Goal: Task Accomplishment & Management: Manage account settings

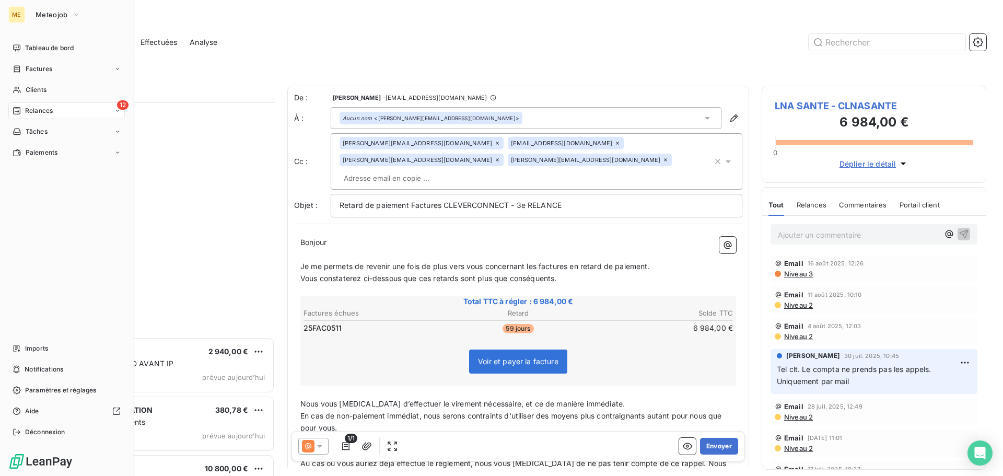
scroll to position [366, 217]
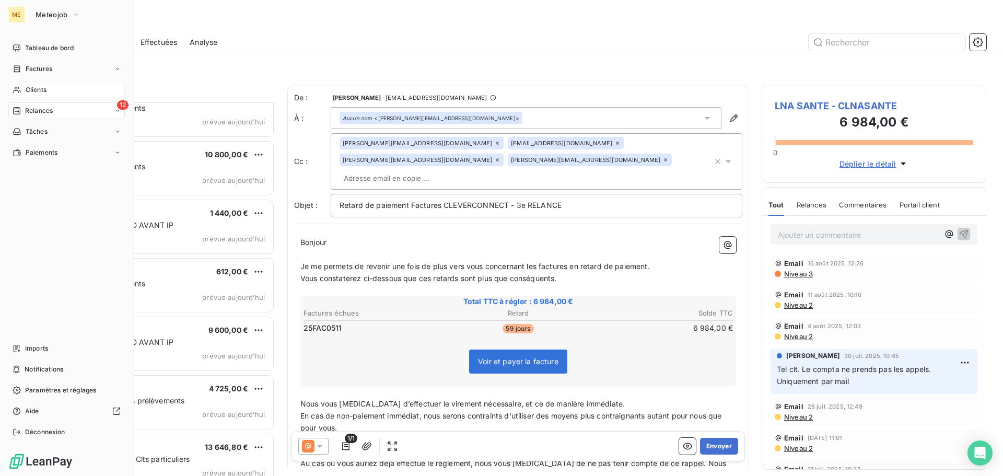
click at [32, 89] on span "Clients" at bounding box center [36, 89] width 21 height 9
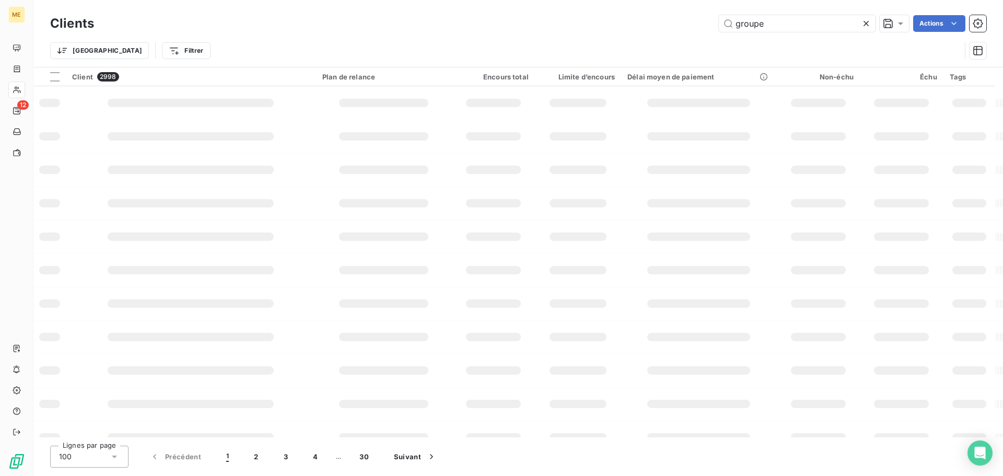
type input "groupe"
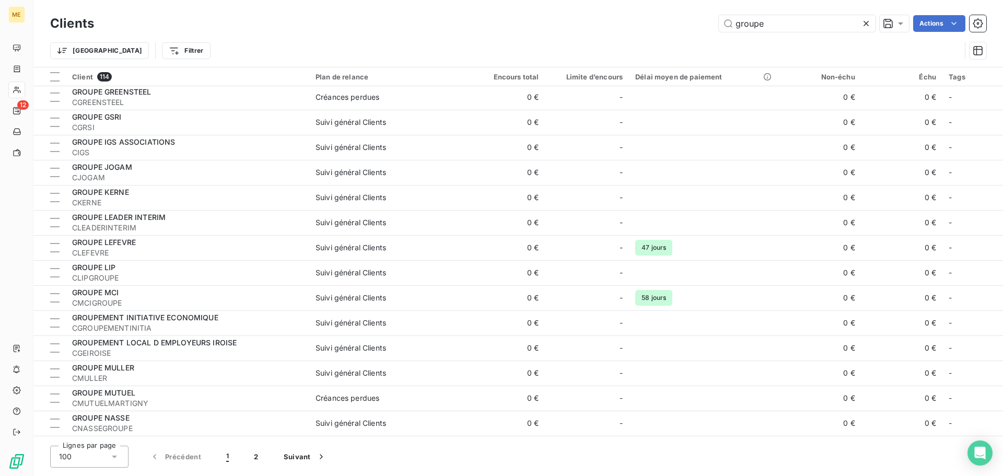
scroll to position [1306, 0]
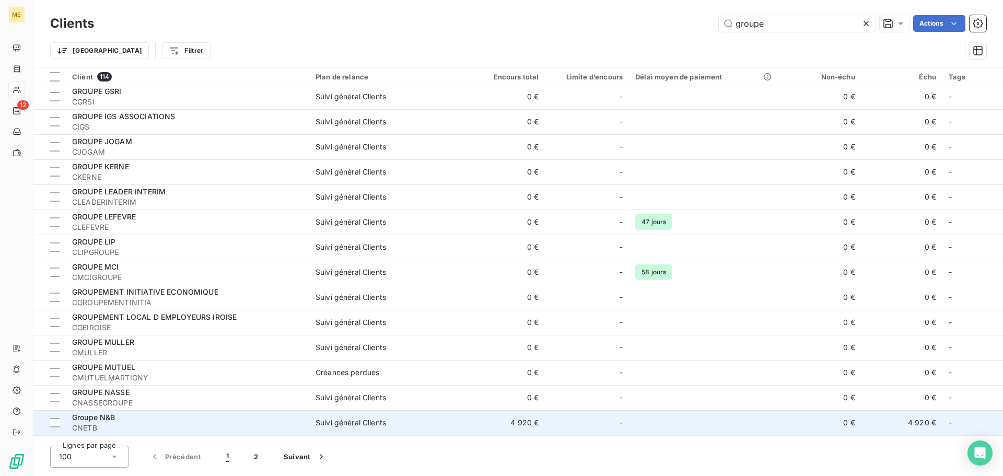
click at [370, 421] on div "Suivi général Clients" at bounding box center [351, 422] width 71 height 10
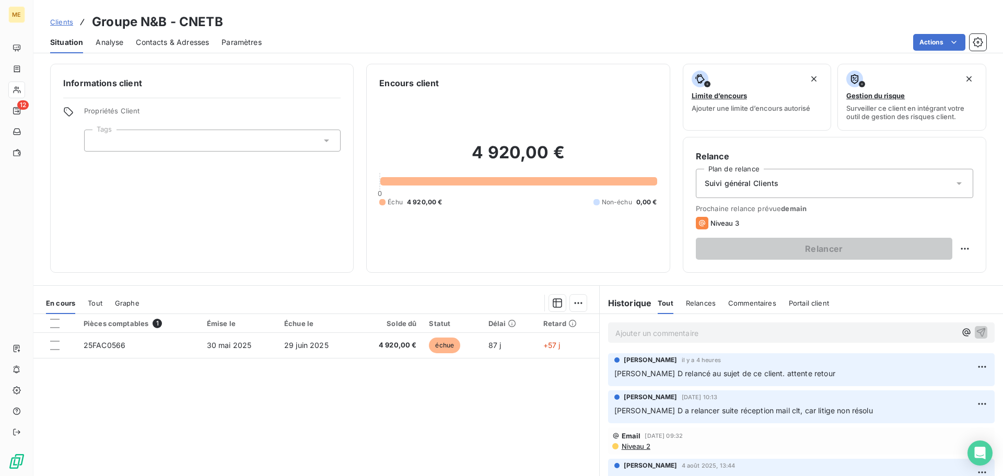
drag, startPoint x: 634, startPoint y: 332, endPoint x: 775, endPoint y: 313, distance: 142.3
click at [640, 333] on p "Ajouter un commentaire ﻿" at bounding box center [785, 332] width 341 height 13
click at [975, 332] on button "button" at bounding box center [981, 331] width 13 height 13
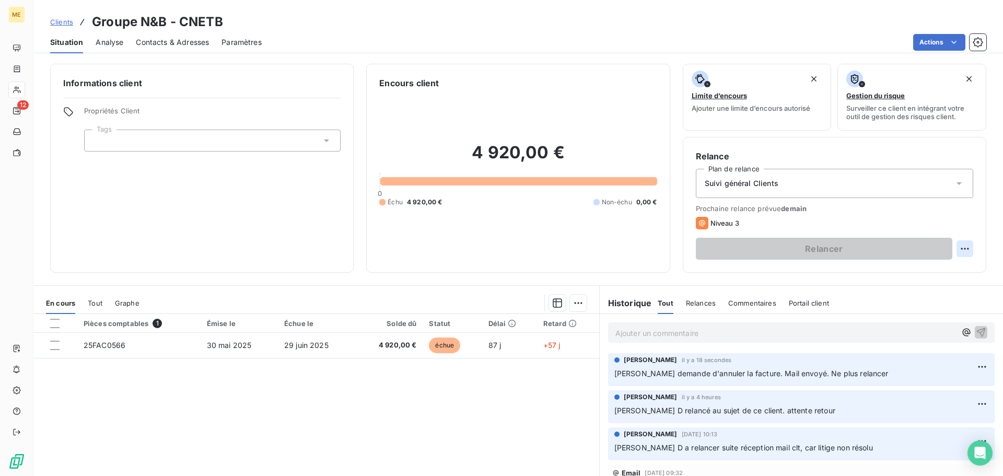
click at [963, 249] on html "ME 12 Clients Groupe N&B - CNETB Situation Analyse Contacts & Adresses Paramètr…" at bounding box center [501, 238] width 1003 height 476
click at [957, 267] on div "Replanifier cette action" at bounding box center [914, 271] width 94 height 17
select select "7"
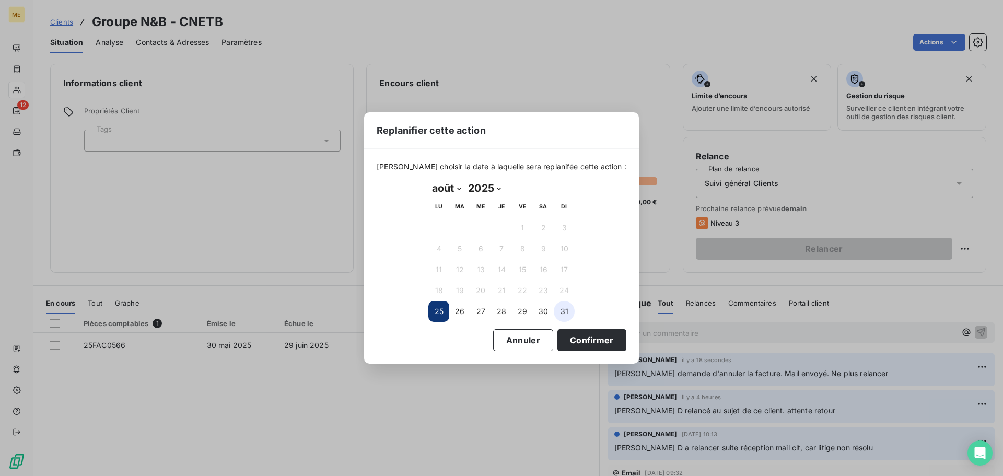
click at [570, 317] on button "31" at bounding box center [564, 311] width 21 height 21
click at [601, 337] on button "Confirmer" at bounding box center [591, 340] width 69 height 22
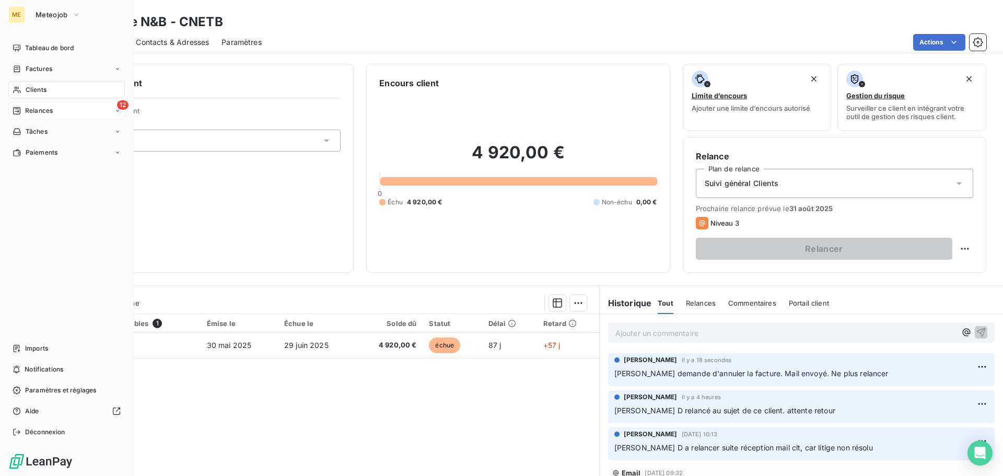
click at [38, 113] on span "Relances" at bounding box center [39, 110] width 28 height 9
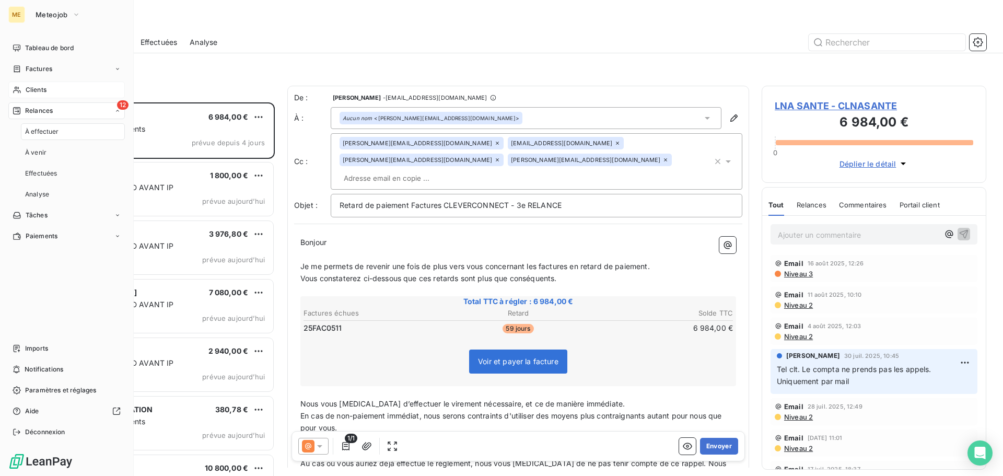
scroll to position [366, 217]
click at [49, 15] on span "Meteojob" at bounding box center [52, 14] width 32 height 8
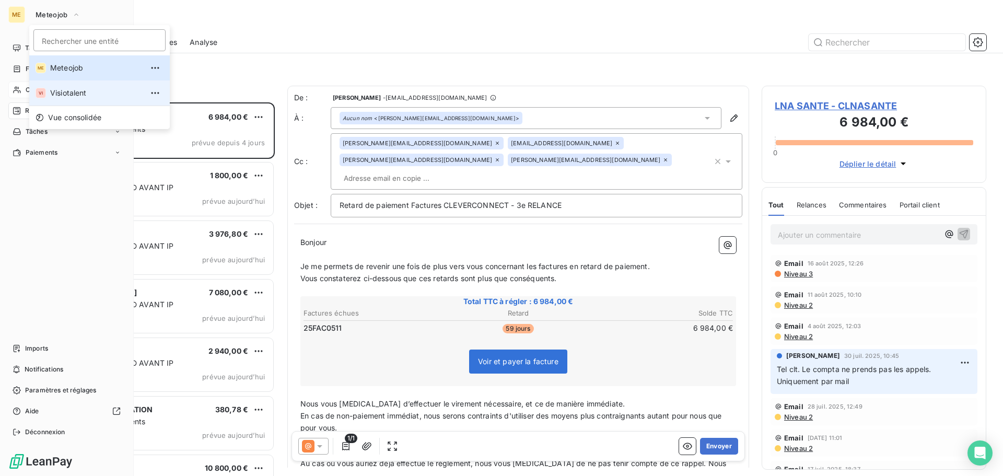
click at [64, 91] on span "Visiotalent" at bounding box center [96, 93] width 92 height 10
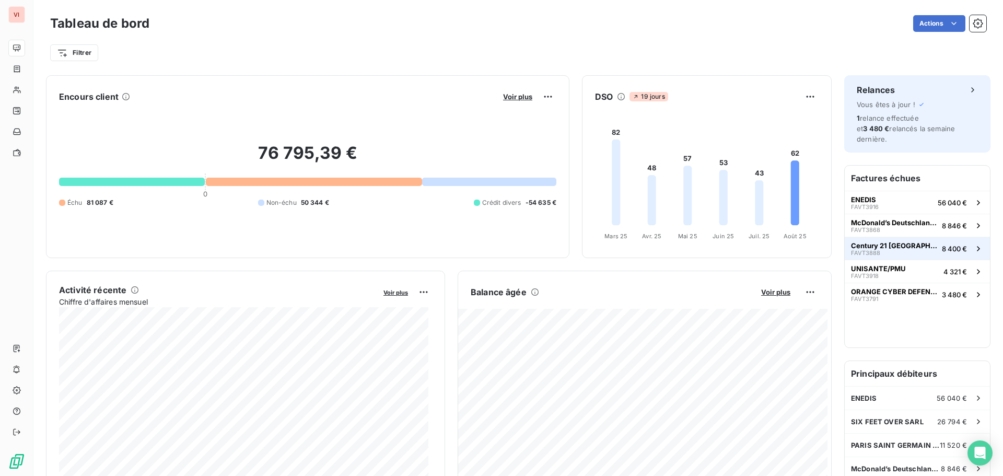
click at [894, 241] on div "Century 21 France FAVT3888" at bounding box center [894, 248] width 87 height 15
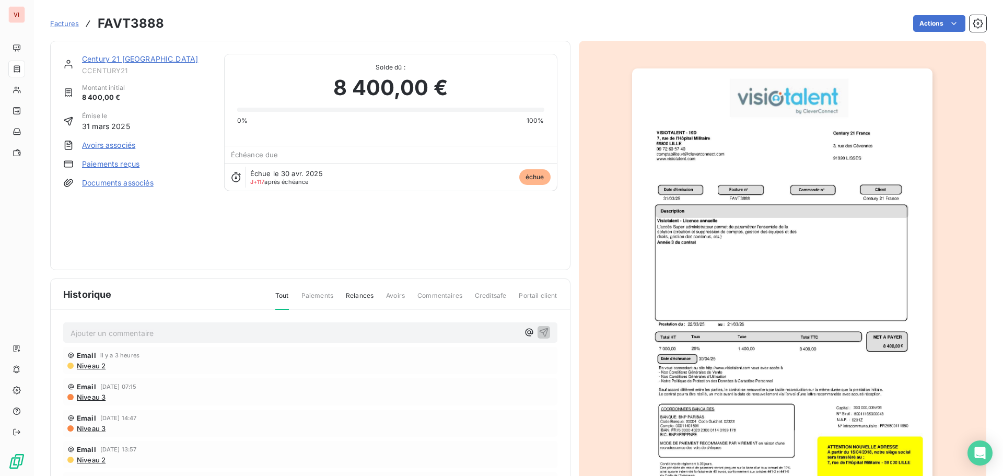
click at [105, 63] on link "Century 21 France" at bounding box center [140, 58] width 116 height 9
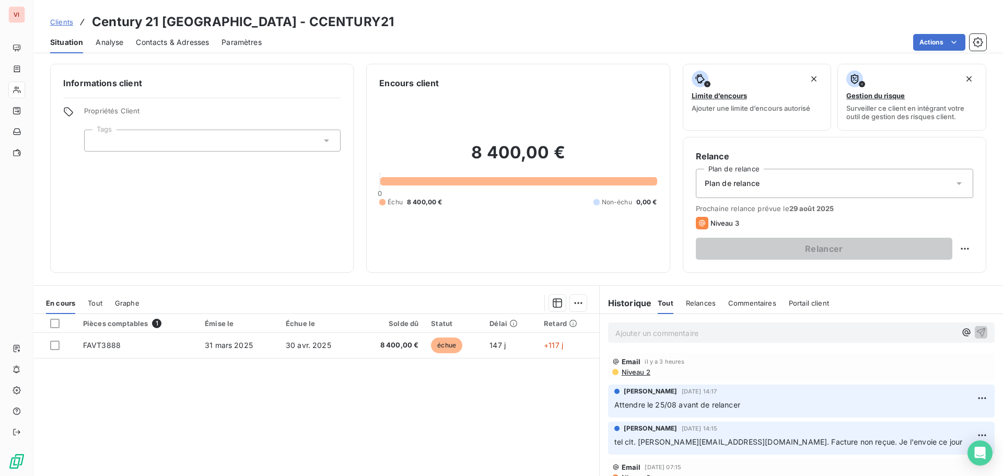
click at [694, 325] on div "Ajouter un commentaire ﻿" at bounding box center [785, 332] width 341 height 14
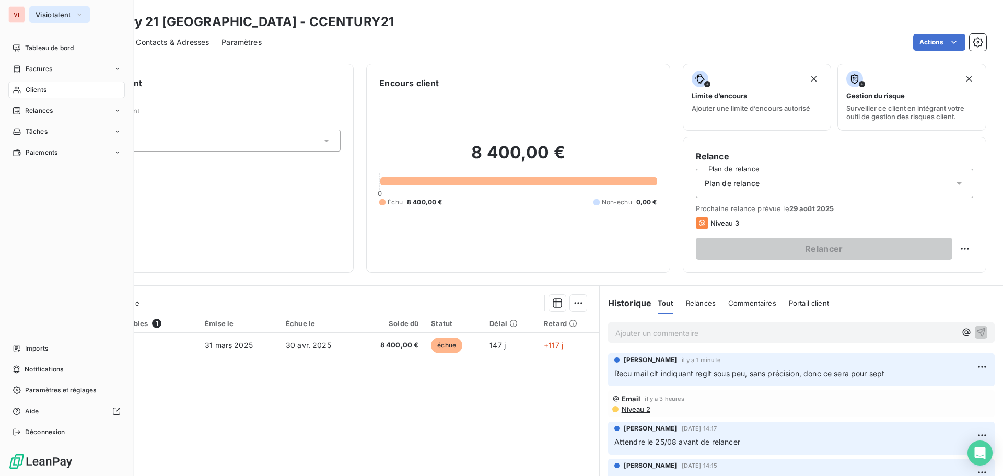
click at [52, 16] on span "Visiotalent" at bounding box center [54, 14] width 36 height 8
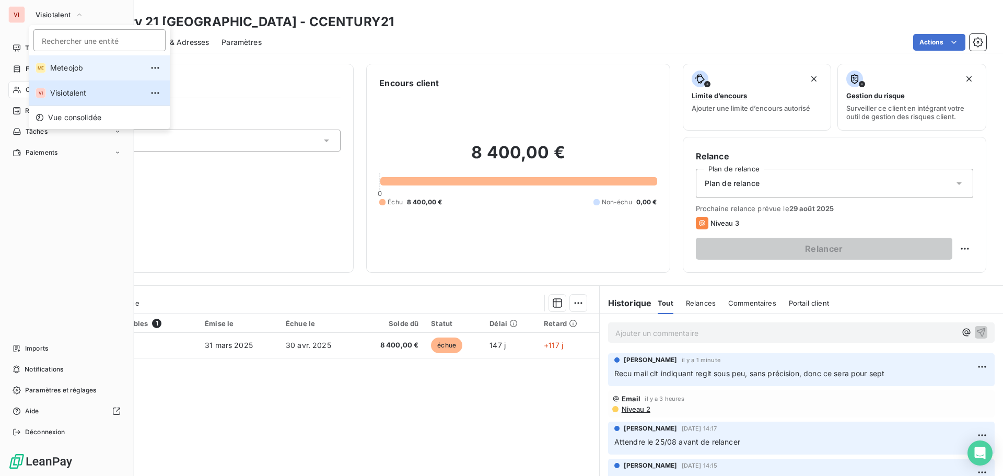
click at [60, 59] on li "ME Meteojob" at bounding box center [99, 67] width 141 height 25
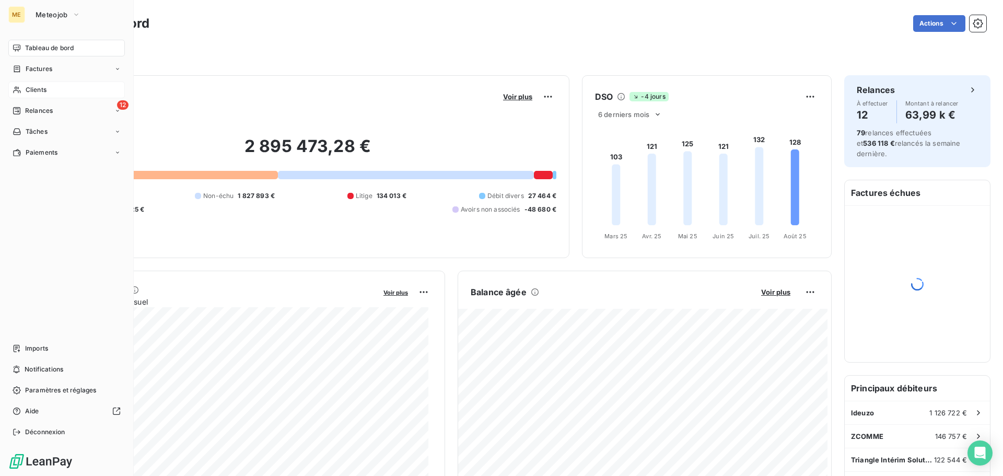
click at [33, 85] on div "Clients" at bounding box center [66, 89] width 116 height 17
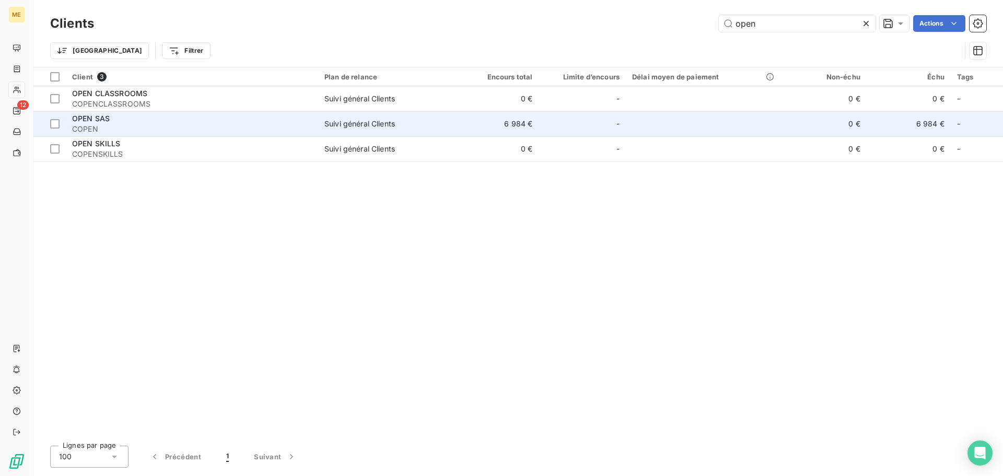
type input "open"
click at [342, 130] on td "Suivi général Clients" at bounding box center [386, 123] width 137 height 25
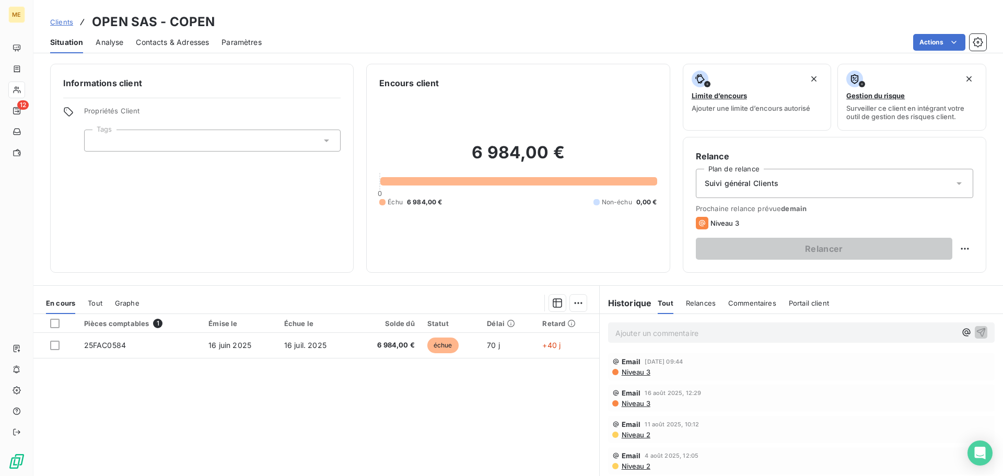
click at [656, 332] on p "Ajouter un commentaire ﻿" at bounding box center [785, 332] width 341 height 13
click at [699, 334] on span "Recu mail clt indiquant r'eglt en cours de validation. Voir le 28/08 pour relan…" at bounding box center [752, 332] width 274 height 9
click at [976, 335] on icon "button" at bounding box center [981, 331] width 10 height 10
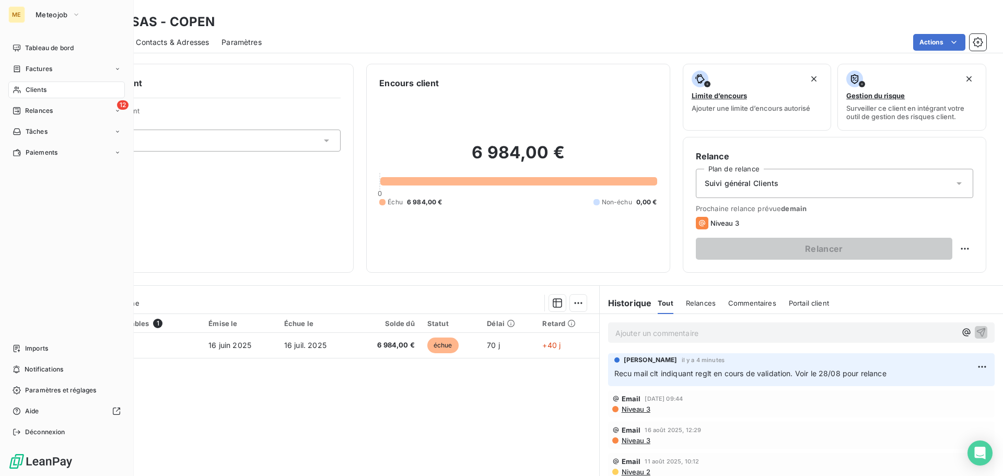
click at [32, 90] on span "Clients" at bounding box center [36, 89] width 21 height 9
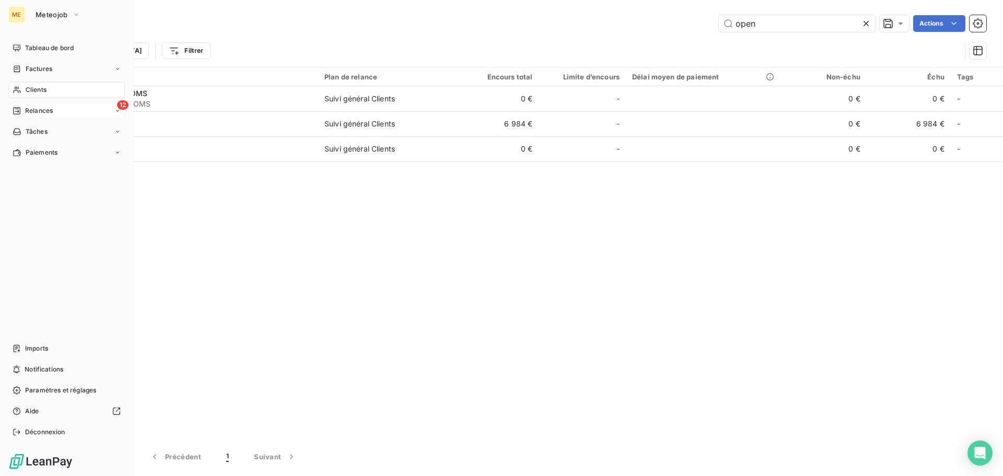
click at [42, 108] on span "Relances" at bounding box center [39, 110] width 28 height 9
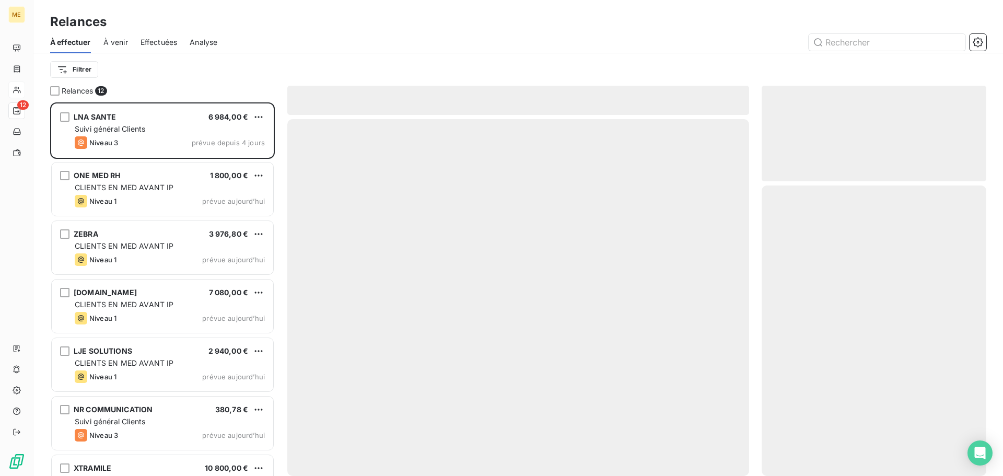
scroll to position [366, 217]
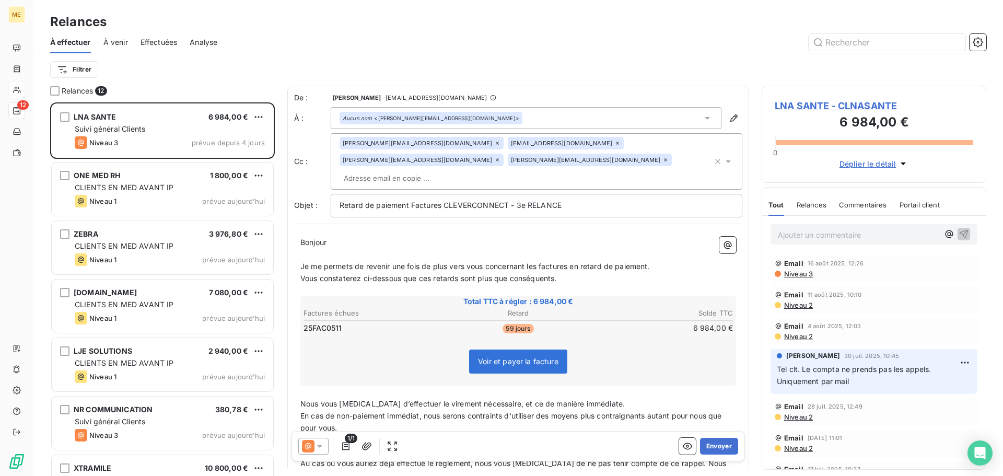
click at [817, 235] on p "Ajouter un commentaire ﻿" at bounding box center [858, 234] width 161 height 13
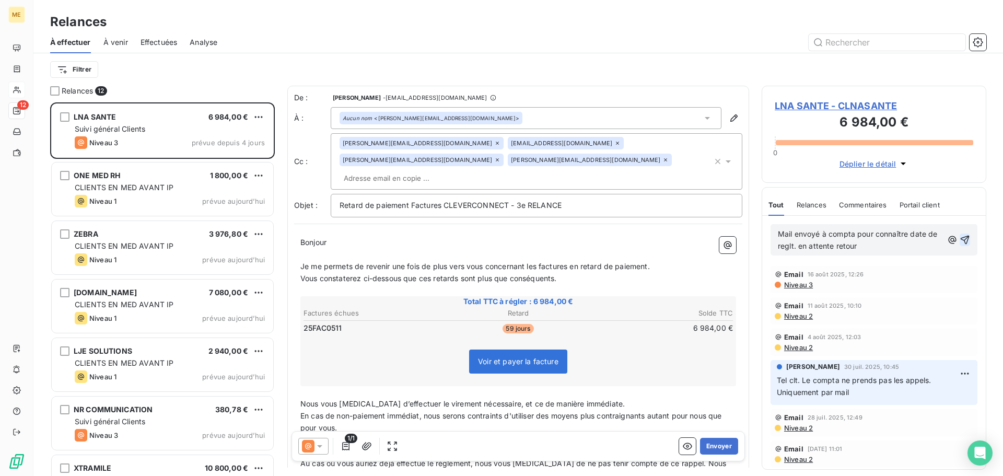
click at [961, 239] on icon "button" at bounding box center [965, 240] width 10 height 10
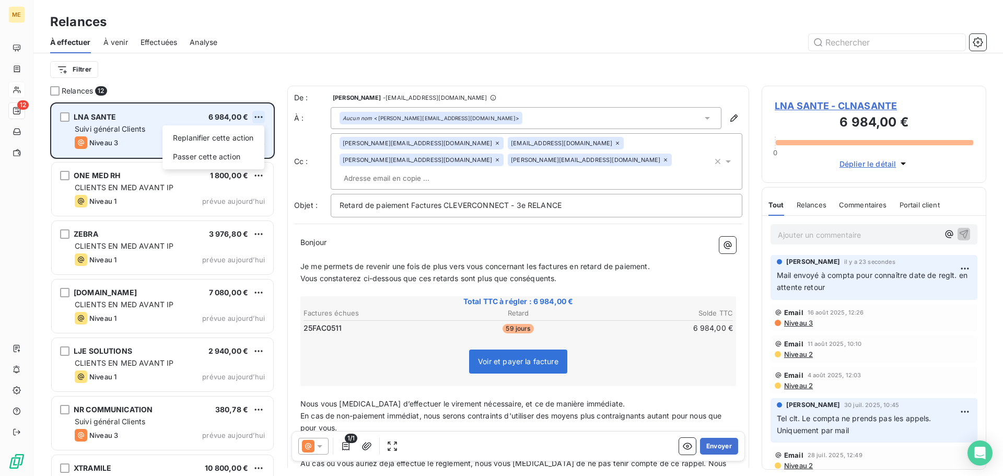
click at [261, 118] on html "ME 12 Relances À effectuer À venir Effectuées Analyse Filtrer Relances 12 LNA S…" at bounding box center [501, 238] width 1003 height 476
click at [252, 138] on div "Replanifier cette action" at bounding box center [214, 138] width 94 height 17
select select "7"
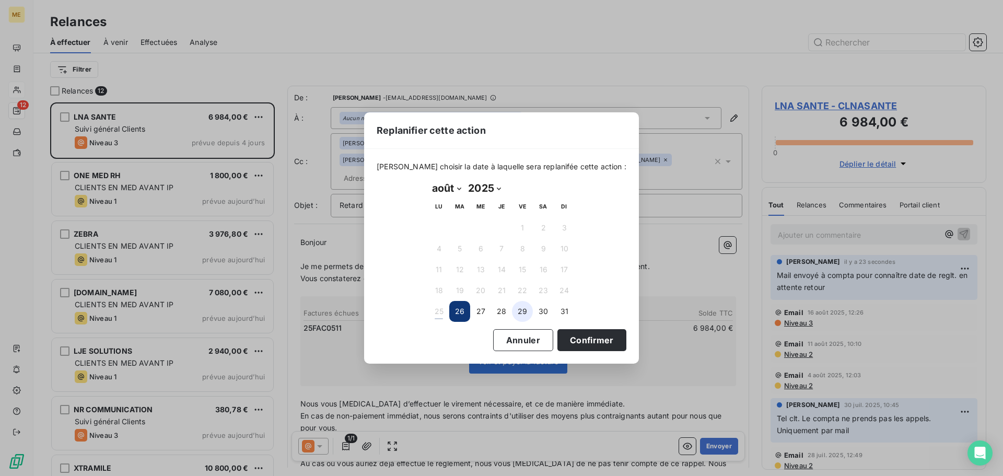
click at [512, 310] on button "29" at bounding box center [522, 311] width 21 height 21
click at [575, 338] on button "Confirmer" at bounding box center [591, 340] width 69 height 22
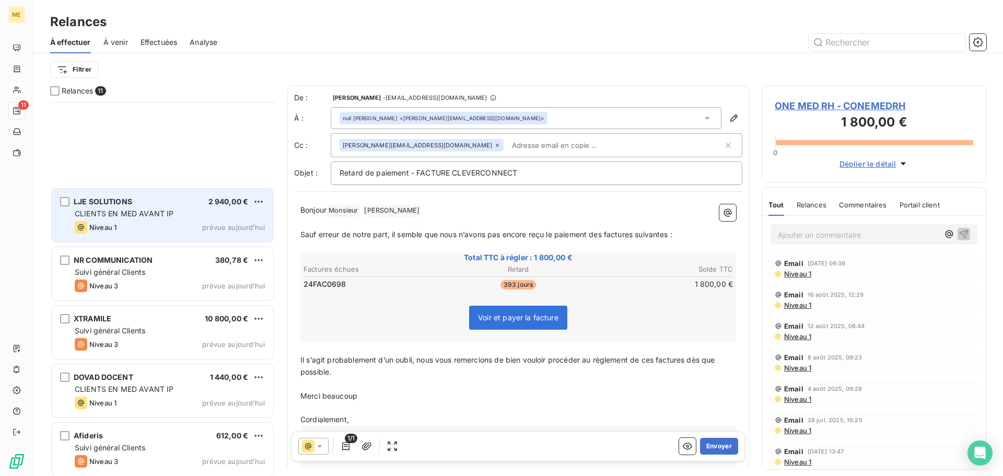
scroll to position [271, 0]
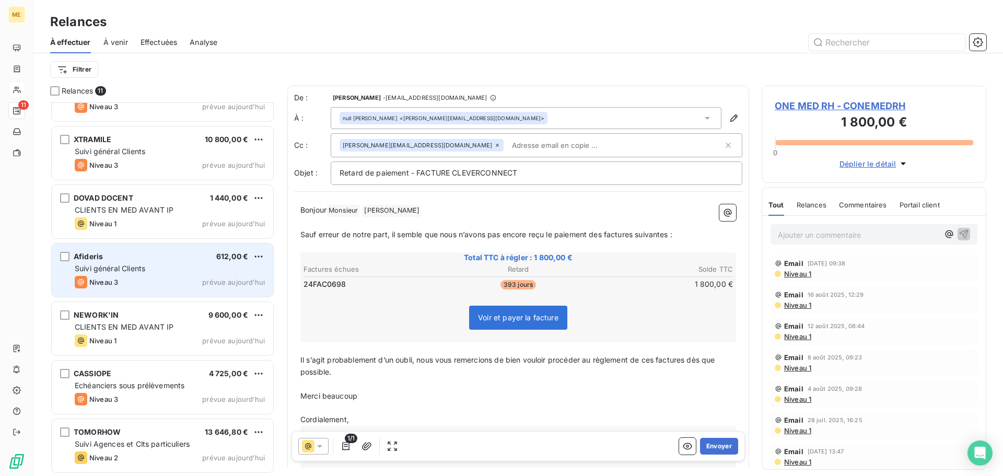
click at [148, 276] on div "Niveau 3 prévue aujourd’hui" at bounding box center [170, 282] width 190 height 13
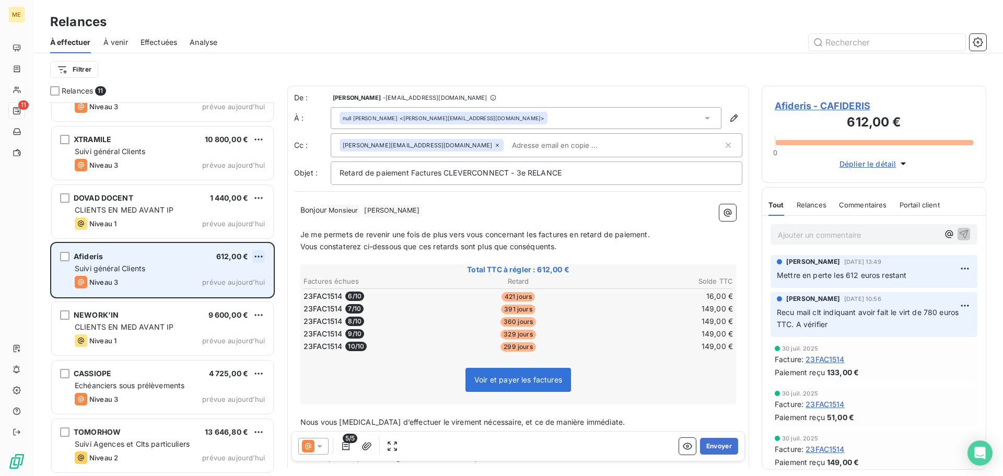
click at [259, 258] on html "ME 11 Relances À effectuer À venir Effectuées Analyse Filtrer Relances 11 LJE S…" at bounding box center [501, 238] width 1003 height 476
click at [261, 272] on div "Replanifier cette action Passer cette action" at bounding box center [213, 287] width 102 height 44
click at [254, 275] on div "Replanifier cette action" at bounding box center [214, 277] width 94 height 17
select select "7"
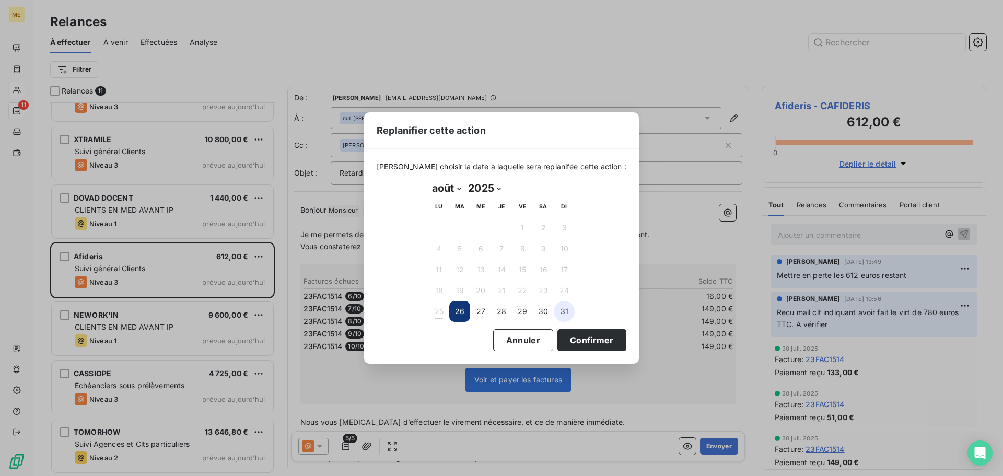
click at [562, 313] on button "31" at bounding box center [564, 311] width 21 height 21
click at [590, 338] on button "Confirmer" at bounding box center [591, 340] width 69 height 22
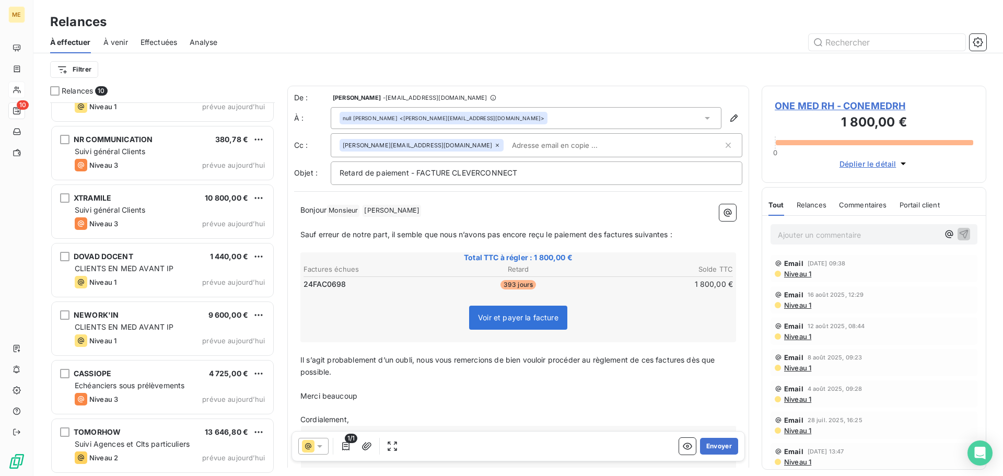
scroll to position [212, 0]
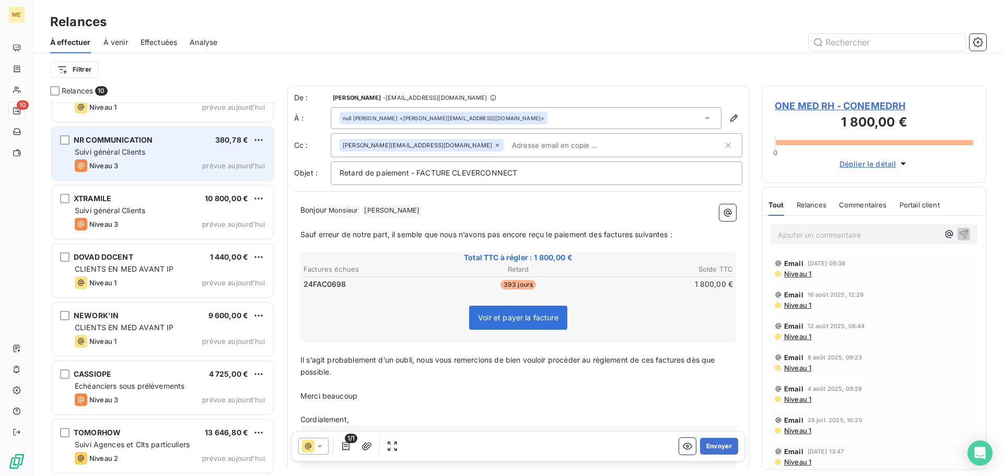
click at [173, 158] on div "NR COMMUNICATION 380,78 € Suivi général Clients Niveau 3 prévue aujourd’hui" at bounding box center [162, 153] width 221 height 53
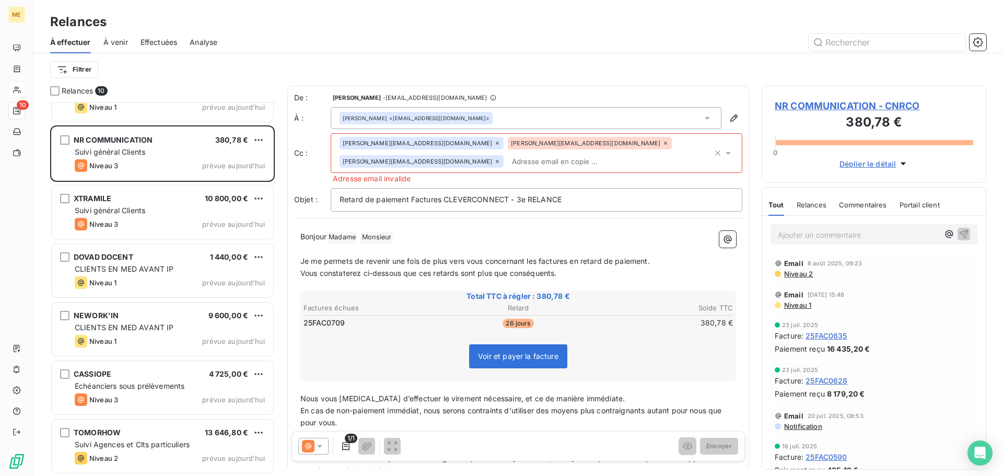
click at [317, 445] on icon at bounding box center [319, 446] width 10 height 10
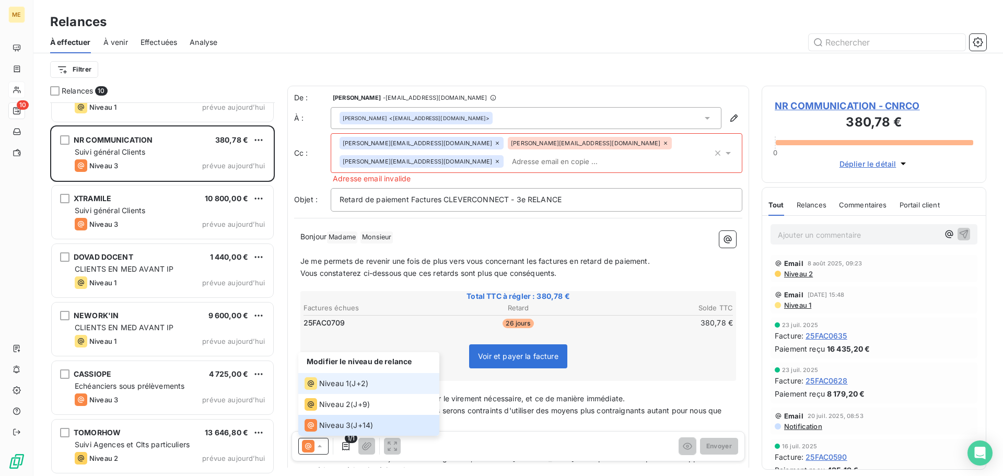
click at [338, 390] on li "Niveau 1 ( J+2 )" at bounding box center [368, 383] width 141 height 21
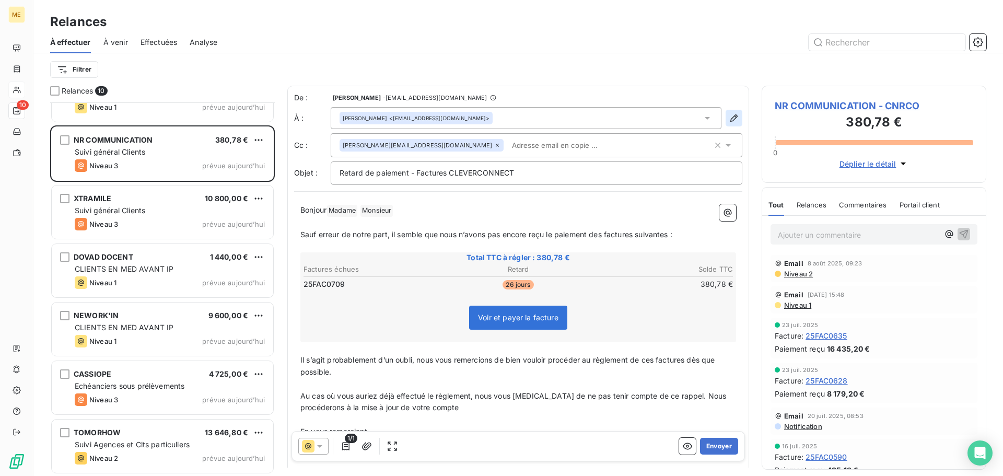
click at [730, 121] on icon "button" at bounding box center [733, 117] width 7 height 7
type input "Nathalie"
type input "Monsieur"
type input "achats.nrcommunication@nrco.fr"
type input "02 47 31 72 02 ou 71 89"
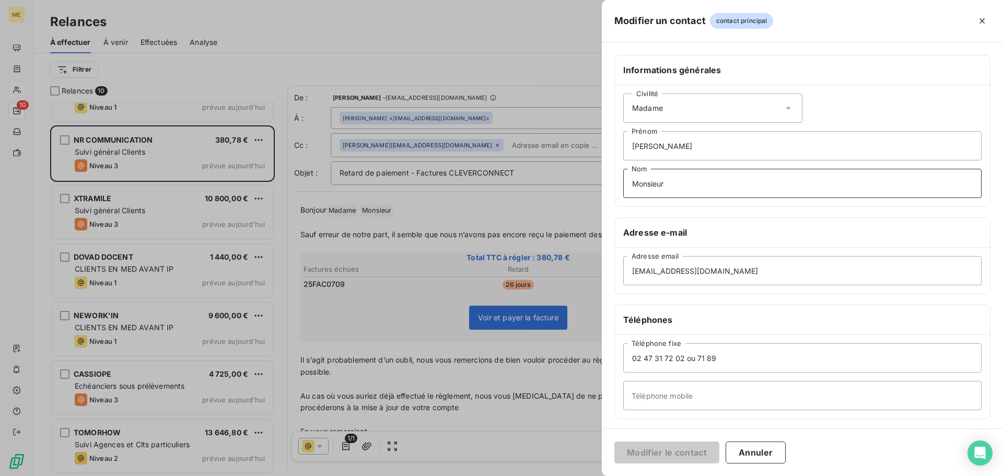
drag, startPoint x: 709, startPoint y: 176, endPoint x: 573, endPoint y: 172, distance: 136.9
click at [573, 475] on div "Modifier un contact contact principal Informations générales Civilité Madame Na…" at bounding box center [501, 476] width 1003 height 0
drag, startPoint x: 713, startPoint y: 143, endPoint x: 550, endPoint y: 143, distance: 162.5
click at [550, 475] on div "Modifier un contact contact principal Informations générales Civilité Madame Na…" at bounding box center [501, 476] width 1003 height 0
click at [676, 452] on button "Modifier le contact" at bounding box center [666, 452] width 105 height 22
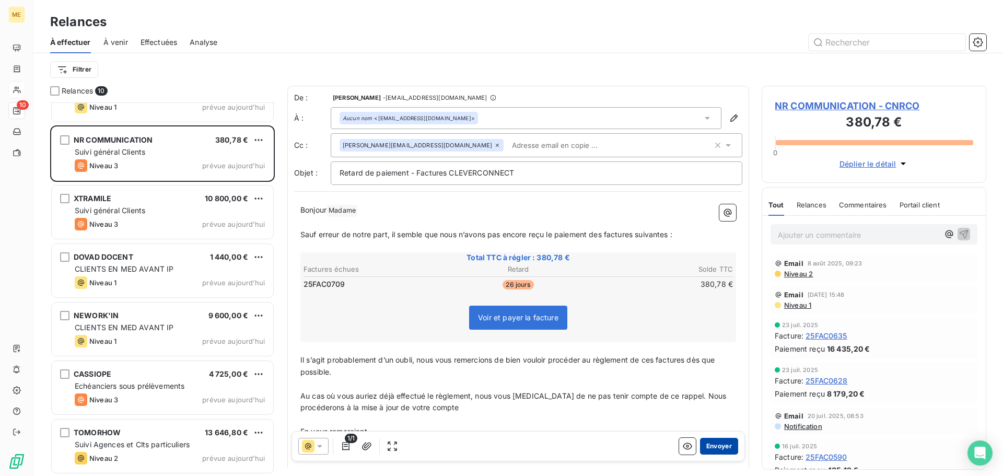
click at [713, 452] on button "Envoyer" at bounding box center [719, 446] width 38 height 17
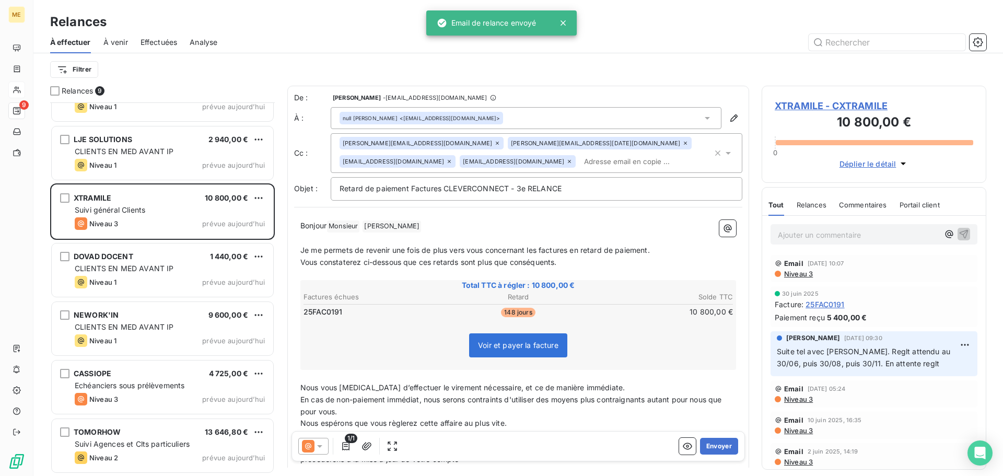
scroll to position [153, 0]
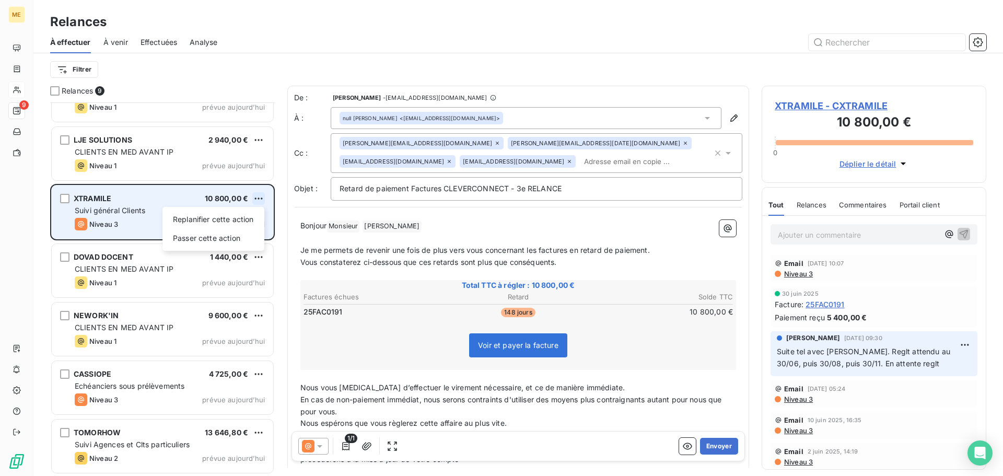
click at [256, 200] on html "ME 9 Relances À effectuer À venir Effectuées Analyse Filtrer Relances 9 ONE MED…" at bounding box center [501, 238] width 1003 height 476
click at [249, 223] on div "Replanifier cette action" at bounding box center [214, 219] width 94 height 17
select select "7"
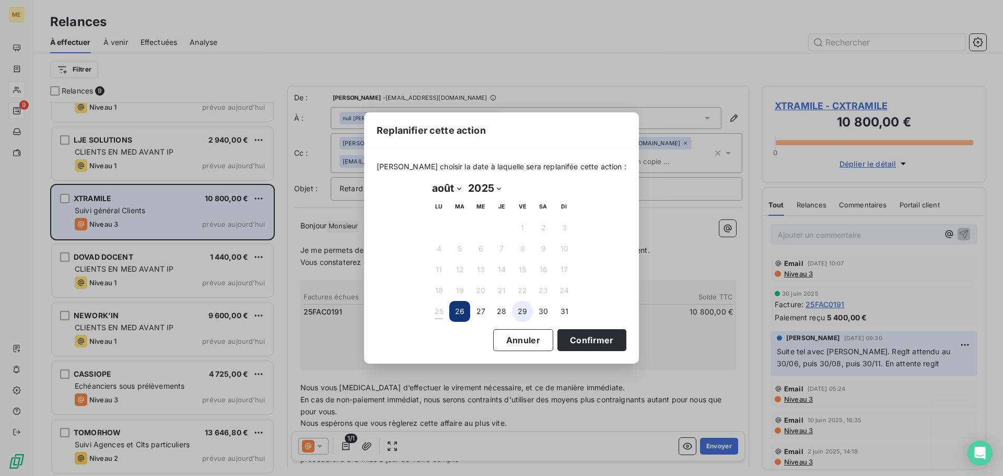
click at [530, 314] on button "29" at bounding box center [522, 311] width 21 height 21
click at [579, 338] on button "Confirmer" at bounding box center [591, 340] width 69 height 22
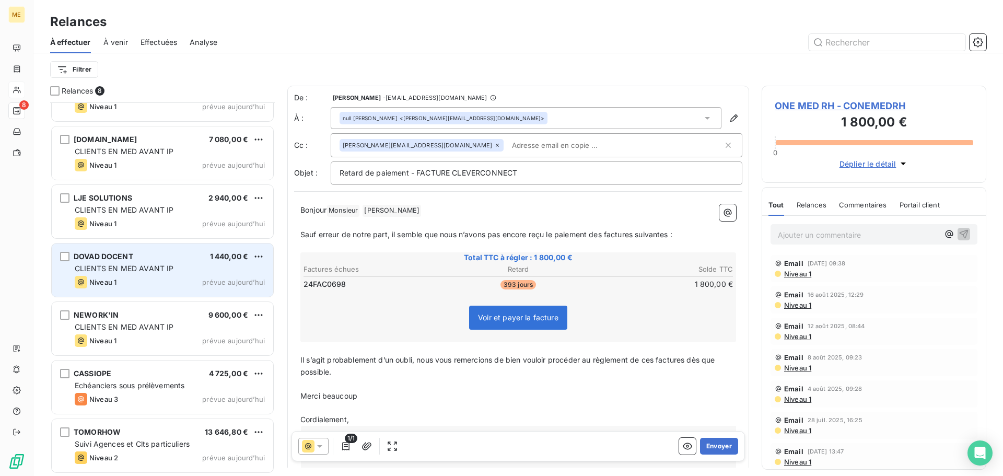
scroll to position [95, 0]
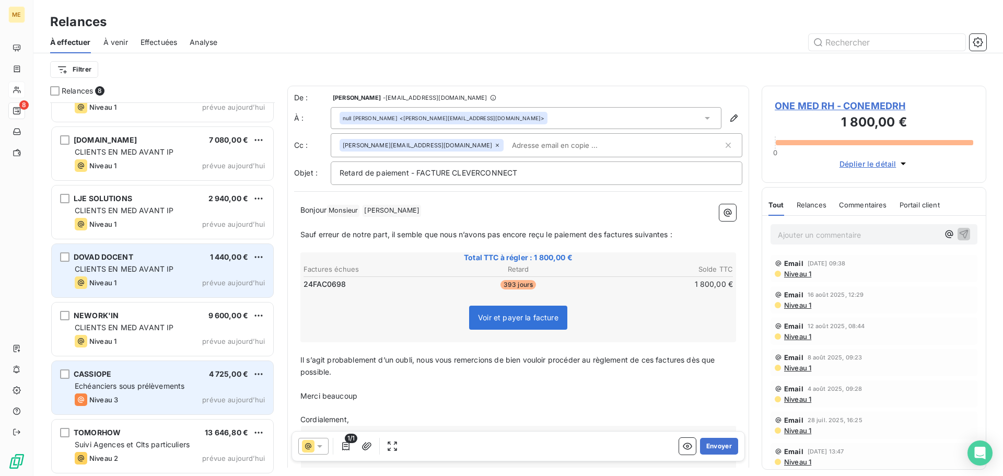
click at [171, 396] on div "Niveau 3 prévue aujourd’hui" at bounding box center [170, 399] width 190 height 13
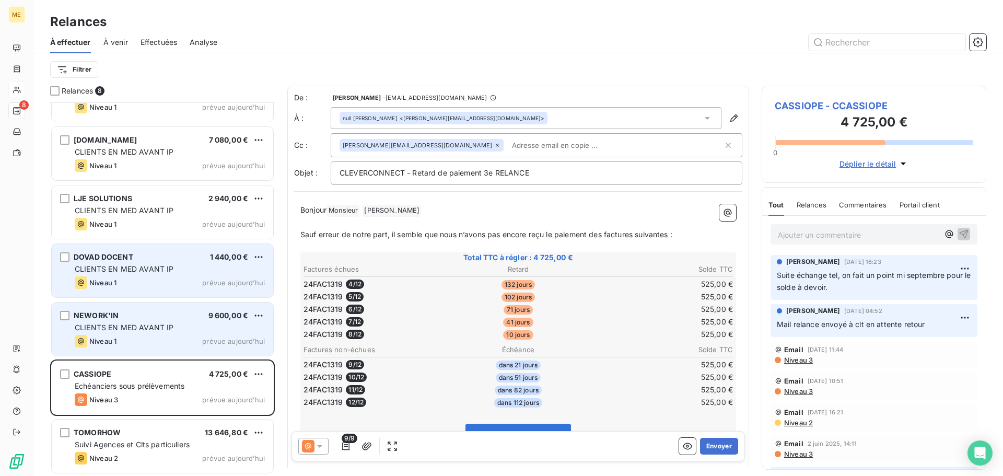
scroll to position [95, 0]
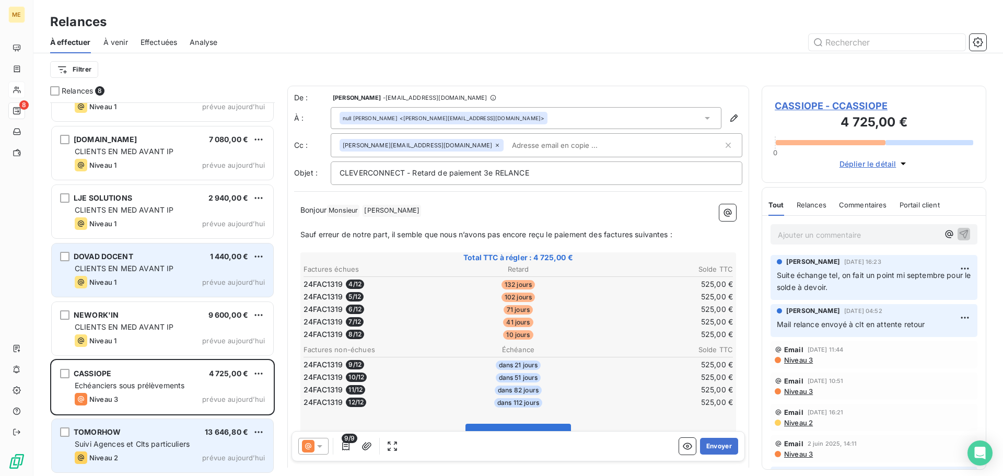
click at [164, 435] on div "TOMORHOW 13 646,80 €" at bounding box center [170, 431] width 190 height 9
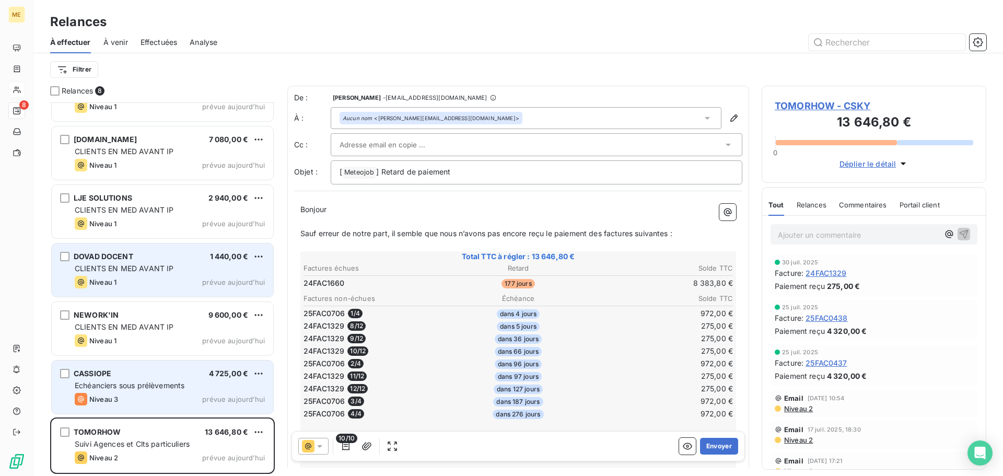
click at [172, 396] on div "Niveau 3 prévue aujourd’hui" at bounding box center [170, 399] width 190 height 13
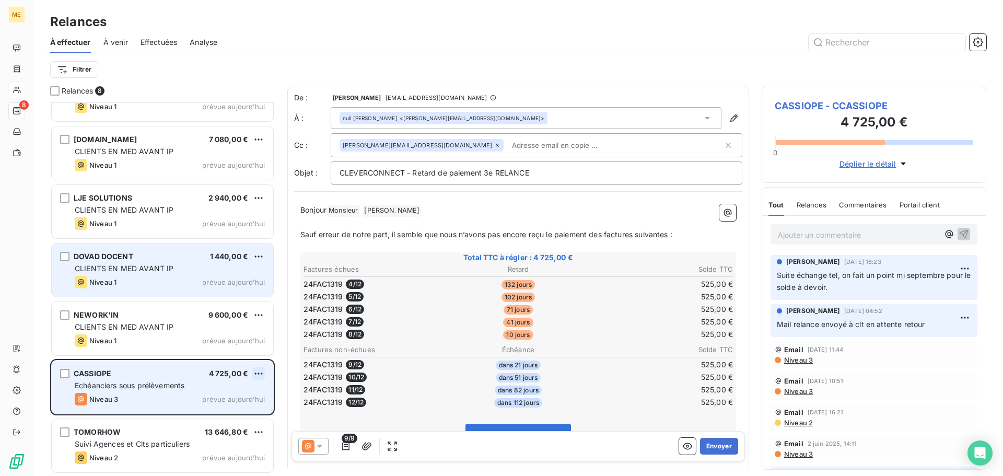
click at [259, 372] on html "ME 8 Relances À effectuer À venir Effectuées Analyse Filtrer Relances 8 ONE MED…" at bounding box center [501, 238] width 1003 height 476
click at [250, 388] on div "Replanifier cette action" at bounding box center [214, 394] width 94 height 17
select select "7"
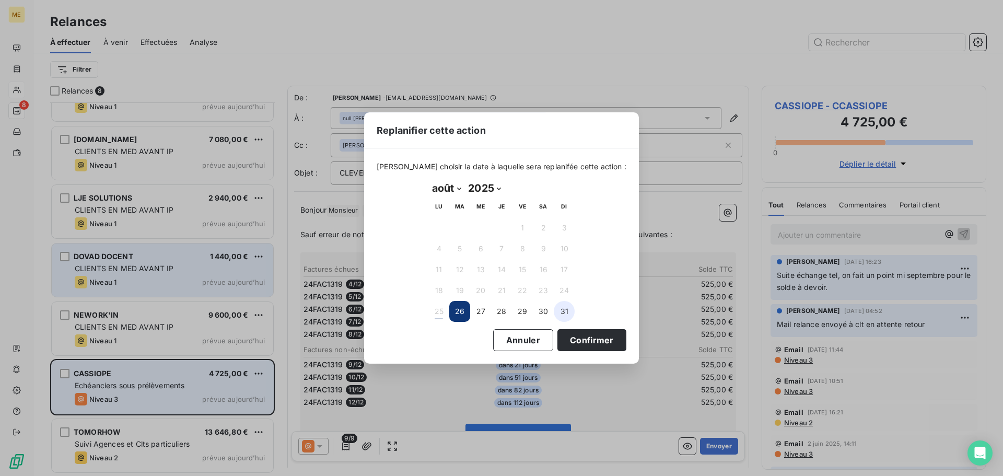
click at [558, 314] on button "31" at bounding box center [564, 311] width 21 height 21
click at [585, 344] on button "Confirmer" at bounding box center [591, 340] width 69 height 22
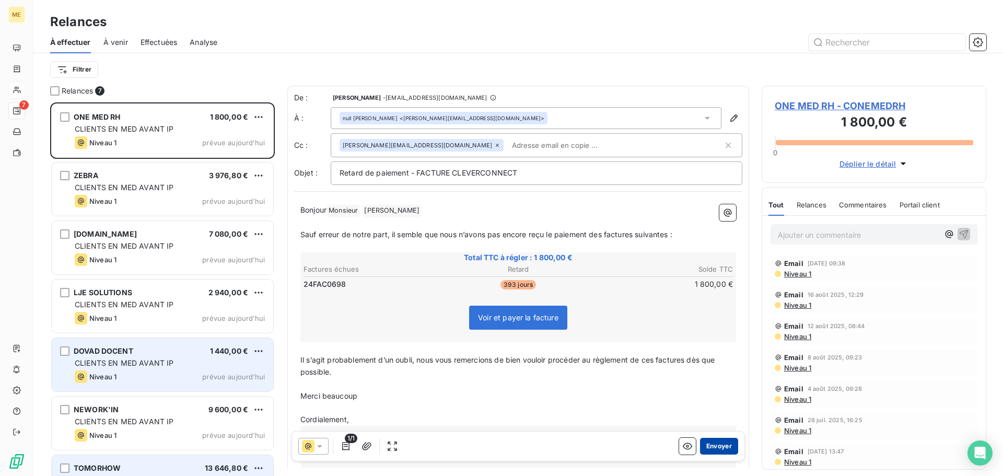
click at [714, 450] on button "Envoyer" at bounding box center [719, 446] width 38 height 17
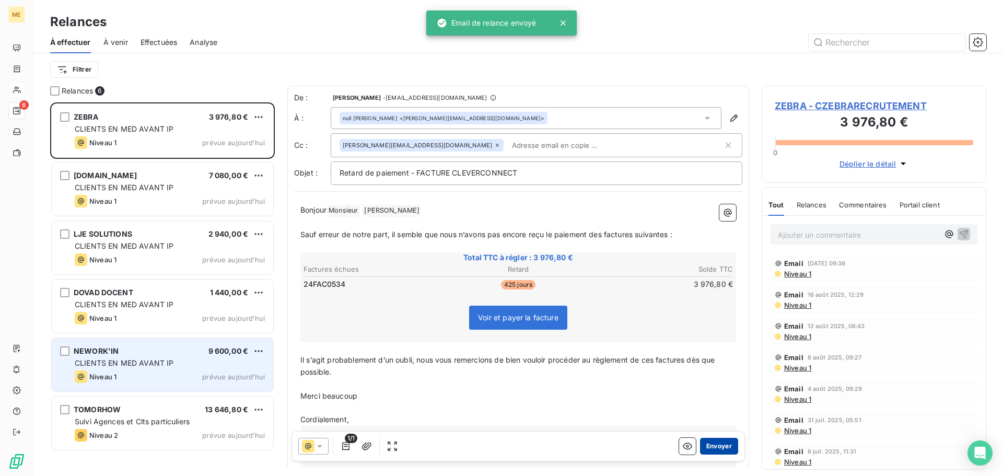
click at [715, 450] on button "Envoyer" at bounding box center [719, 446] width 38 height 17
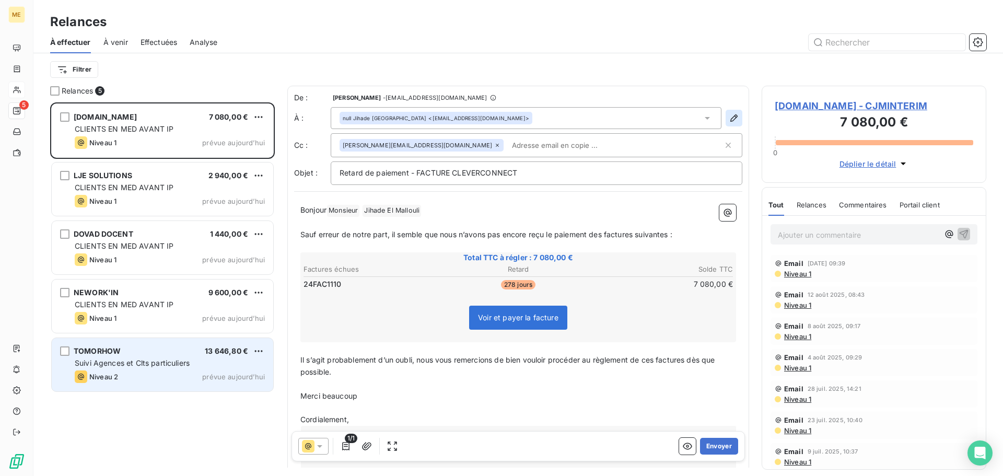
click at [730, 115] on icon "button" at bounding box center [733, 117] width 7 height 7
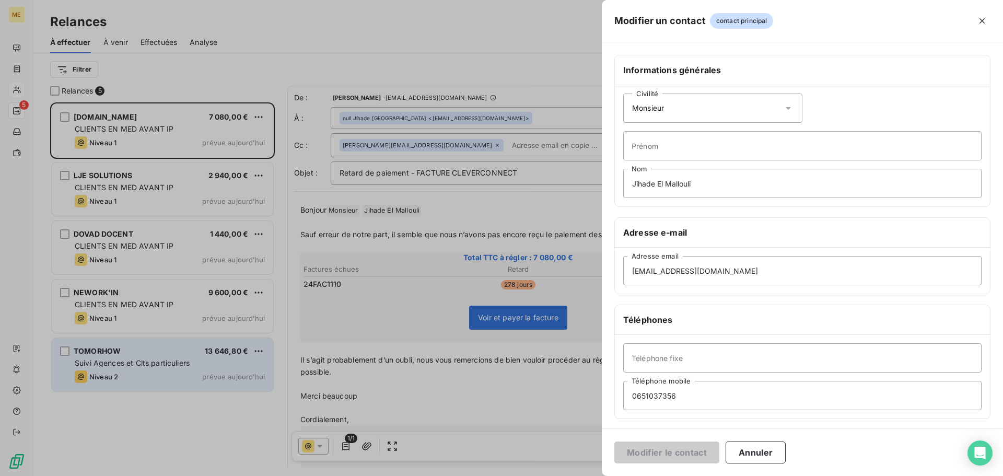
click at [783, 110] on icon at bounding box center [788, 108] width 10 height 10
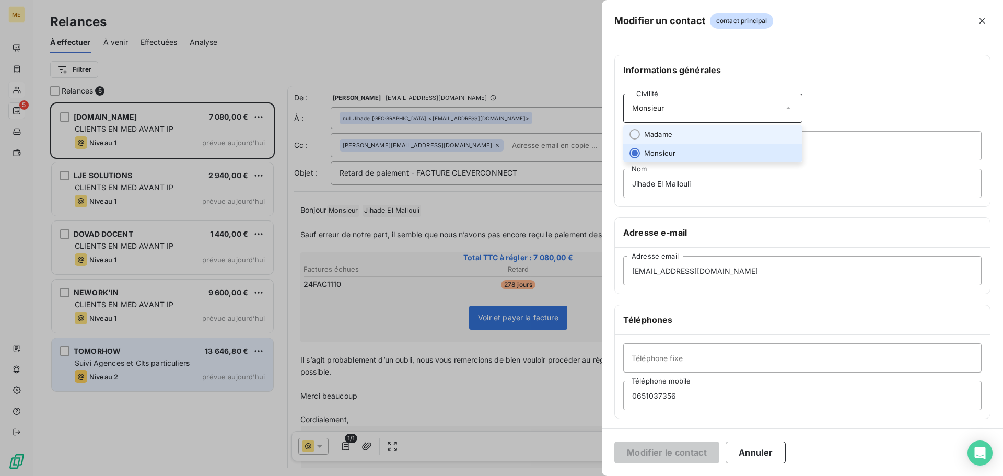
click at [742, 131] on li "Madame" at bounding box center [712, 134] width 179 height 19
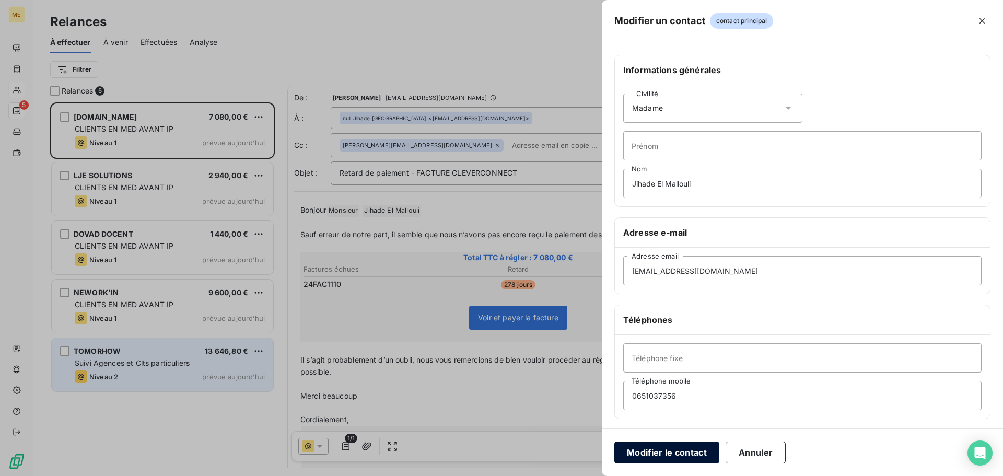
click at [682, 456] on button "Modifier le contact" at bounding box center [666, 452] width 105 height 22
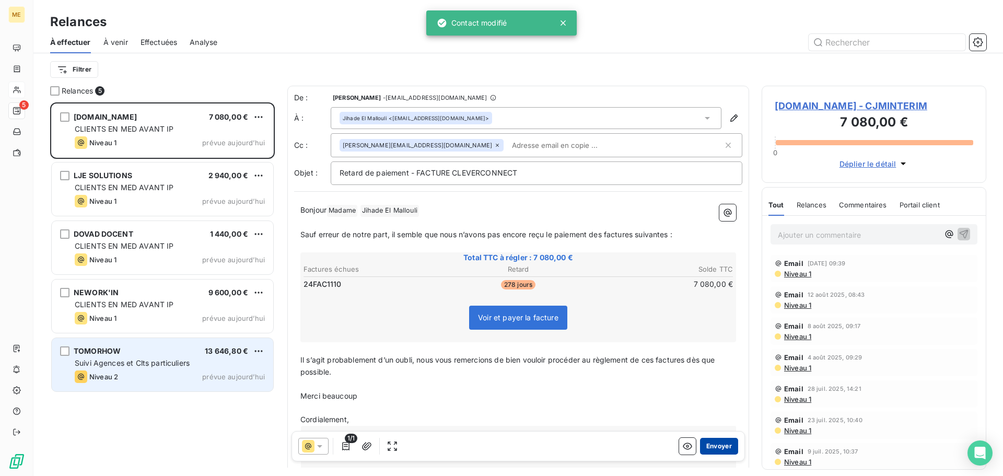
click at [710, 451] on button "Envoyer" at bounding box center [719, 446] width 38 height 17
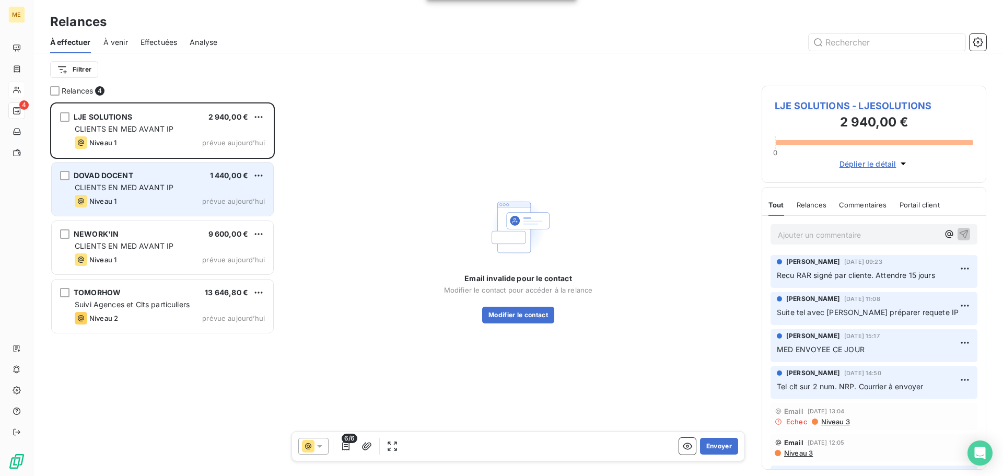
click at [214, 187] on div "CLIENTS EN MED AVANT IP" at bounding box center [170, 187] width 190 height 10
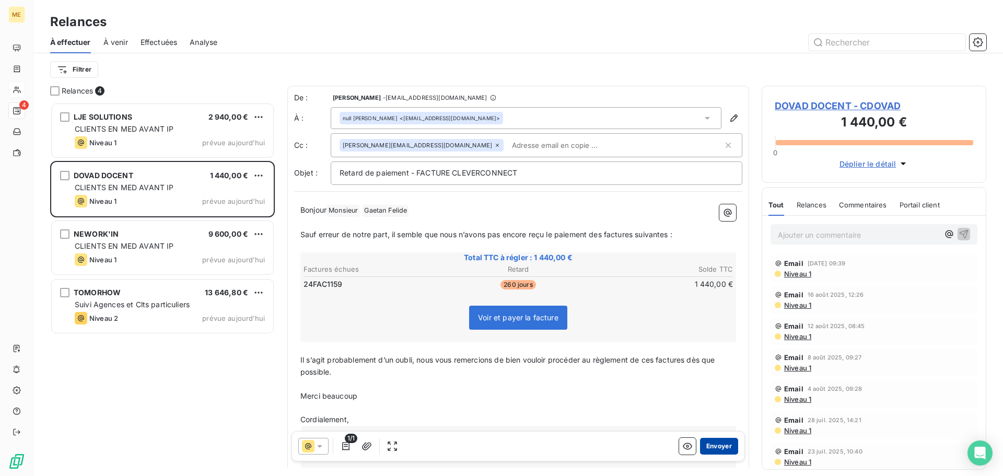
click at [718, 444] on button "Envoyer" at bounding box center [719, 446] width 38 height 17
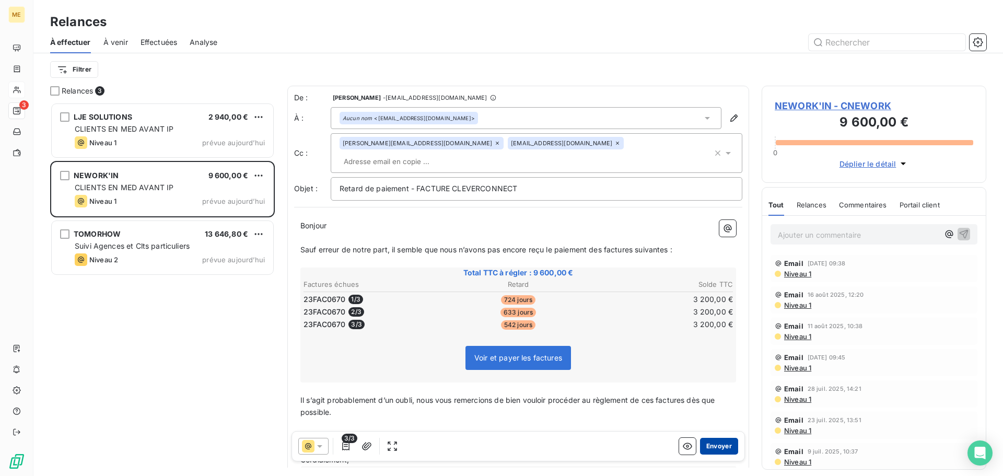
click at [722, 443] on button "Envoyer" at bounding box center [719, 446] width 38 height 17
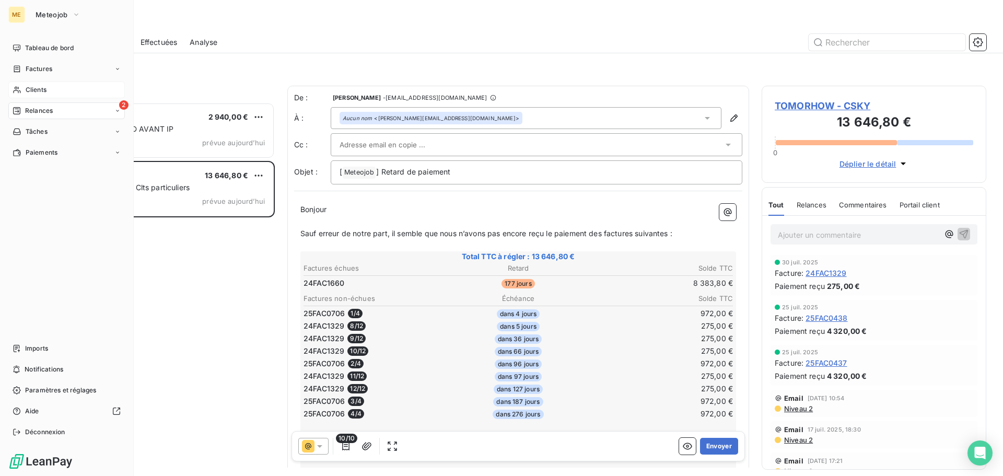
drag, startPoint x: 33, startPoint y: 88, endPoint x: 113, endPoint y: 88, distance: 79.4
click at [33, 88] on span "Clients" at bounding box center [36, 89] width 21 height 9
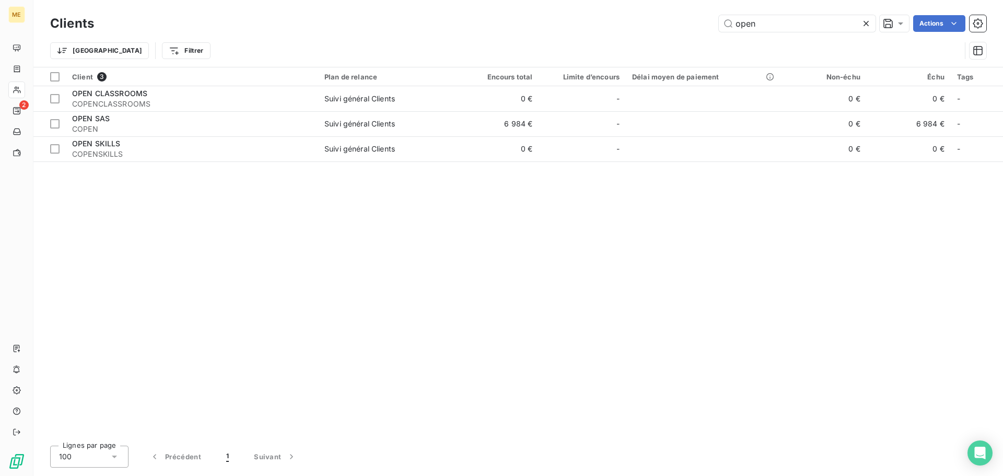
drag, startPoint x: 774, startPoint y: 21, endPoint x: 615, endPoint y: 36, distance: 159.4
click at [617, 36] on div "Clients open Actions Trier Filtrer" at bounding box center [518, 40] width 936 height 54
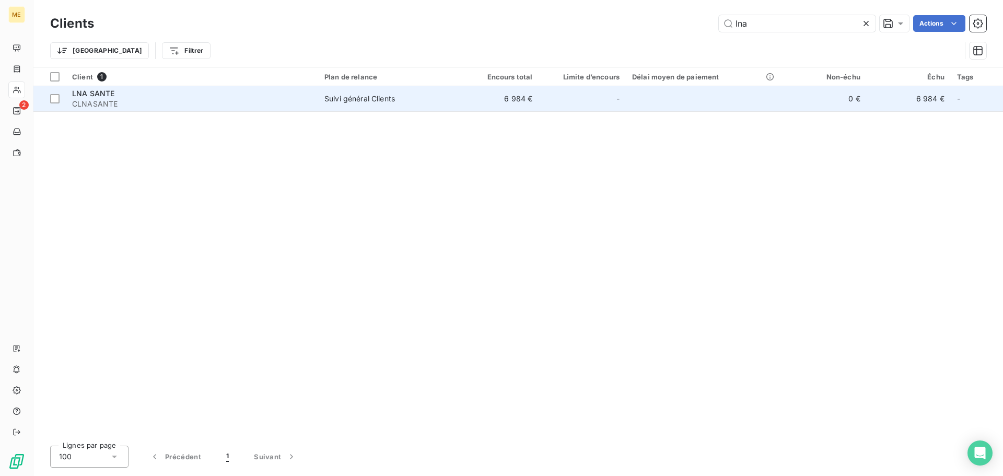
type input "lna"
click at [109, 107] on span "CLNASANTE" at bounding box center [192, 104] width 240 height 10
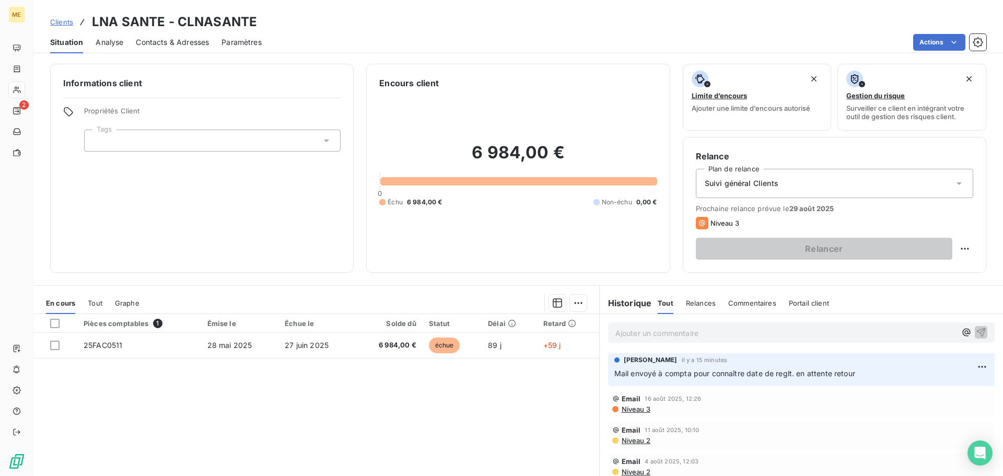
click at [818, 331] on p "Ajouter un commentaire ﻿" at bounding box center [785, 332] width 341 height 13
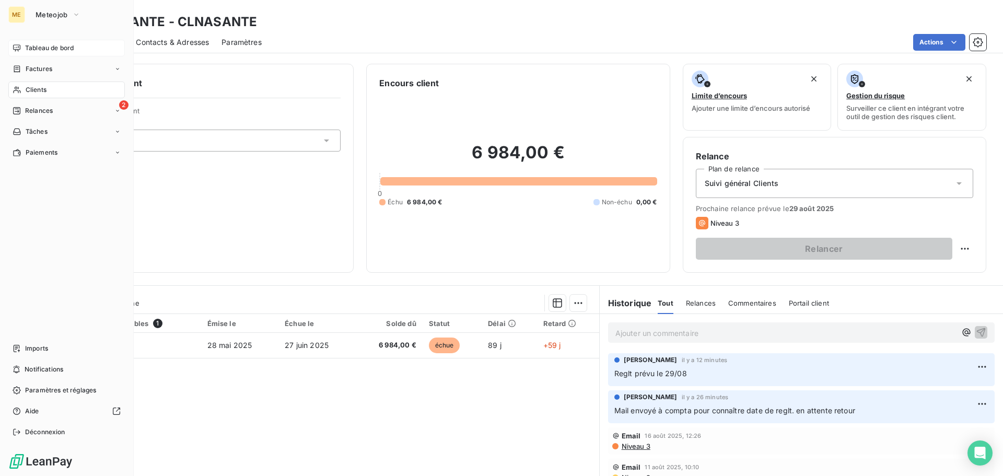
click at [56, 51] on span "Tableau de bord" at bounding box center [49, 47] width 49 height 9
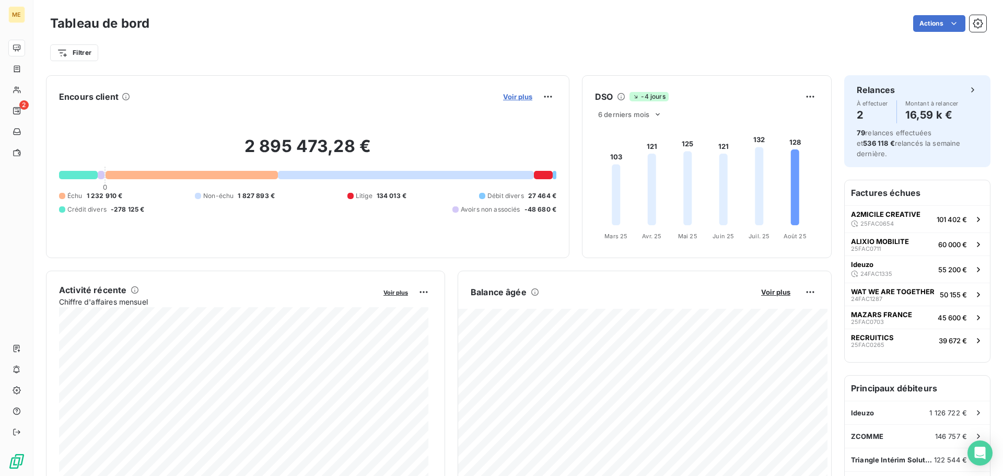
click at [507, 96] on span "Voir plus" at bounding box center [517, 96] width 29 height 8
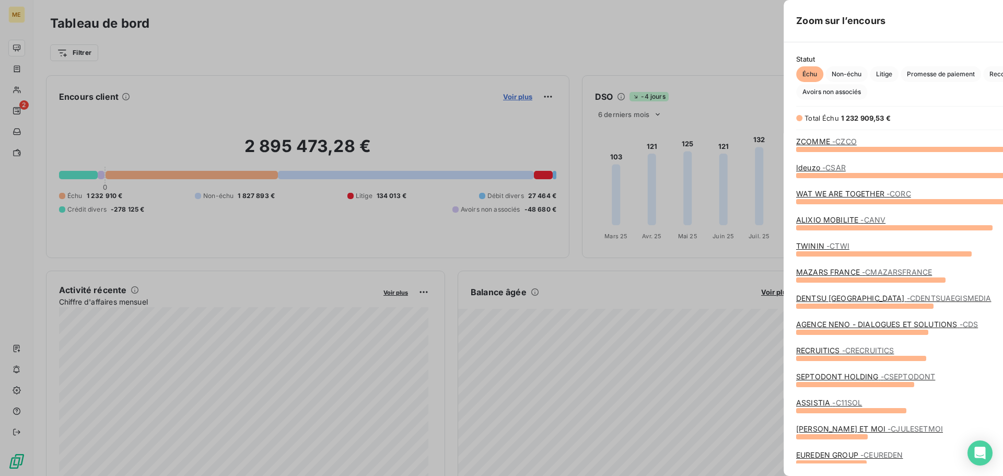
scroll to position [8, 8]
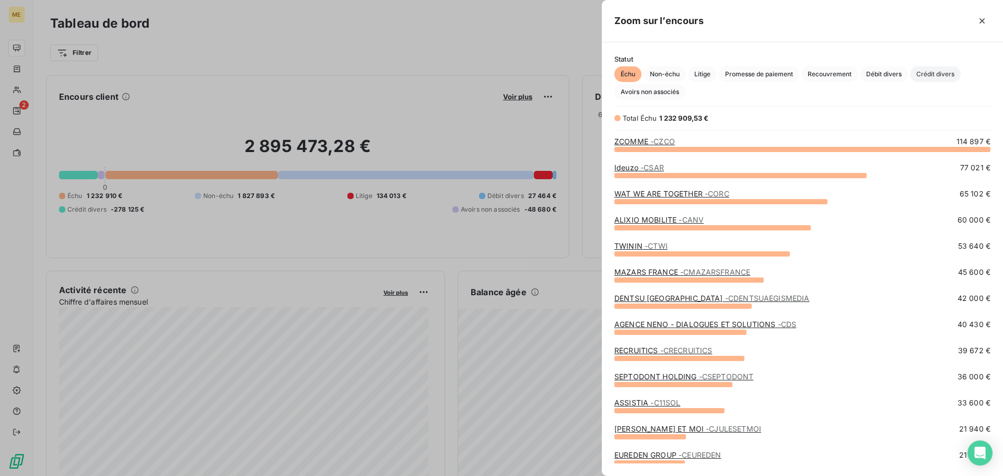
click at [940, 75] on span "Crédit divers" at bounding box center [935, 74] width 51 height 16
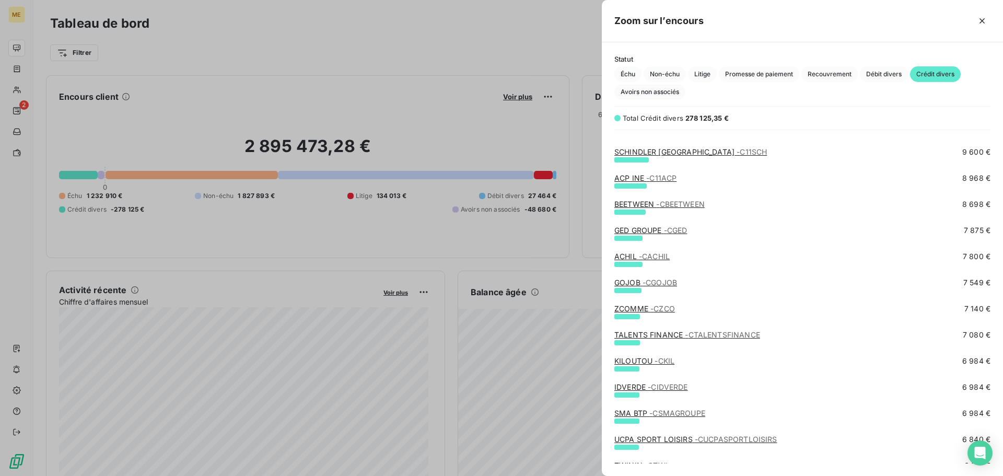
scroll to position [0, 0]
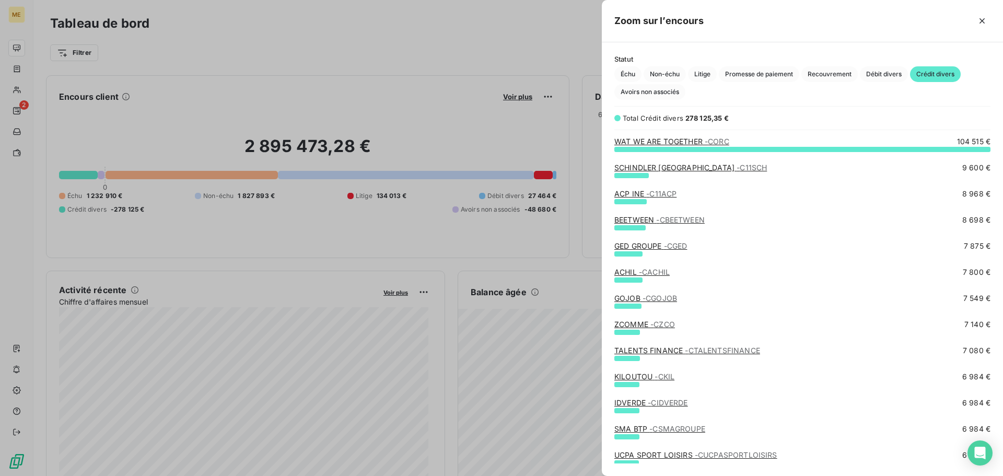
click at [481, 32] on div at bounding box center [501, 238] width 1003 height 476
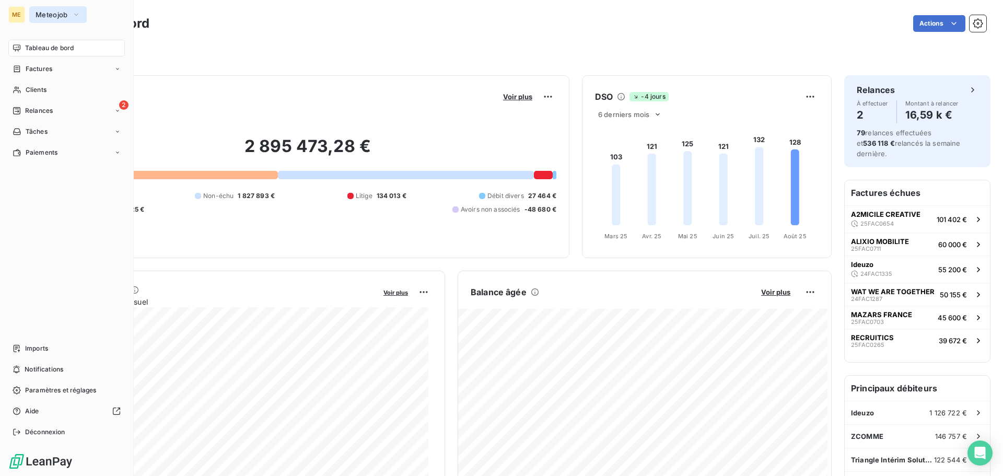
click at [62, 18] on span "Meteojob" at bounding box center [52, 14] width 32 height 8
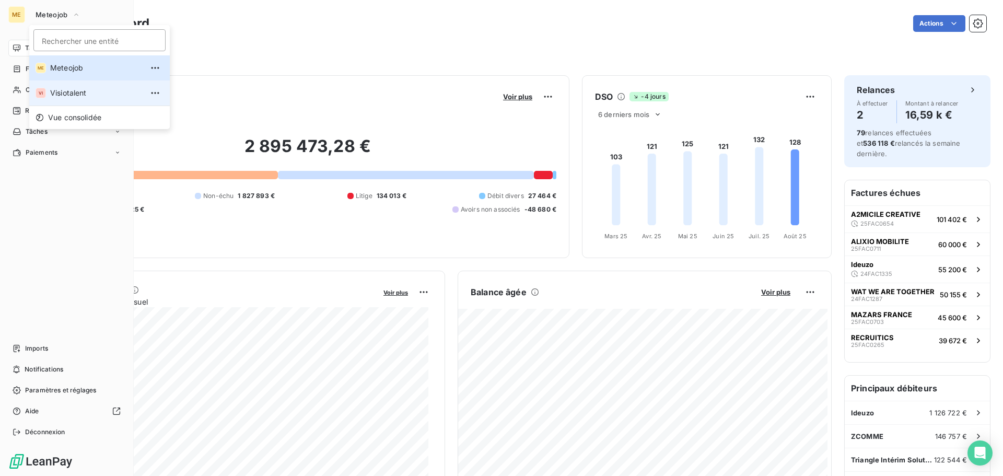
click at [63, 91] on span "Visiotalent" at bounding box center [96, 93] width 92 height 10
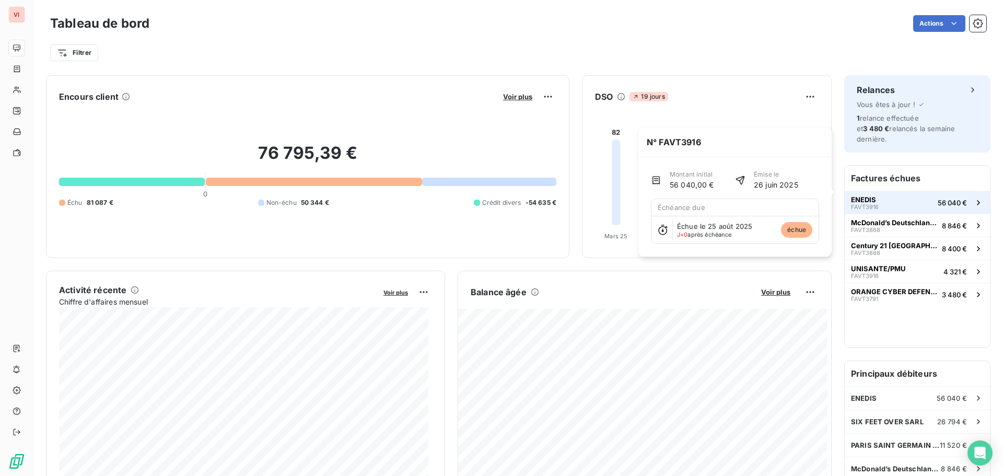
click at [886, 194] on button "ENEDIS FAVT3916 56 040 €" at bounding box center [917, 202] width 145 height 23
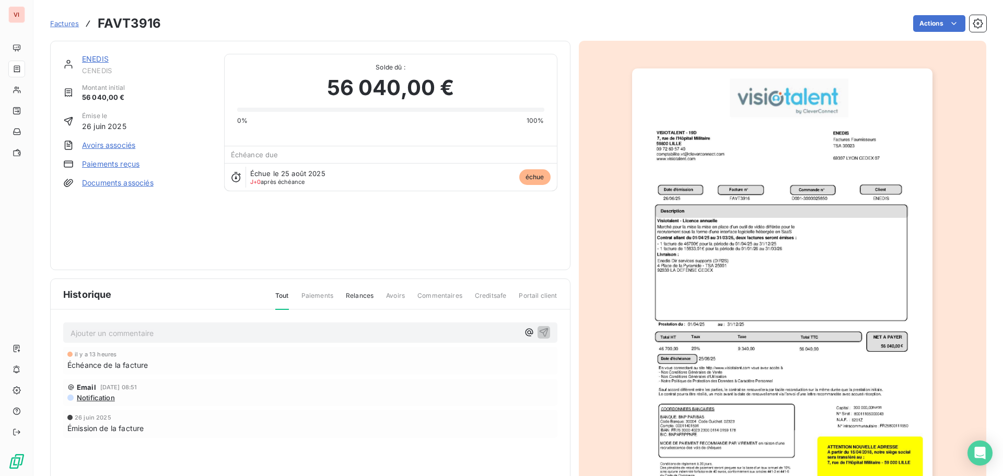
click at [839, 256] on img "button" at bounding box center [782, 280] width 300 height 425
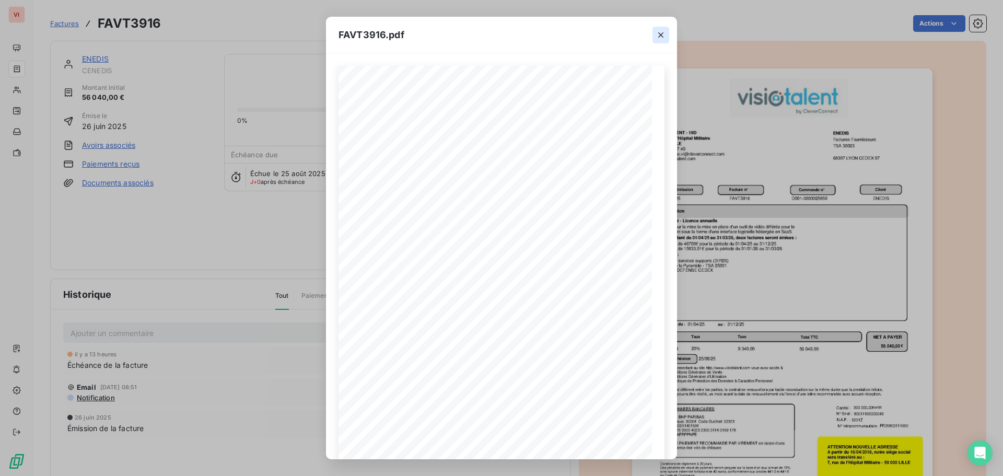
click at [656, 34] on icon "button" at bounding box center [661, 35] width 10 height 10
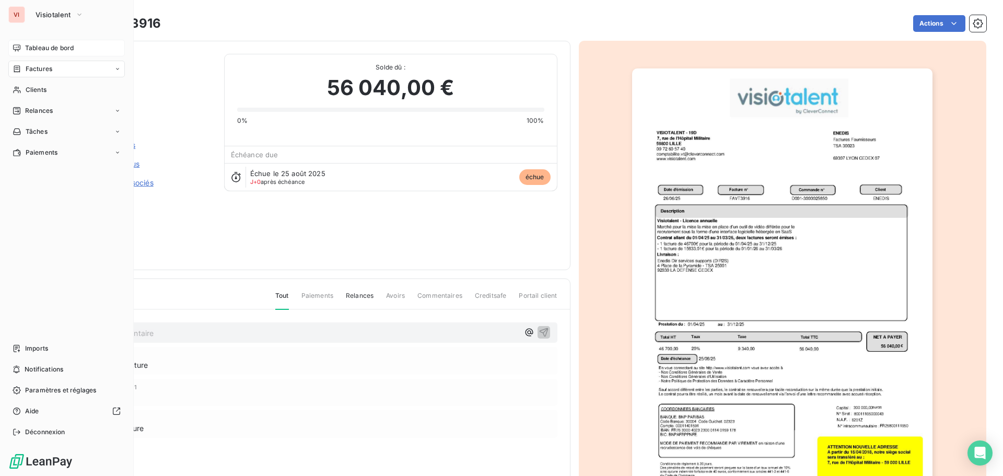
click at [51, 51] on span "Tableau de bord" at bounding box center [49, 47] width 49 height 9
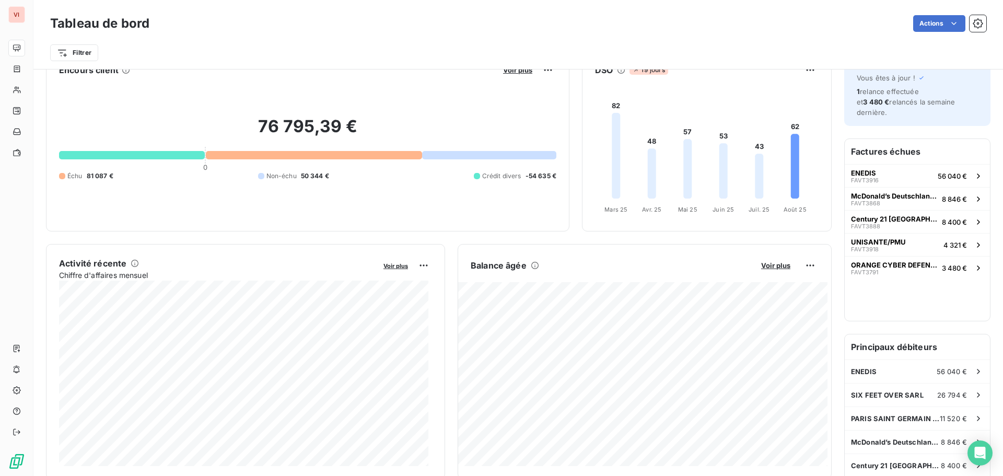
scroll to position [105, 0]
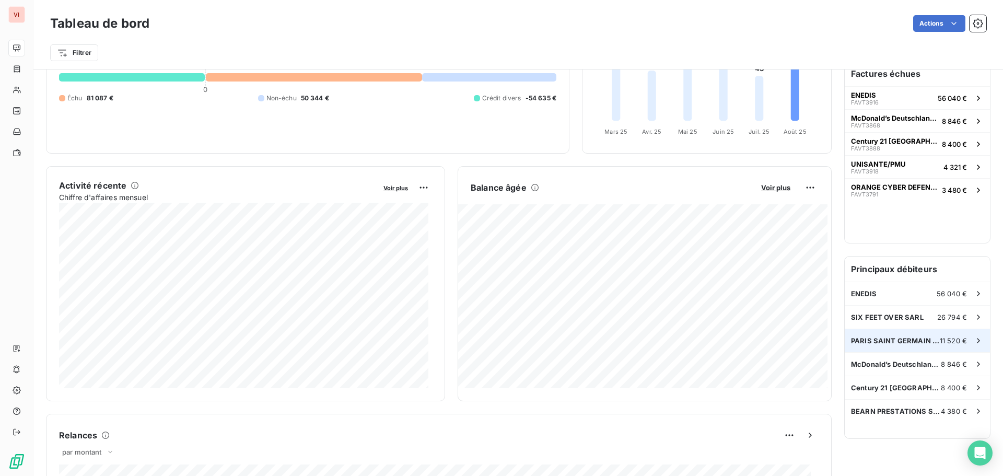
click at [912, 335] on div "PARIS SAINT GERMAIN FOOTBALL 11 520 €" at bounding box center [917, 340] width 145 height 23
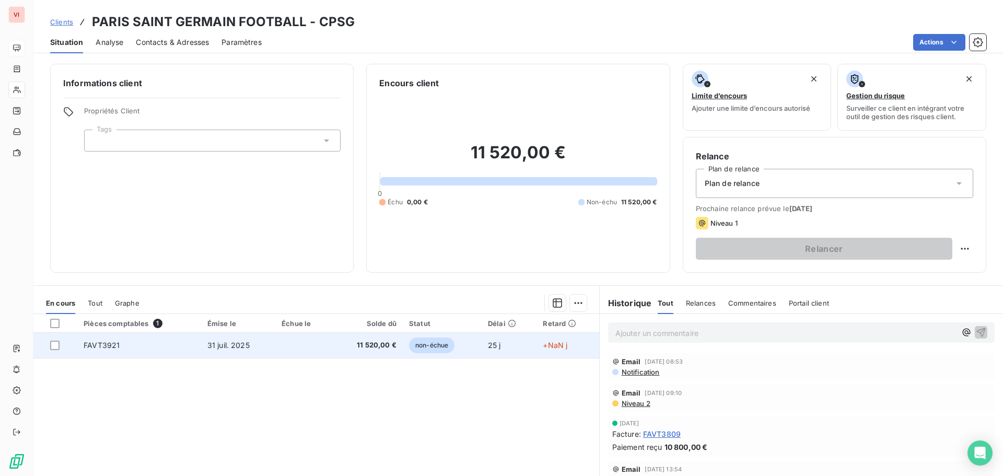
click at [227, 349] on td "31 juil. 2025" at bounding box center [238, 345] width 74 height 25
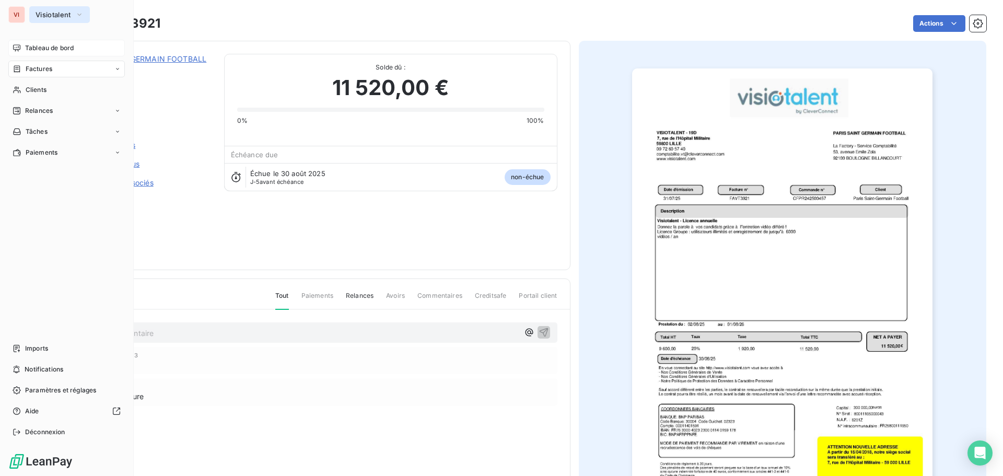
click at [66, 15] on span "Visiotalent" at bounding box center [54, 14] width 36 height 8
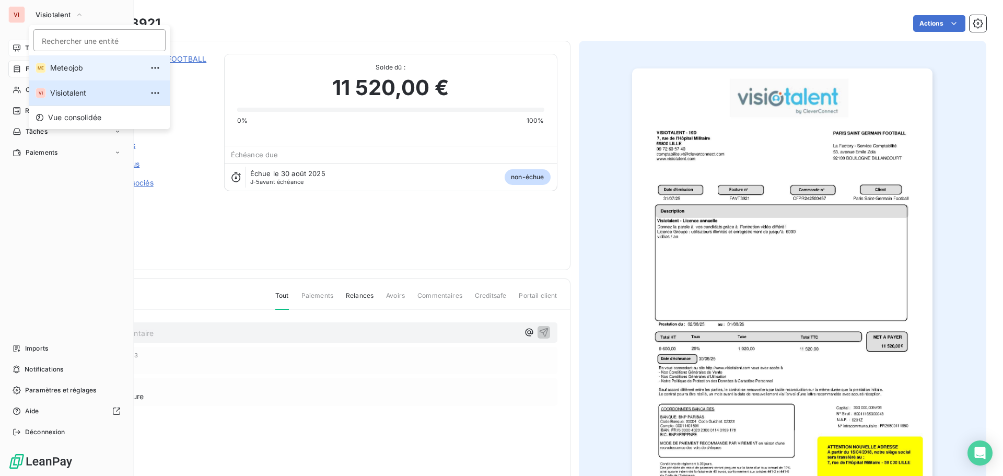
click at [72, 63] on span "Meteojob" at bounding box center [96, 68] width 92 height 10
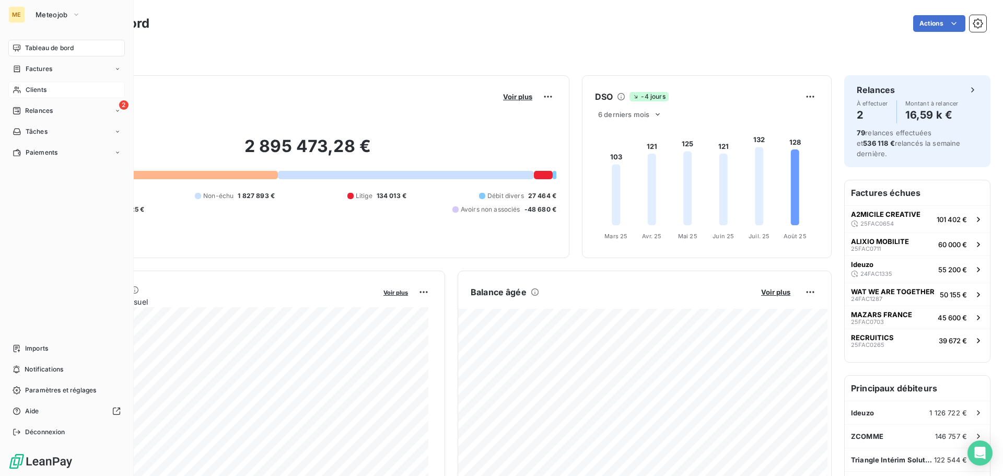
click at [37, 89] on span "Clients" at bounding box center [36, 89] width 21 height 9
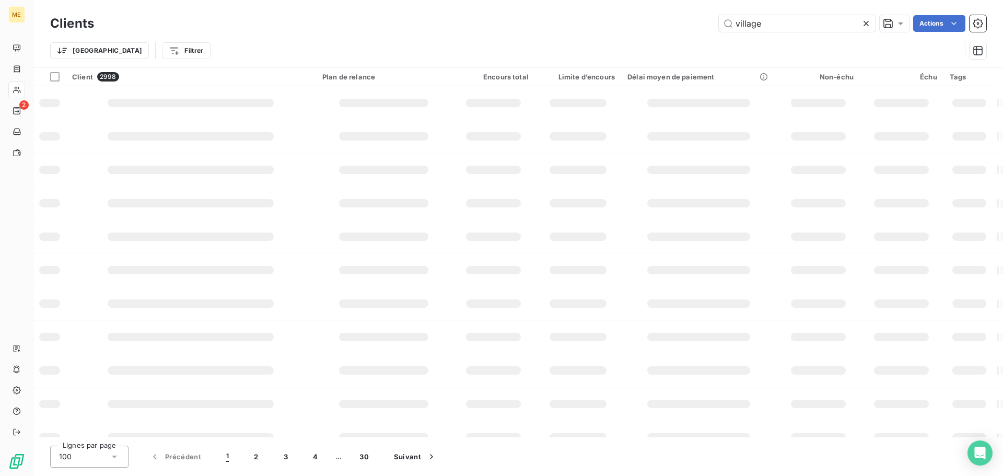
type input "village"
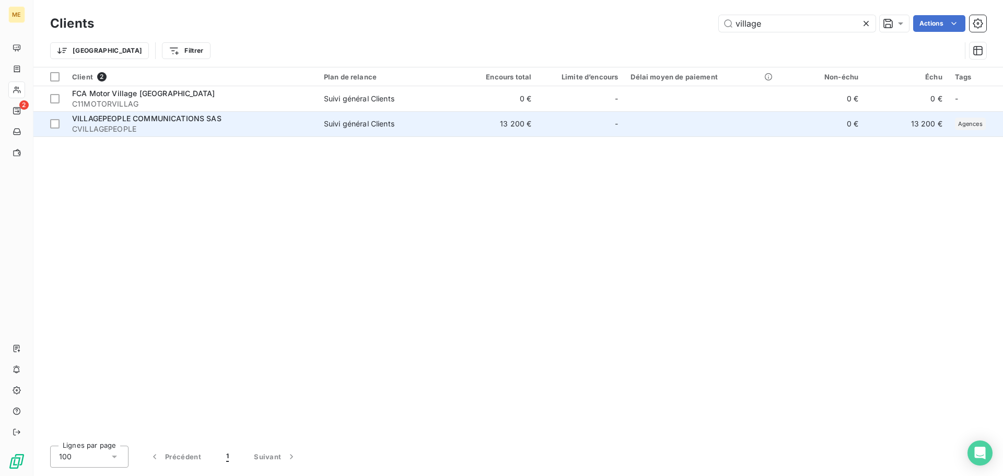
click at [300, 134] on td "VILLAGEPEOPLE COMMUNICATIONS SAS CVILLAGEPEOPLE" at bounding box center [192, 123] width 252 height 25
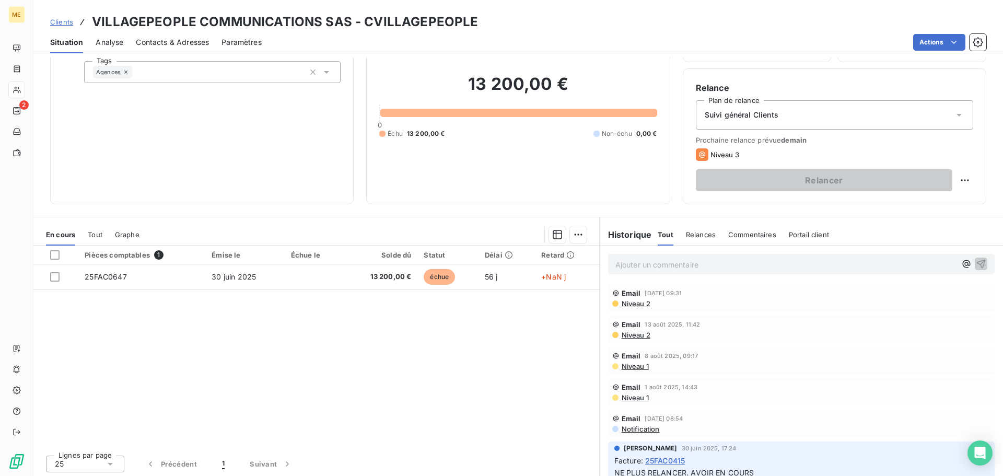
scroll to position [71, 0]
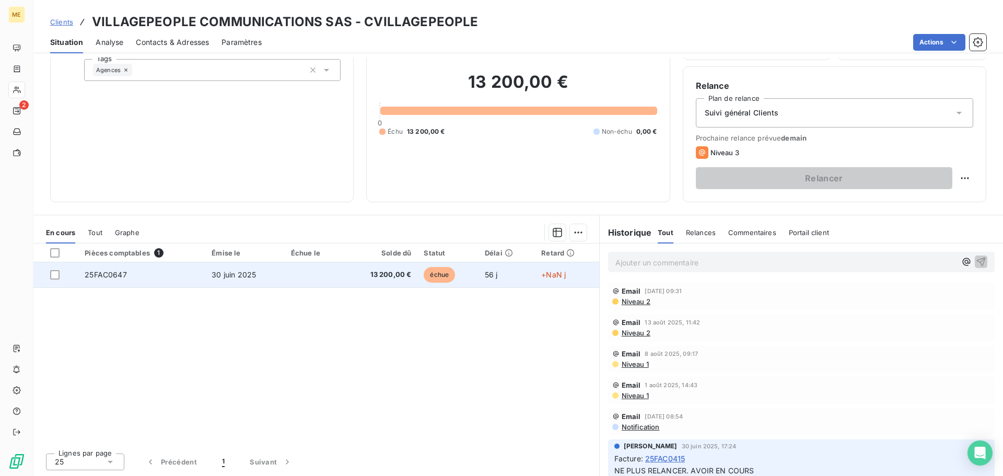
click at [237, 277] on span "30 juin 2025" at bounding box center [234, 274] width 44 height 9
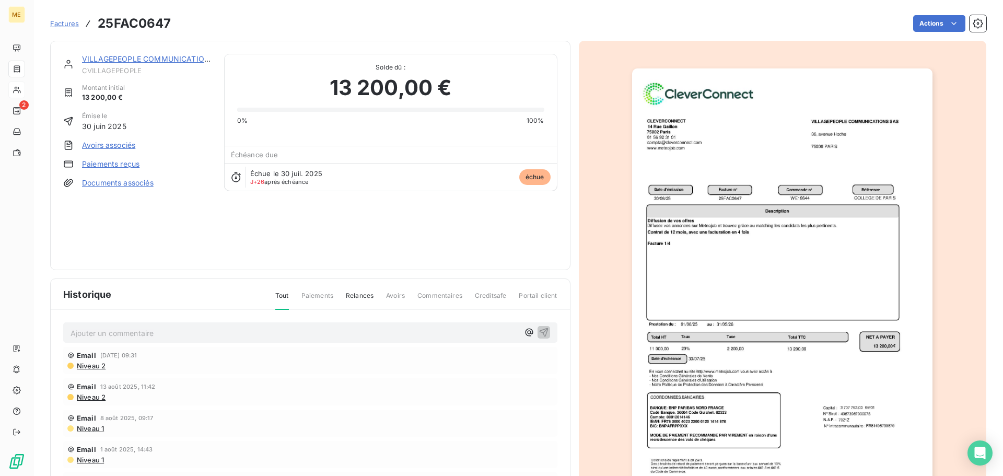
click at [772, 255] on img "button" at bounding box center [782, 280] width 300 height 425
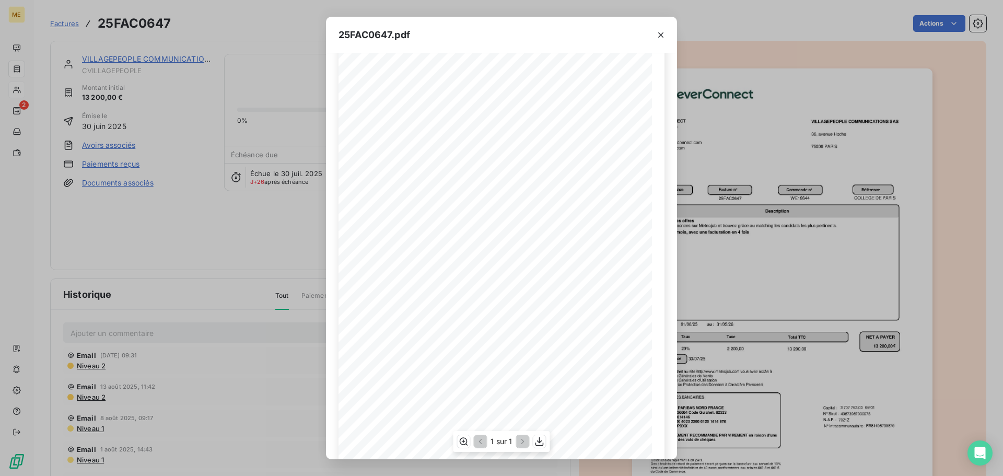
scroll to position [52, 0]
click at [661, 38] on icon "button" at bounding box center [661, 35] width 10 height 10
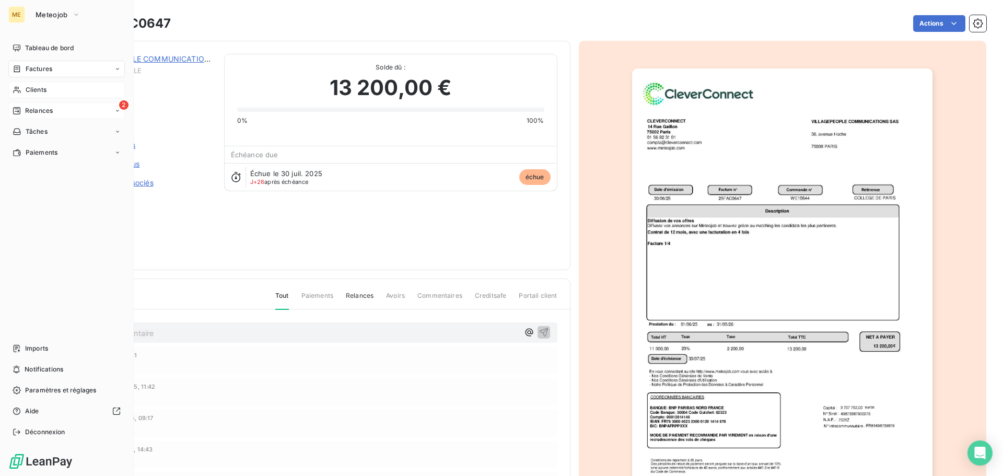
click at [36, 110] on span "Relances" at bounding box center [39, 110] width 28 height 9
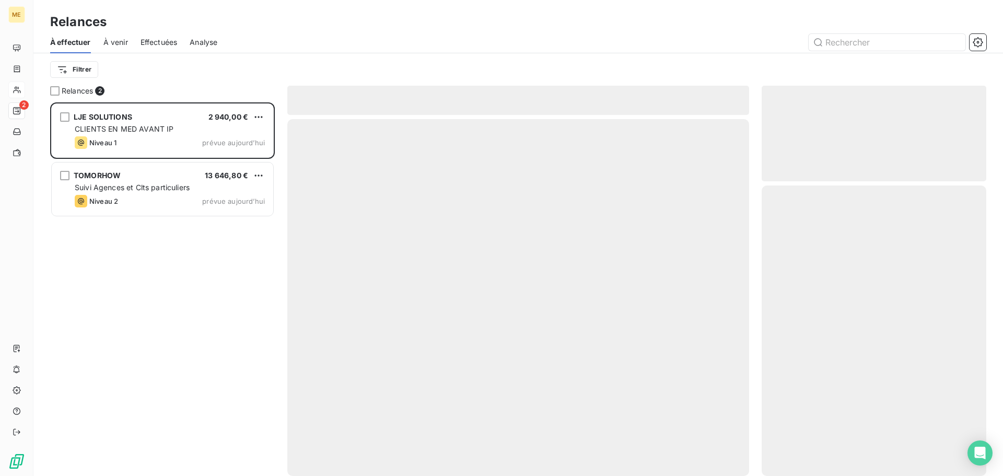
scroll to position [366, 217]
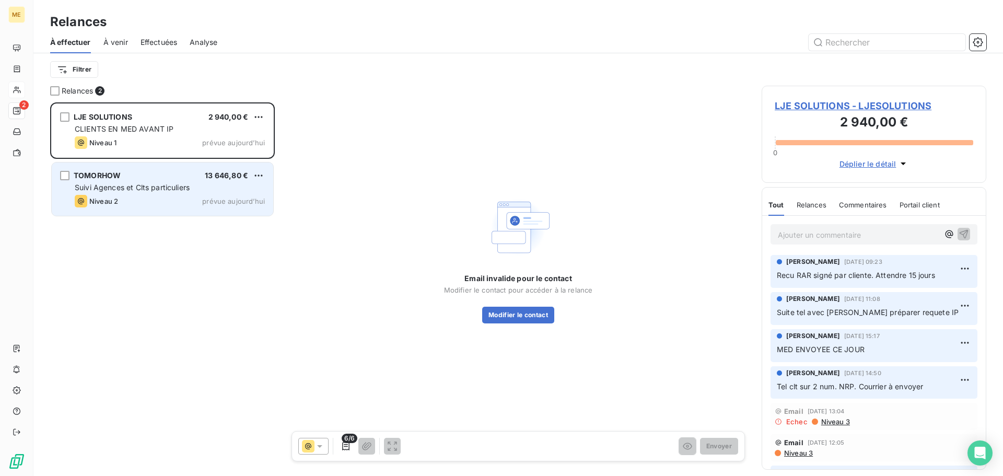
click at [189, 172] on div "TOMORHOW 13 646,80 €" at bounding box center [170, 175] width 190 height 9
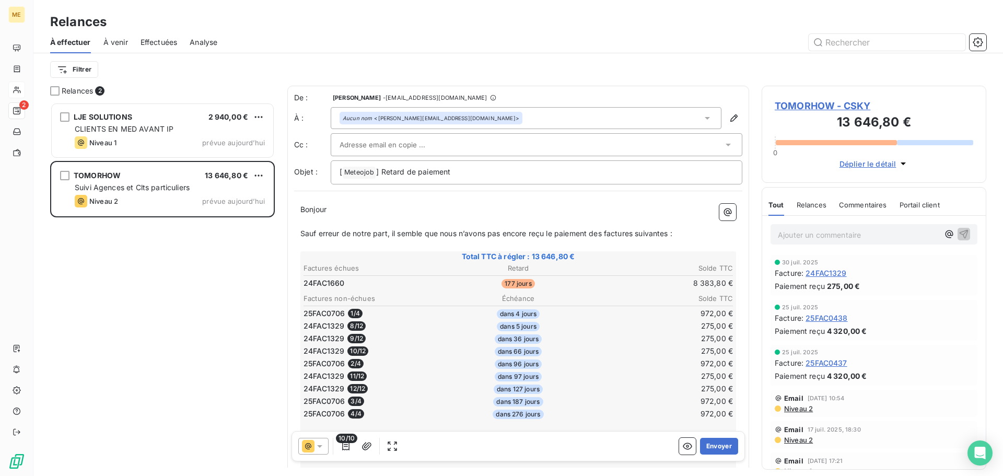
click at [843, 103] on span "TOMORHOW - CSKY" at bounding box center [874, 106] width 199 height 14
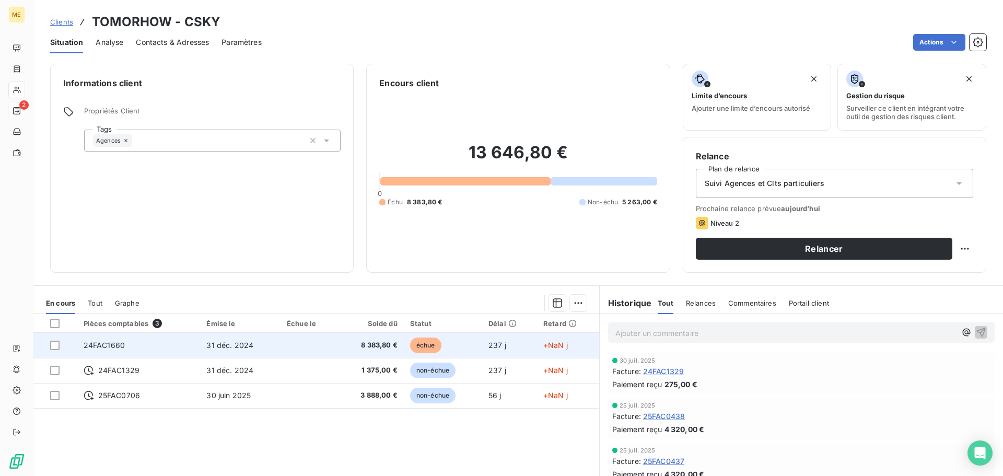
click at [266, 353] on td "31 déc. 2024" at bounding box center [240, 345] width 80 height 25
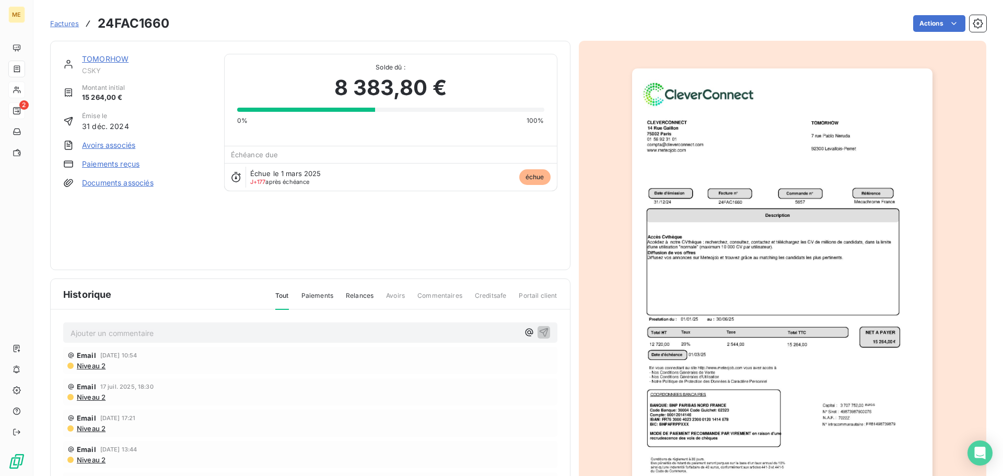
click at [750, 287] on img "button" at bounding box center [782, 280] width 300 height 425
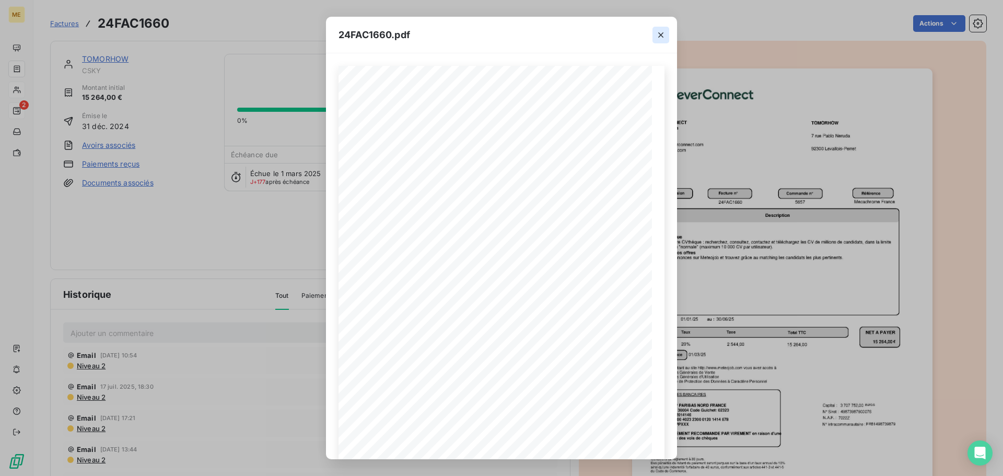
click at [661, 32] on icon "button" at bounding box center [661, 35] width 10 height 10
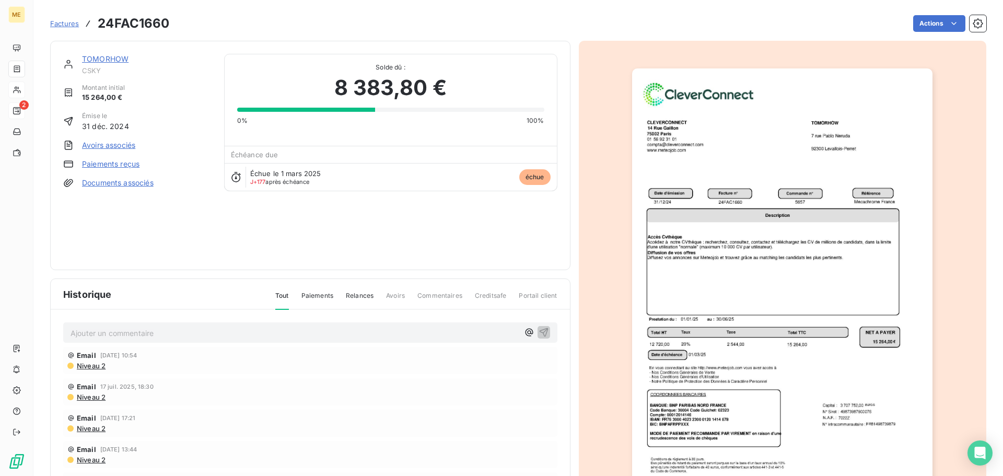
click at [112, 60] on link "TOMORHOW" at bounding box center [105, 58] width 46 height 9
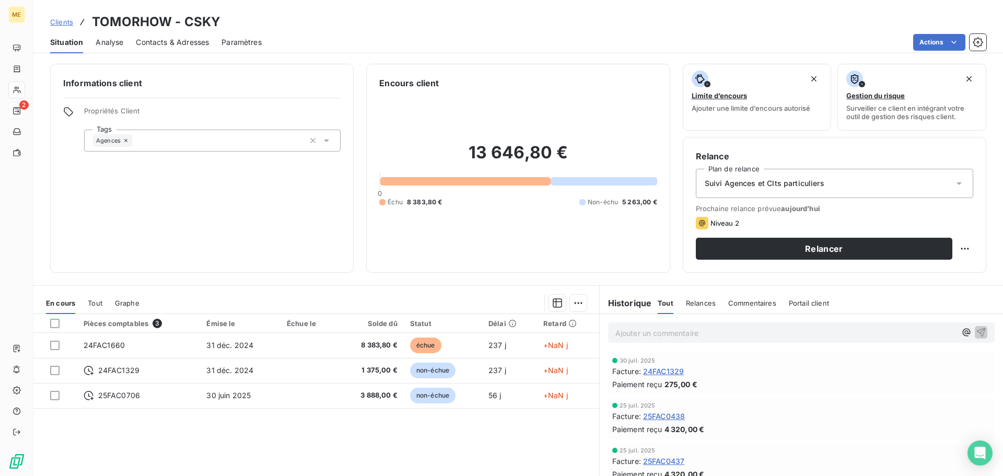
click at [633, 332] on p "Ajouter un commentaire ﻿" at bounding box center [785, 332] width 341 height 13
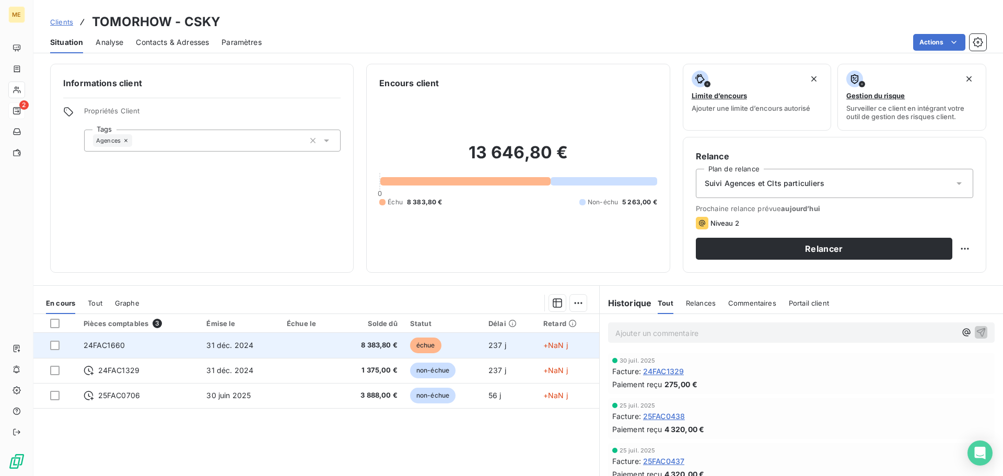
click at [270, 345] on td "31 déc. 2024" at bounding box center [240, 345] width 80 height 25
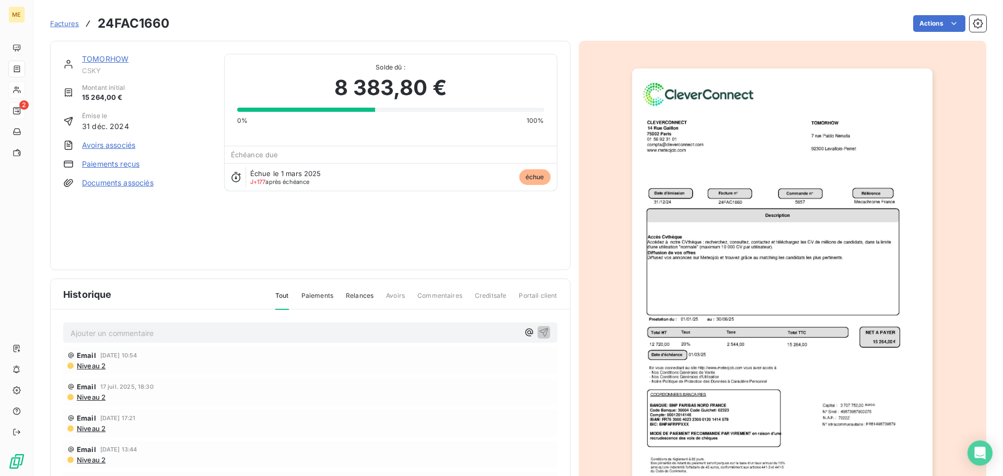
click at [181, 333] on p "Ajouter un commentaire ﻿" at bounding box center [295, 332] width 448 height 13
click at [115, 60] on link "TOMORHOW" at bounding box center [105, 58] width 46 height 9
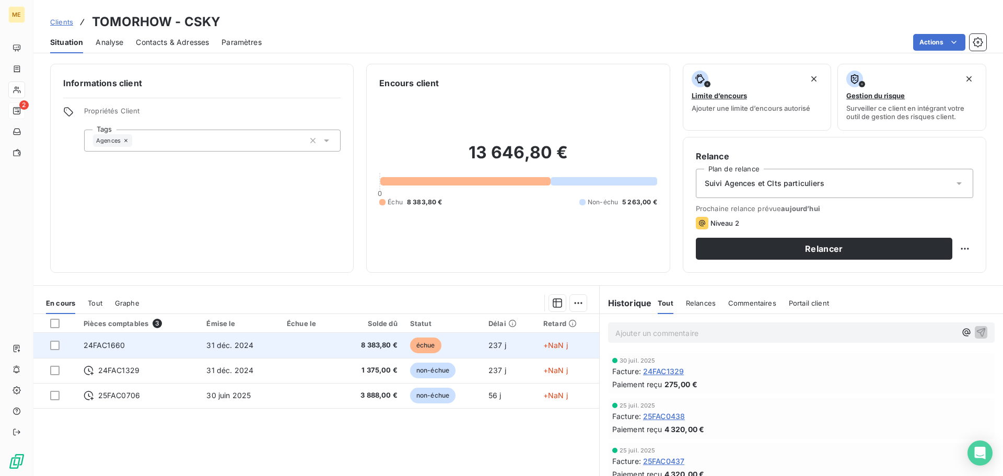
click at [295, 346] on td at bounding box center [309, 345] width 56 height 25
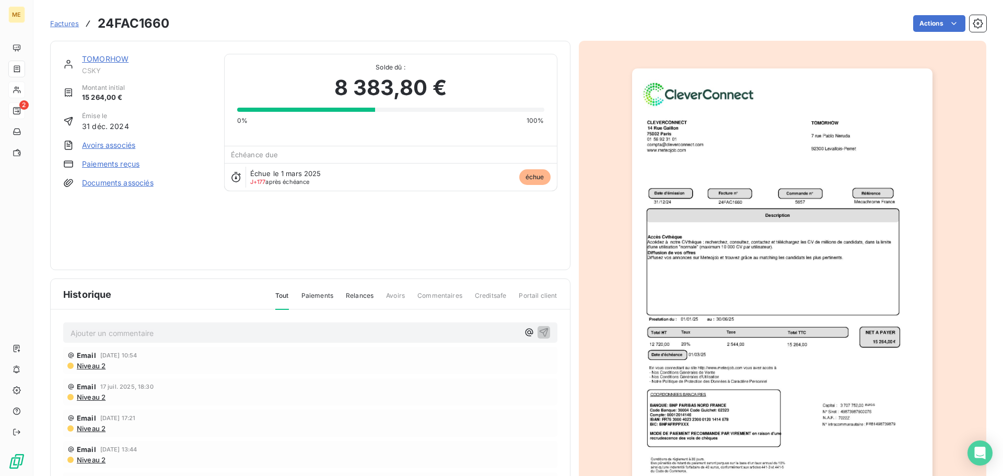
click at [117, 60] on link "TOMORHOW" at bounding box center [105, 58] width 46 height 9
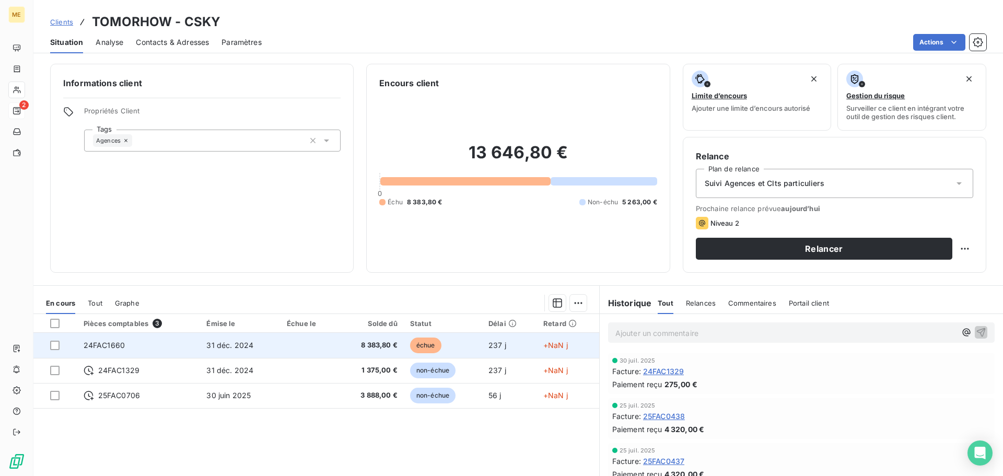
click at [308, 347] on td at bounding box center [309, 345] width 56 height 25
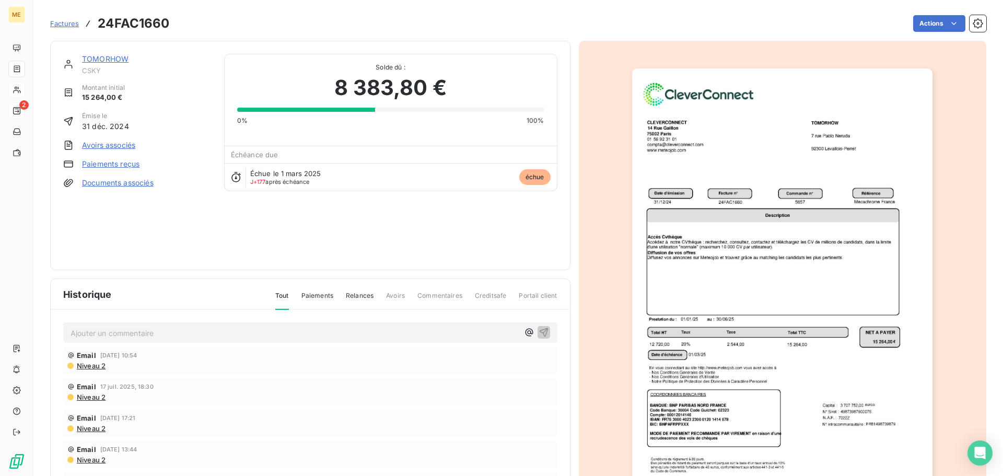
click at [162, 333] on p "Ajouter un commentaire ﻿" at bounding box center [295, 332] width 448 height 13
click at [539, 333] on icon "button" at bounding box center [544, 331] width 10 height 10
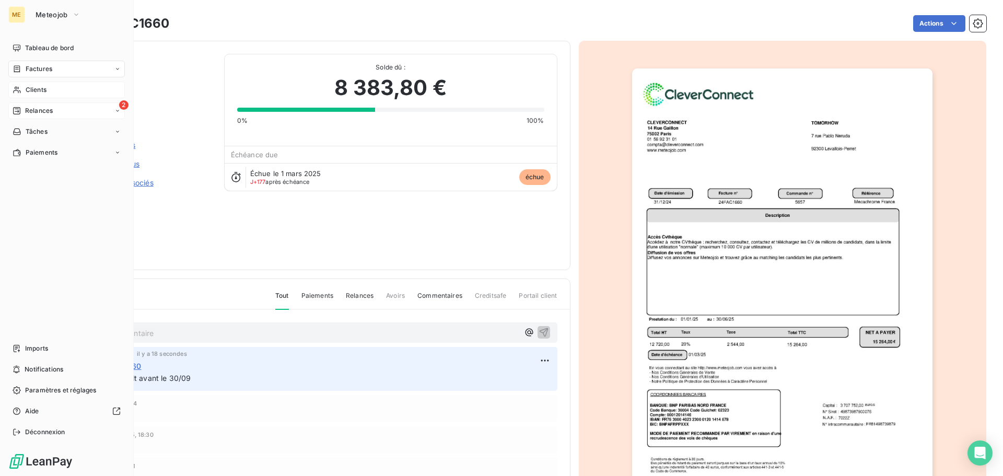
click at [37, 110] on span "Relances" at bounding box center [39, 110] width 28 height 9
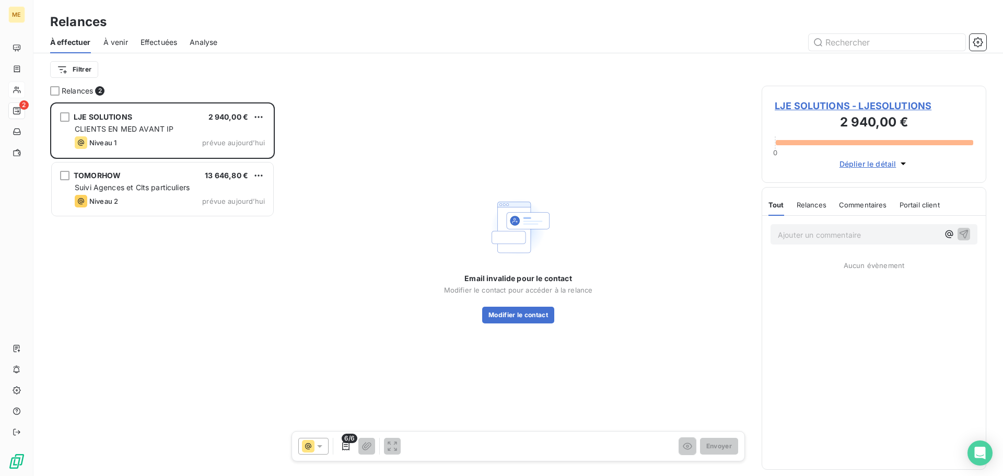
scroll to position [366, 217]
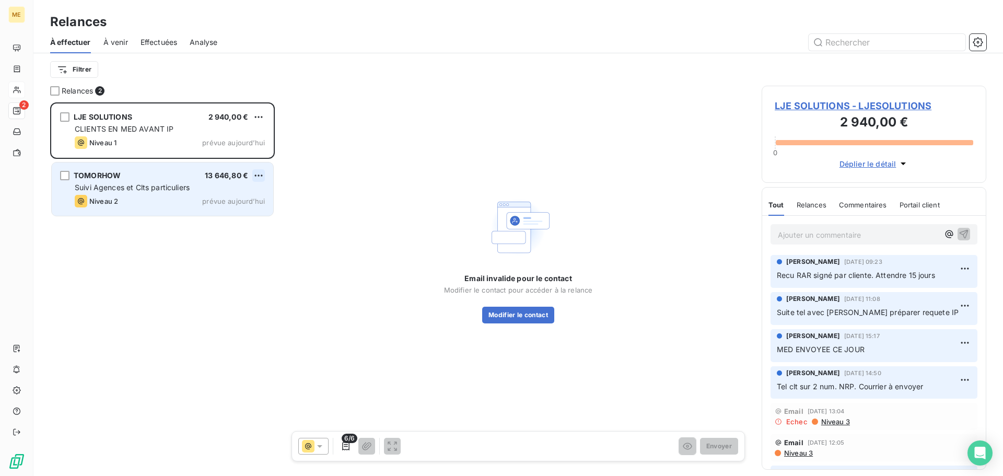
click at [257, 176] on html "ME 2 Relances À effectuer À venir Effectuées Analyse Filtrer Relances 2 LJE SOL…" at bounding box center [501, 238] width 1003 height 476
click at [255, 193] on div "Replanifier cette action" at bounding box center [214, 196] width 94 height 17
select select "7"
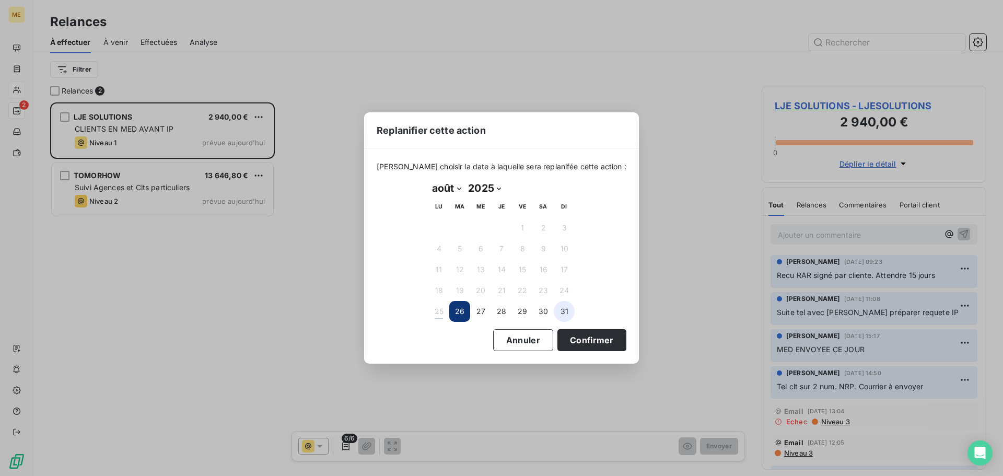
click at [570, 314] on button "31" at bounding box center [564, 311] width 21 height 21
click at [597, 340] on button "Confirmer" at bounding box center [591, 340] width 69 height 22
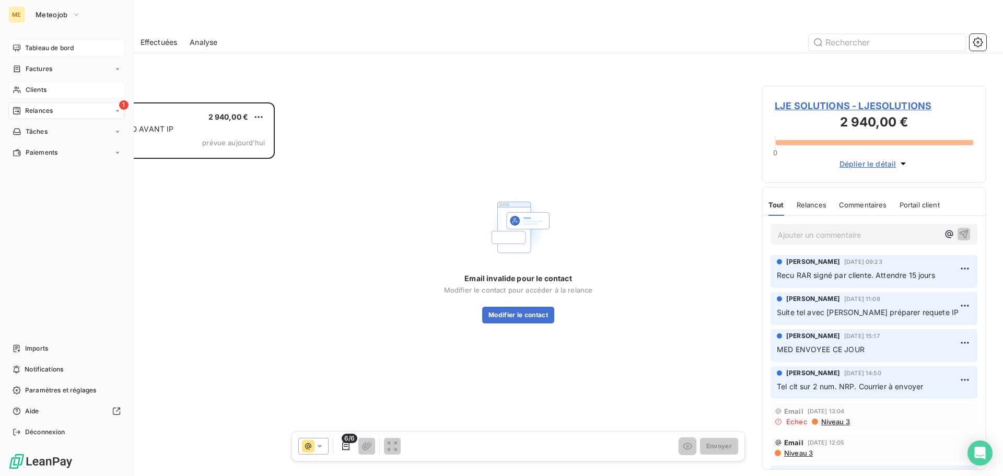
click at [40, 45] on span "Tableau de bord" at bounding box center [49, 47] width 49 height 9
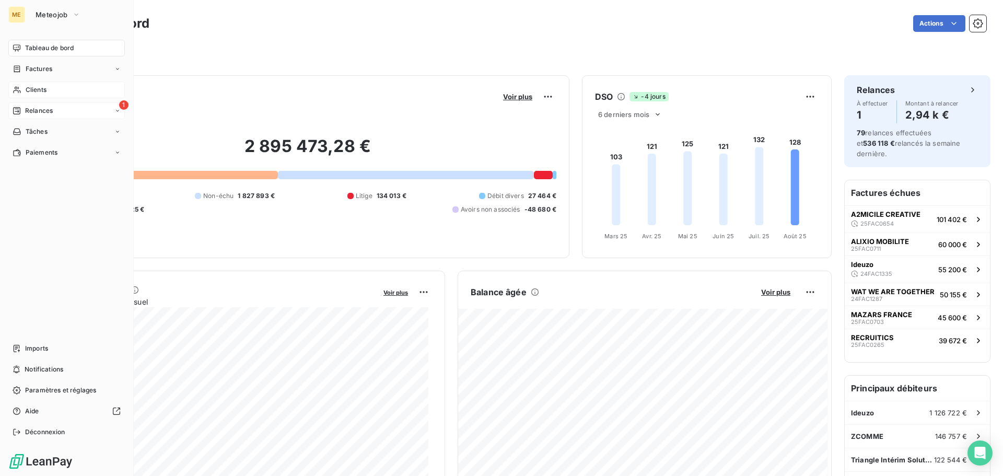
click at [60, 48] on span "Tableau de bord" at bounding box center [49, 47] width 49 height 9
click at [31, 91] on span "Clients" at bounding box center [36, 89] width 21 height 9
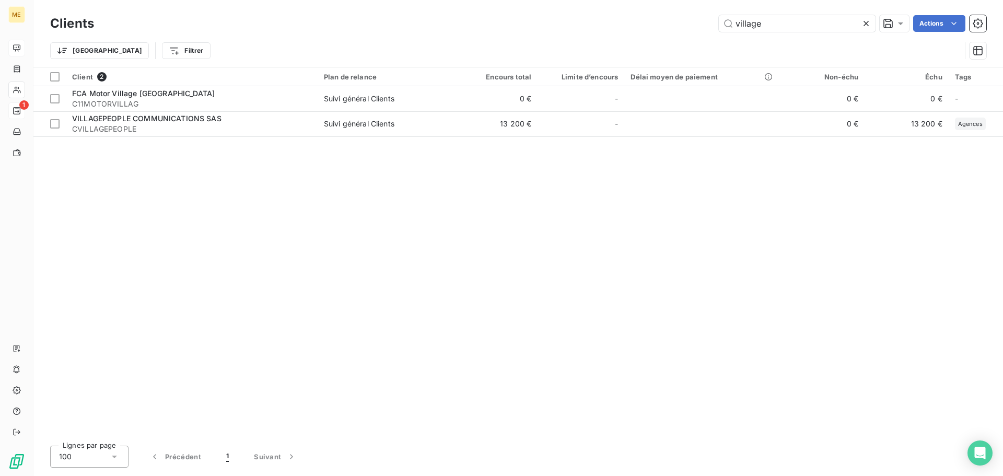
drag, startPoint x: 765, startPoint y: 24, endPoint x: 641, endPoint y: 36, distance: 123.9
click at [641, 36] on div "Clients village Actions Trier Filtrer" at bounding box center [518, 40] width 936 height 54
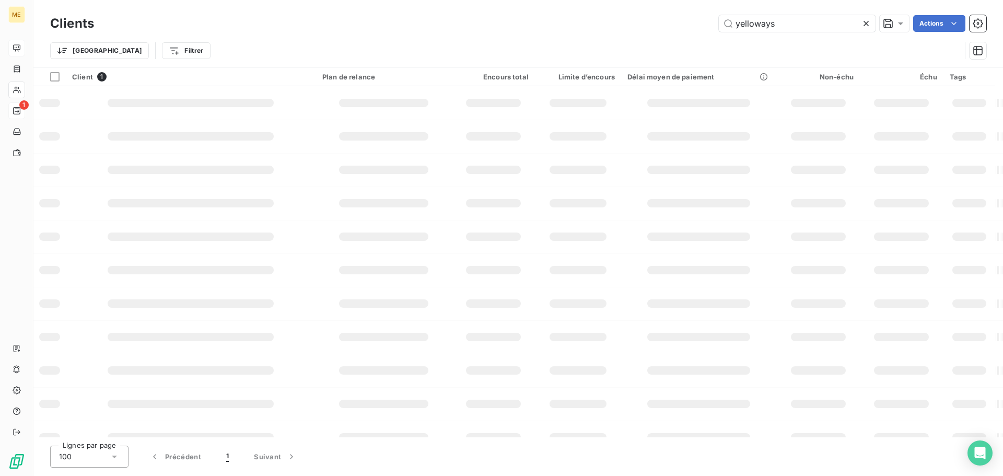
type input "yelloways"
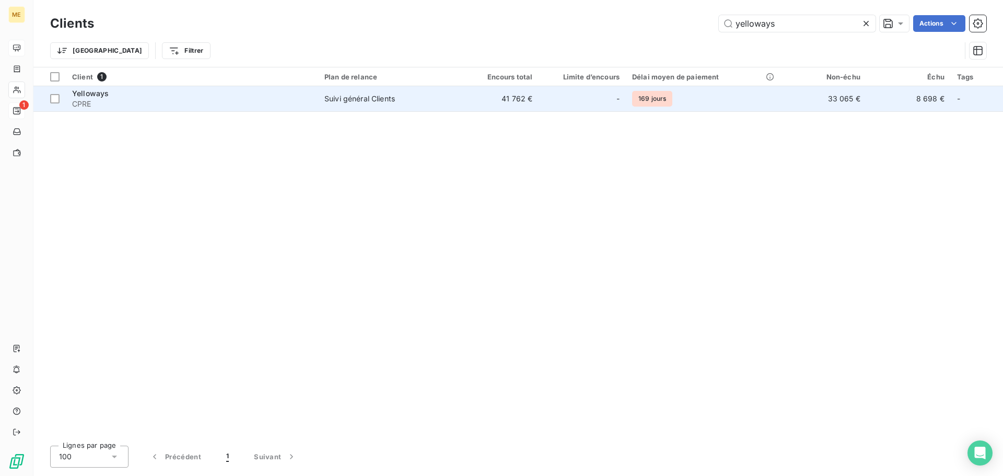
click at [208, 108] on span "CPRE" at bounding box center [192, 104] width 240 height 10
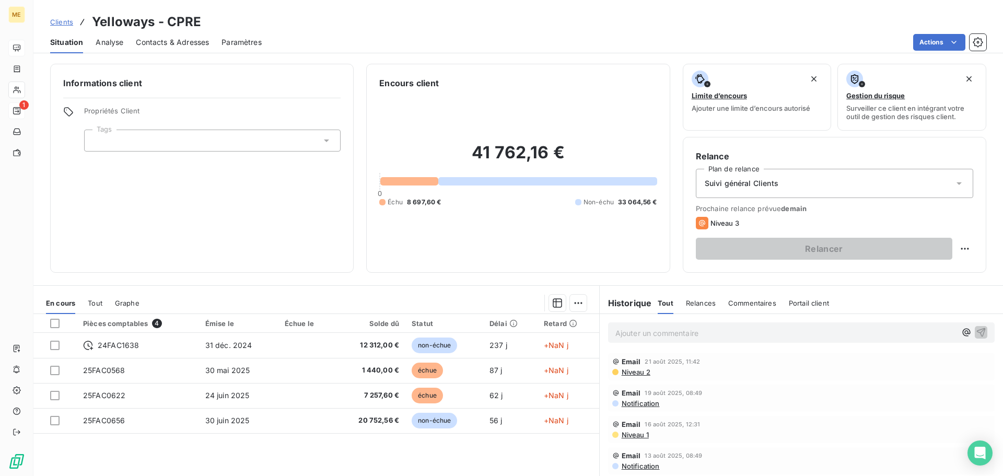
click at [199, 43] on span "Contacts & Adresses" at bounding box center [172, 42] width 73 height 10
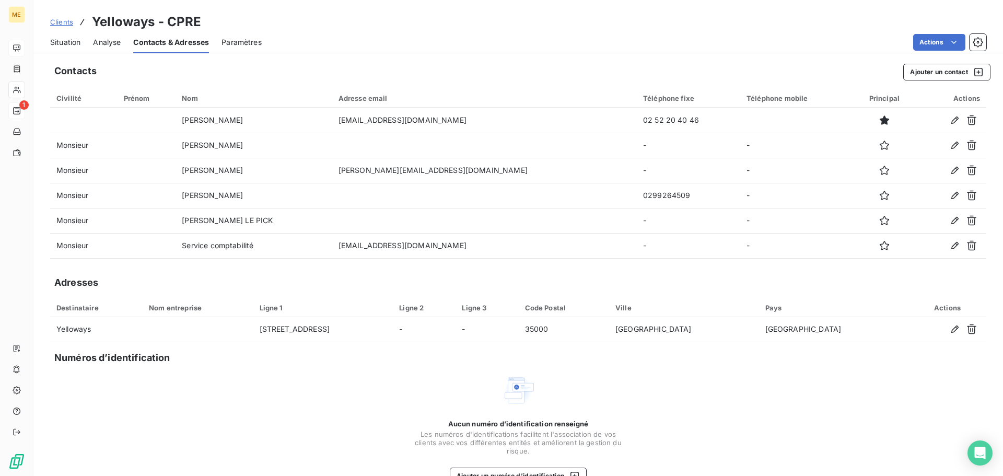
click at [61, 47] on span "Situation" at bounding box center [65, 42] width 30 height 10
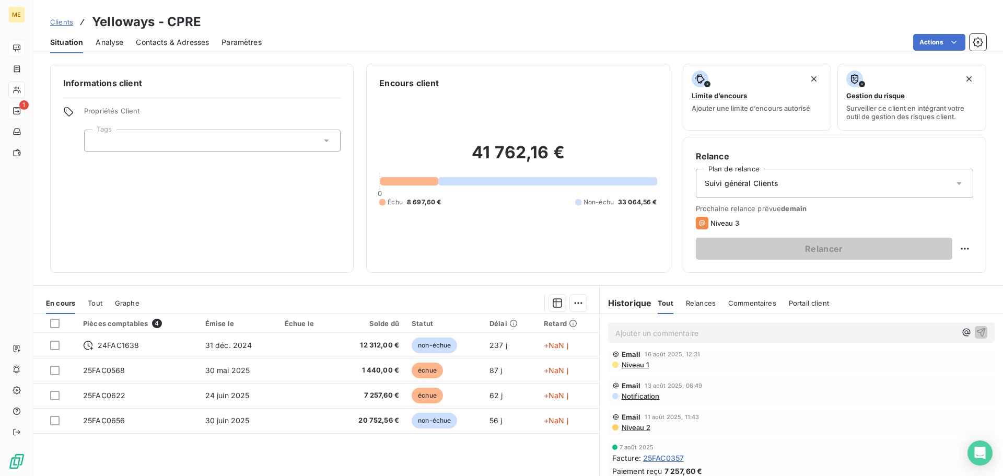
scroll to position [52, 0]
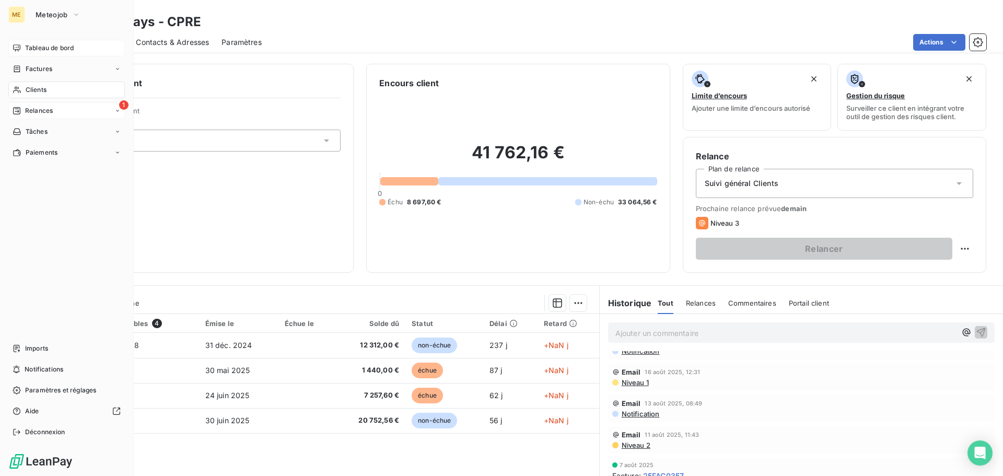
click at [37, 110] on span "Relances" at bounding box center [39, 110] width 28 height 9
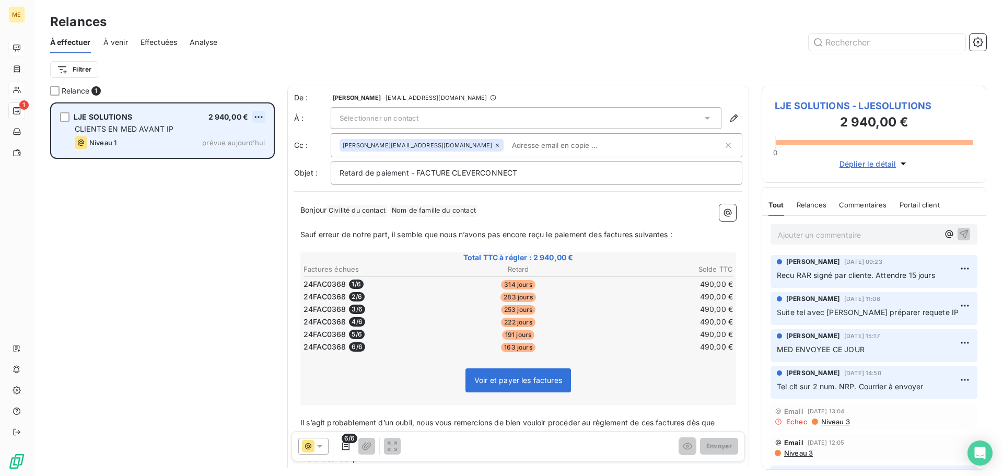
click at [257, 115] on html "ME 1 Relances À effectuer À venir Effectuées Analyse Filtrer Relance 1 LJE SOLU…" at bounding box center [501, 238] width 1003 height 476
click at [260, 135] on div "Replanifier cette action" at bounding box center [214, 138] width 94 height 17
select select "7"
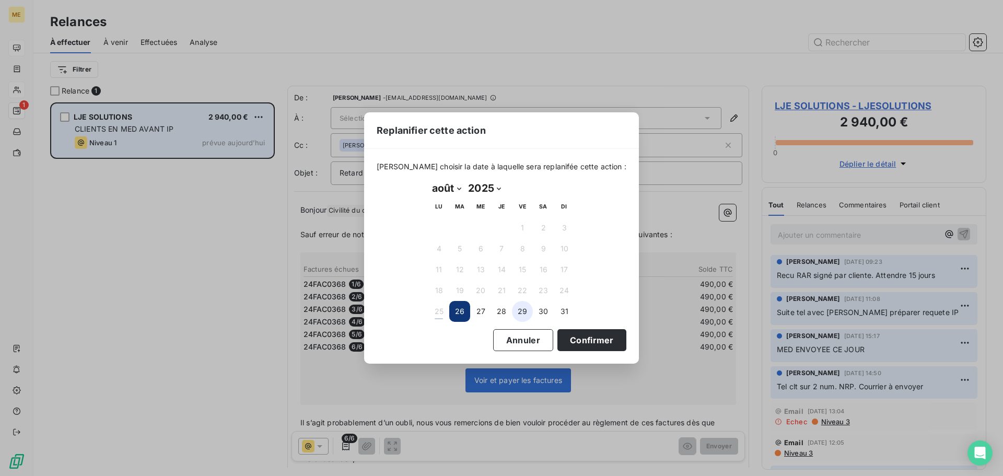
click at [516, 313] on button "29" at bounding box center [522, 311] width 21 height 21
click at [575, 338] on button "Confirmer" at bounding box center [591, 340] width 69 height 22
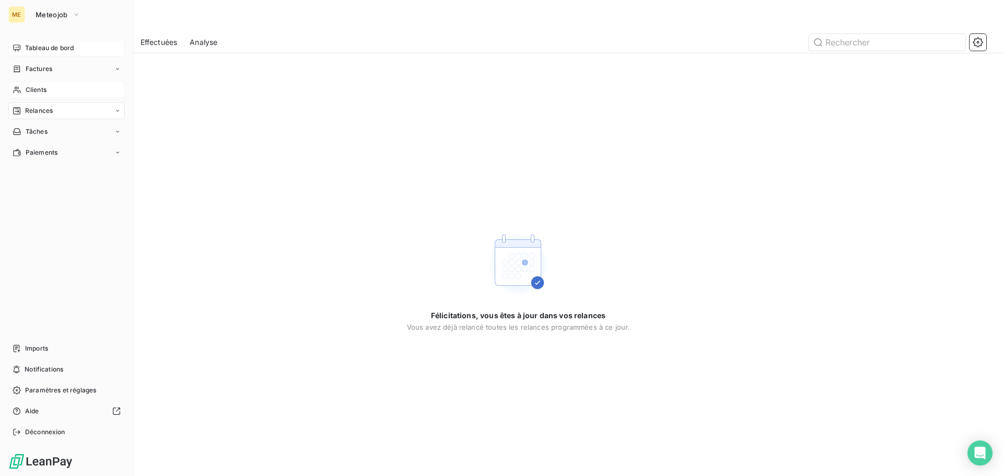
click at [44, 48] on span "Tableau de bord" at bounding box center [49, 47] width 49 height 9
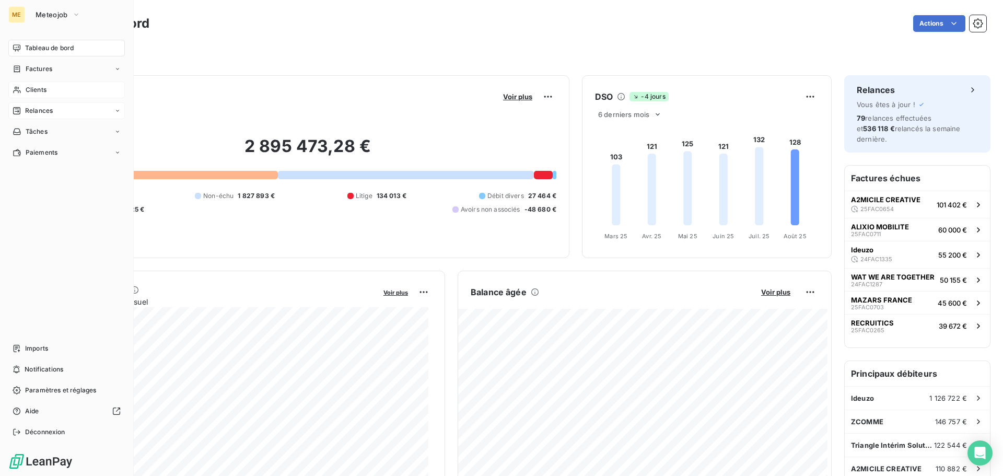
click at [36, 107] on span "Relances" at bounding box center [39, 110] width 28 height 9
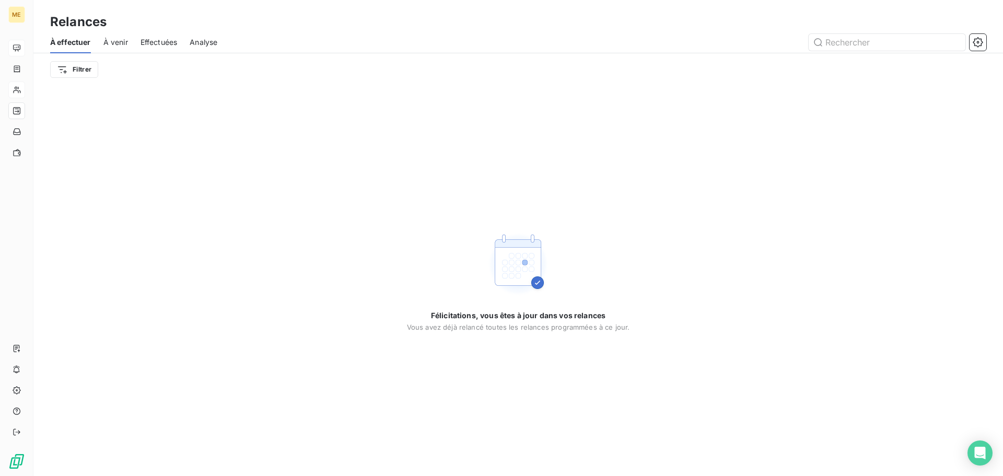
click at [116, 49] on div "À venir" at bounding box center [115, 42] width 25 height 22
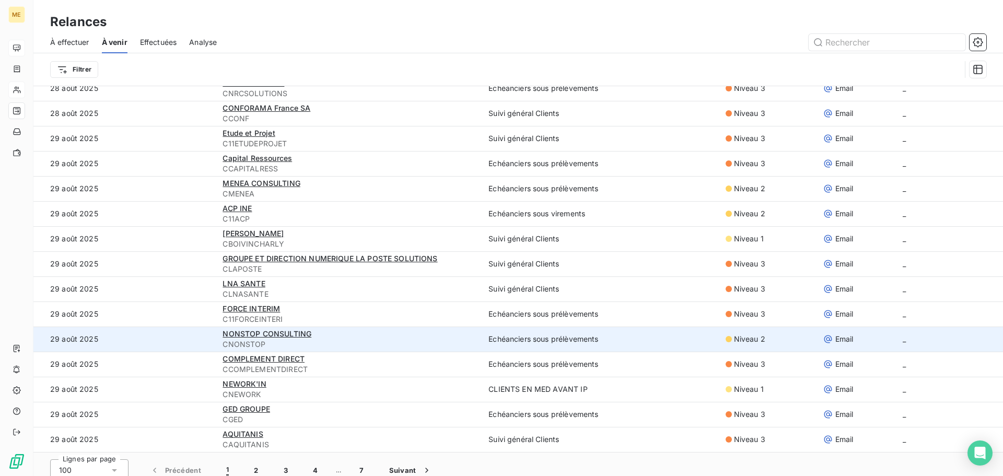
scroll to position [36, 0]
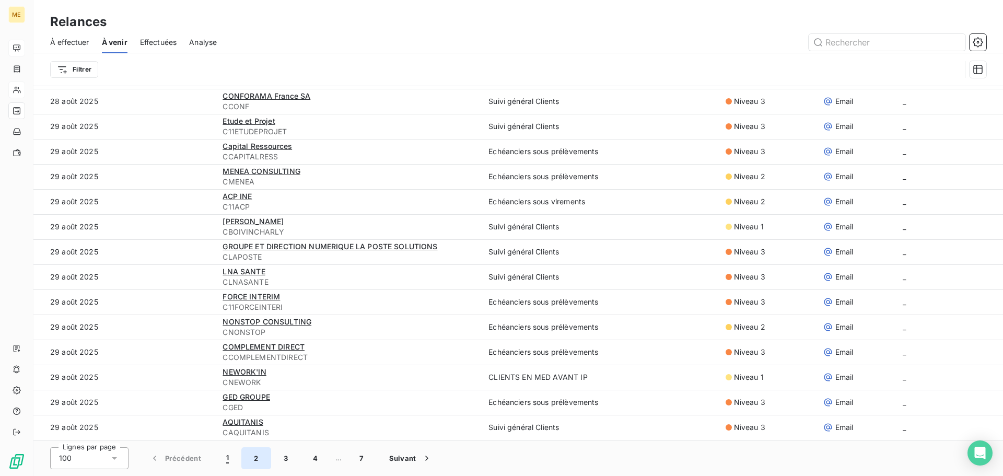
click at [257, 458] on button "2" at bounding box center [255, 458] width 29 height 22
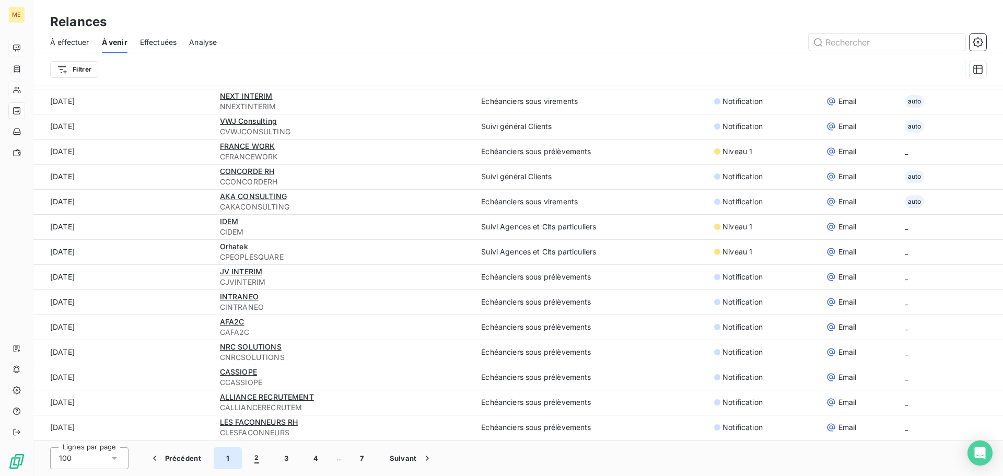
click at [230, 460] on button "1" at bounding box center [228, 458] width 28 height 22
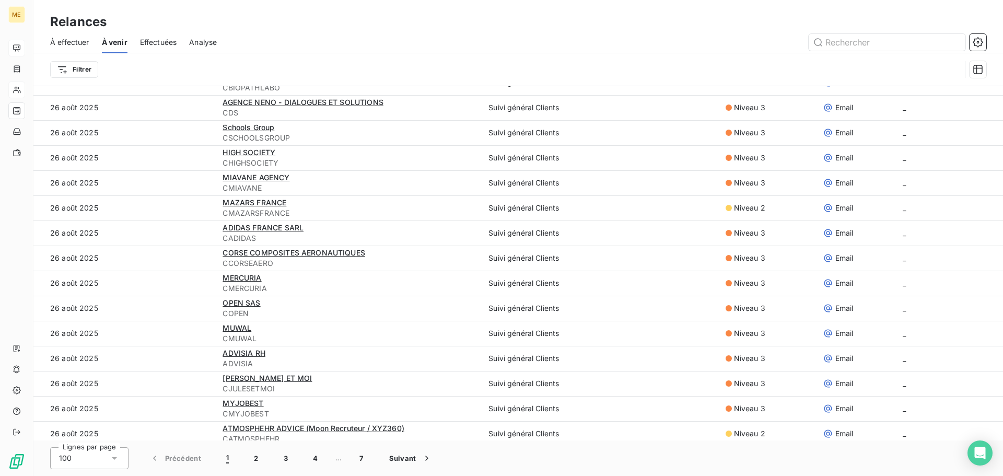
scroll to position [48, 0]
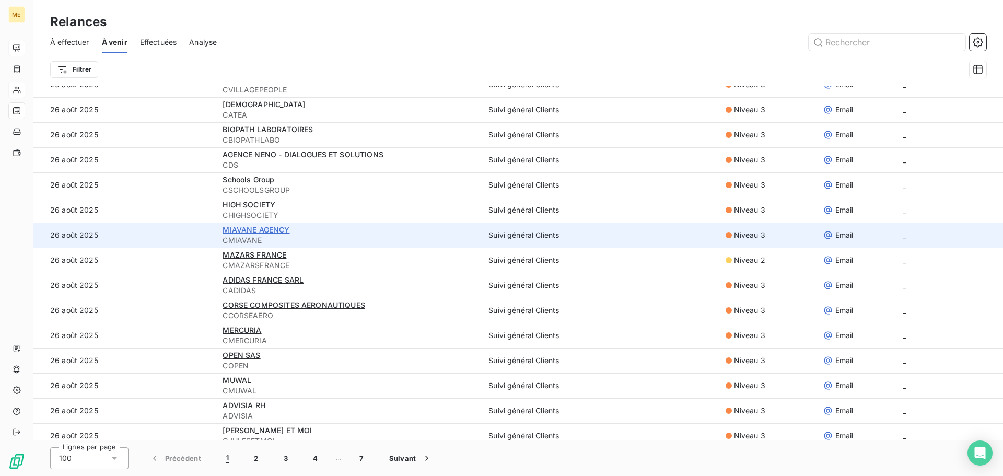
click at [271, 231] on span "MIAVANE AGENCY" at bounding box center [256, 229] width 67 height 9
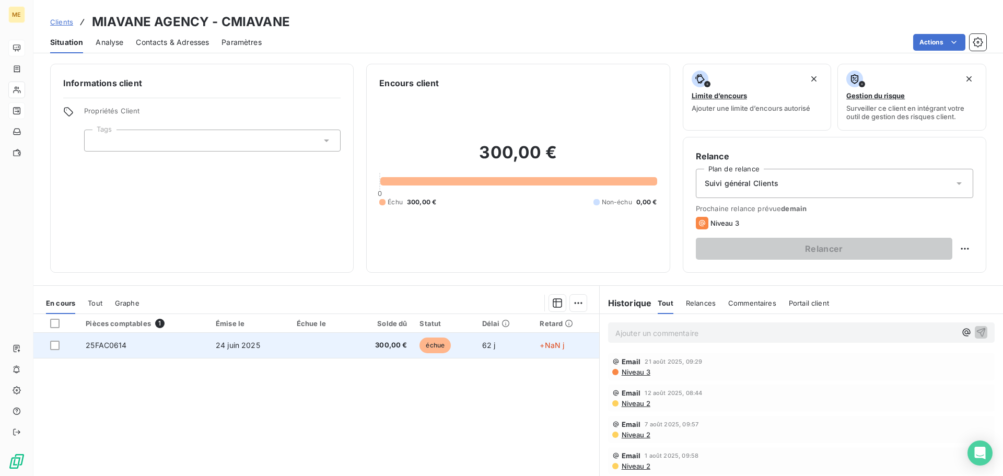
click at [288, 354] on td "24 juin 2025" at bounding box center [249, 345] width 81 height 25
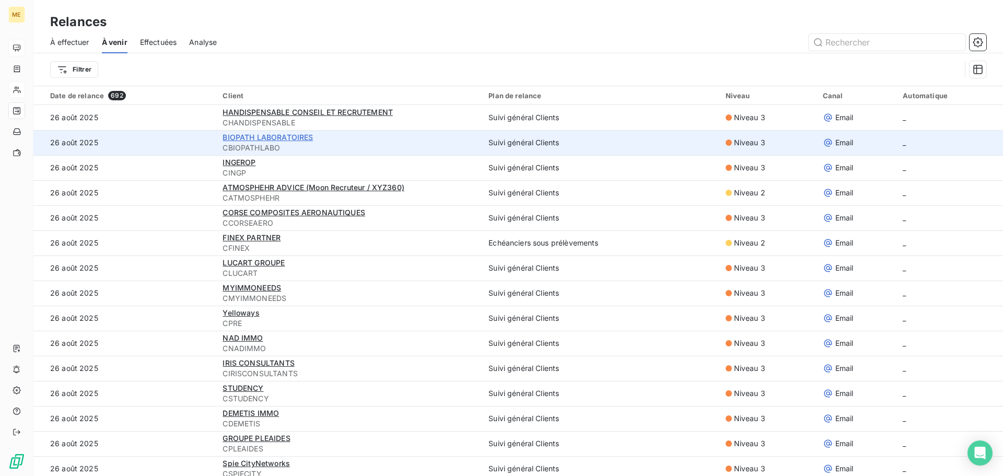
click at [275, 139] on span "BIOPATH LABORATOIRES" at bounding box center [268, 137] width 90 height 9
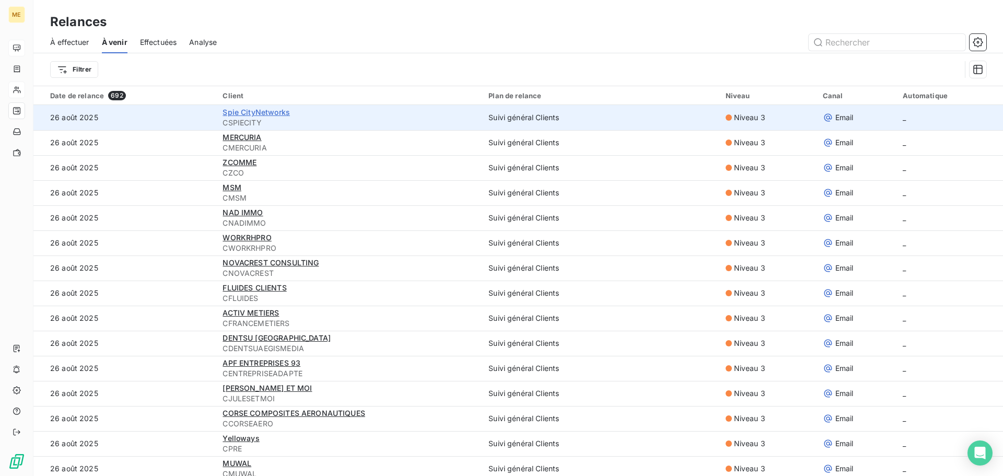
click at [254, 114] on span "Spie CityNetworks" at bounding box center [256, 112] width 67 height 9
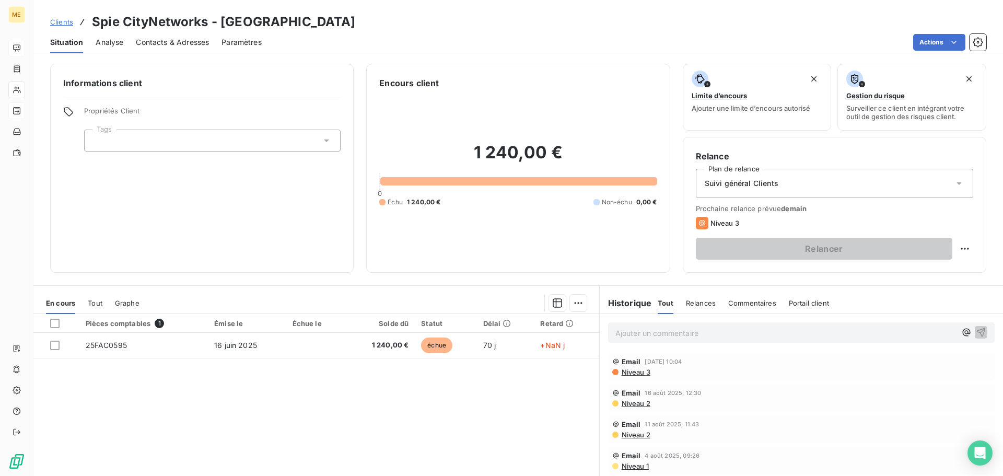
drag, startPoint x: 633, startPoint y: 333, endPoint x: 1002, endPoint y: 321, distance: 369.5
click at [634, 333] on p "Ajouter un commentaire ﻿" at bounding box center [785, 332] width 341 height 13
click at [976, 334] on icon "button" at bounding box center [981, 331] width 10 height 10
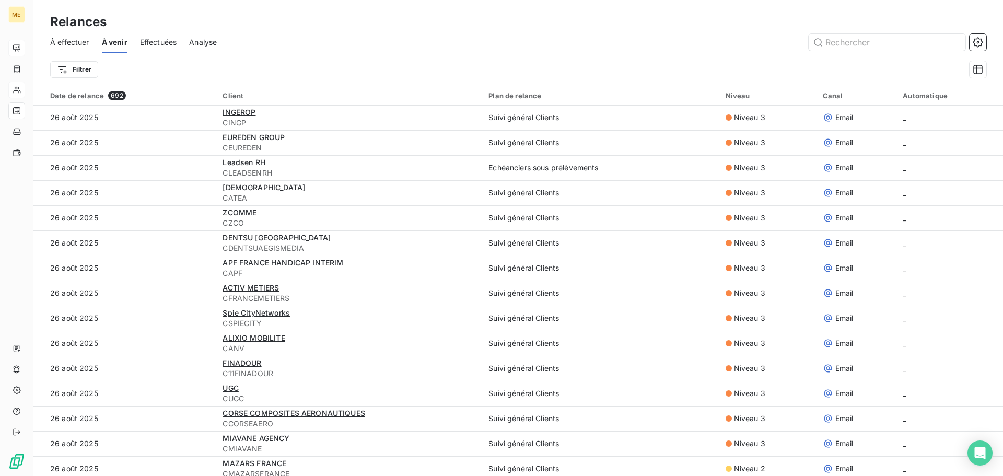
scroll to position [679, 0]
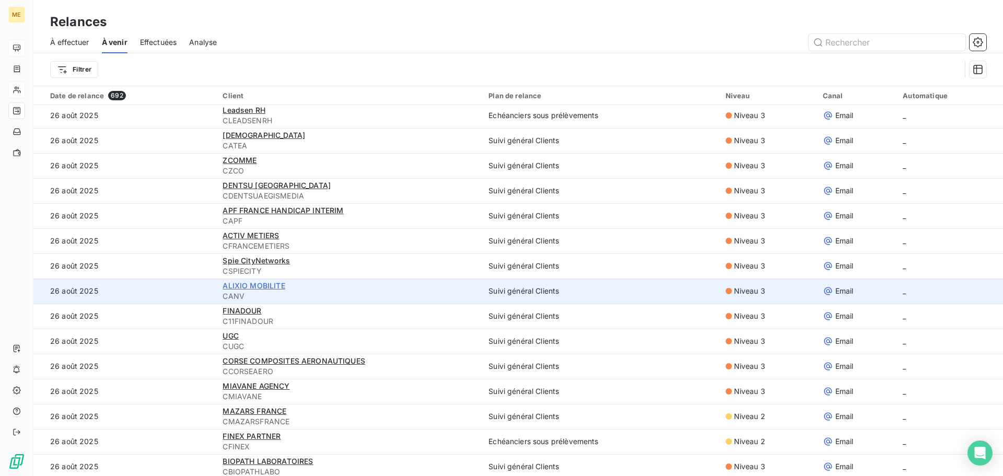
click at [256, 287] on span "ALIXIO MOBILITE" at bounding box center [254, 285] width 62 height 9
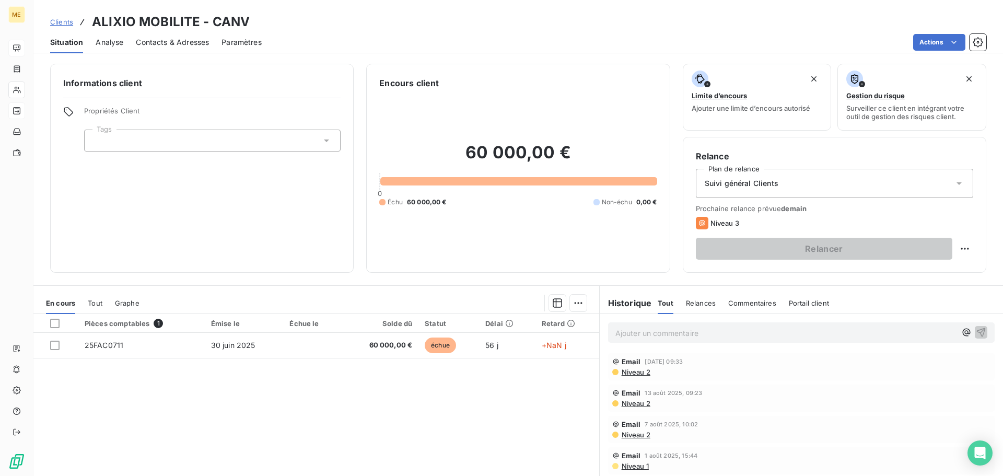
click at [186, 37] on span "Contacts & Adresses" at bounding box center [172, 42] width 73 height 10
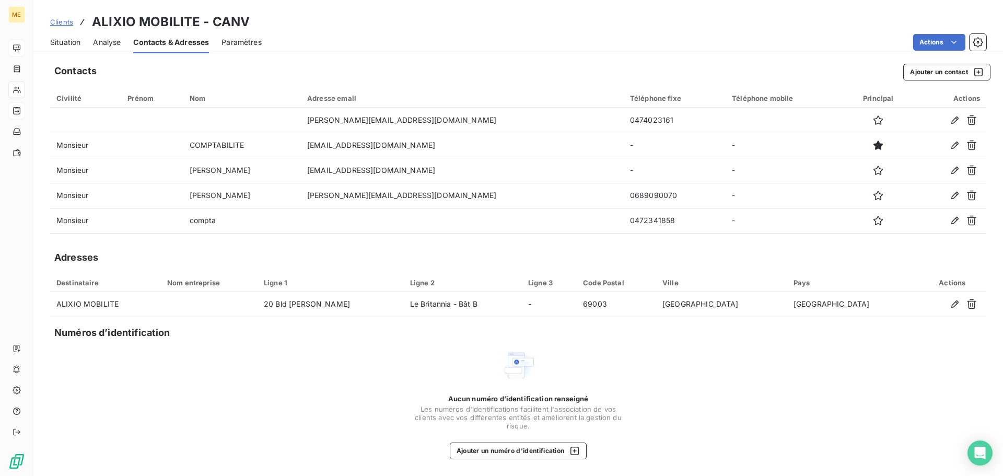
click at [66, 42] on span "Situation" at bounding box center [65, 42] width 30 height 10
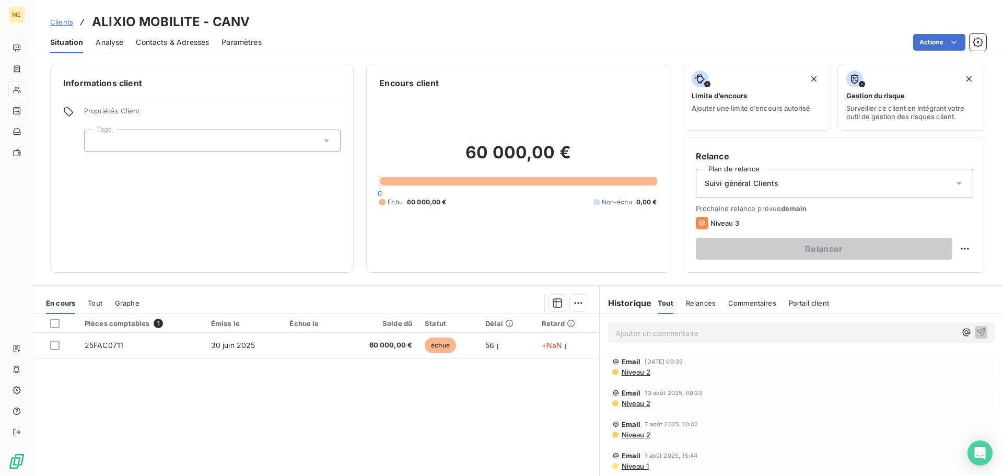
click at [634, 372] on span "Niveau 2" at bounding box center [636, 372] width 30 height 8
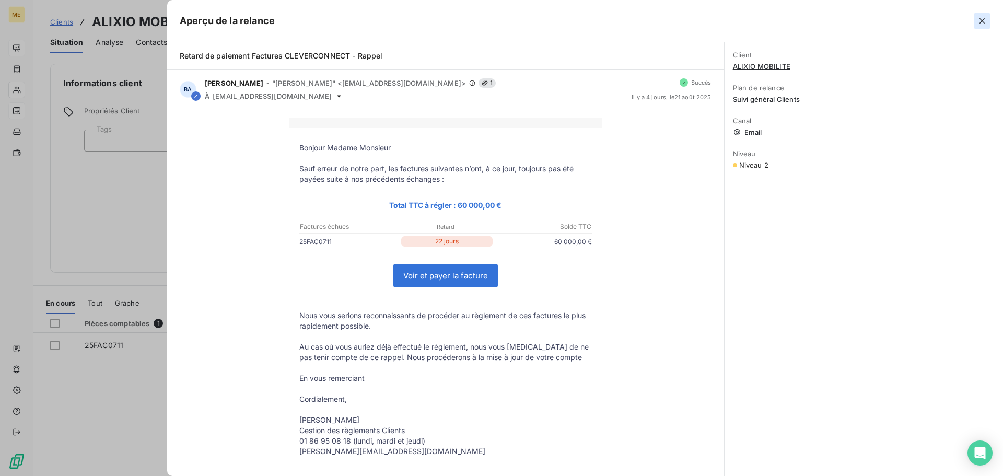
click at [982, 21] on icon "button" at bounding box center [981, 20] width 5 height 5
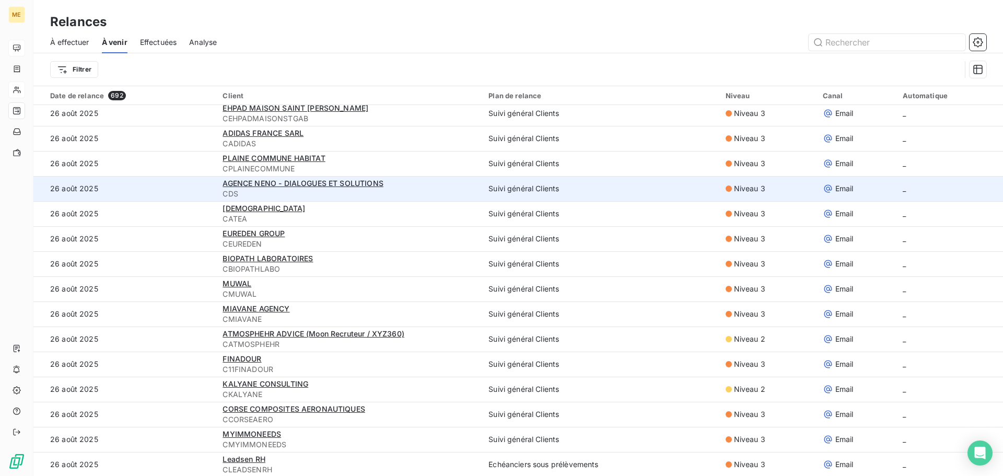
scroll to position [157, 0]
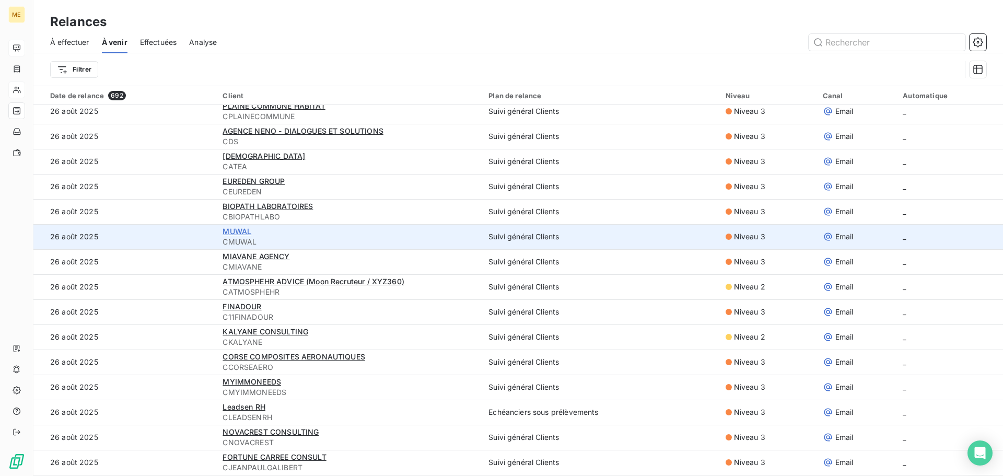
click at [239, 234] on span "MUWAL" at bounding box center [237, 231] width 29 height 9
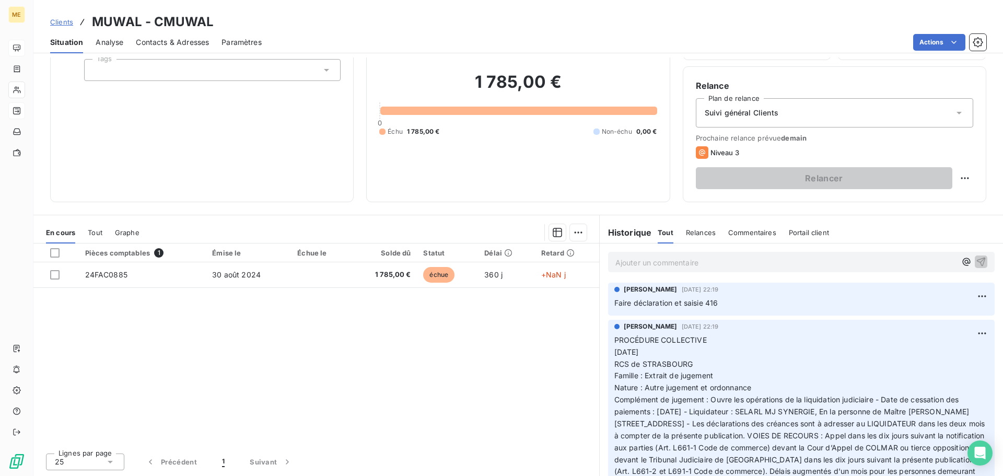
click at [655, 260] on p "Ajouter un commentaire ﻿" at bounding box center [785, 262] width 341 height 13
click at [976, 262] on icon "button" at bounding box center [981, 261] width 10 height 10
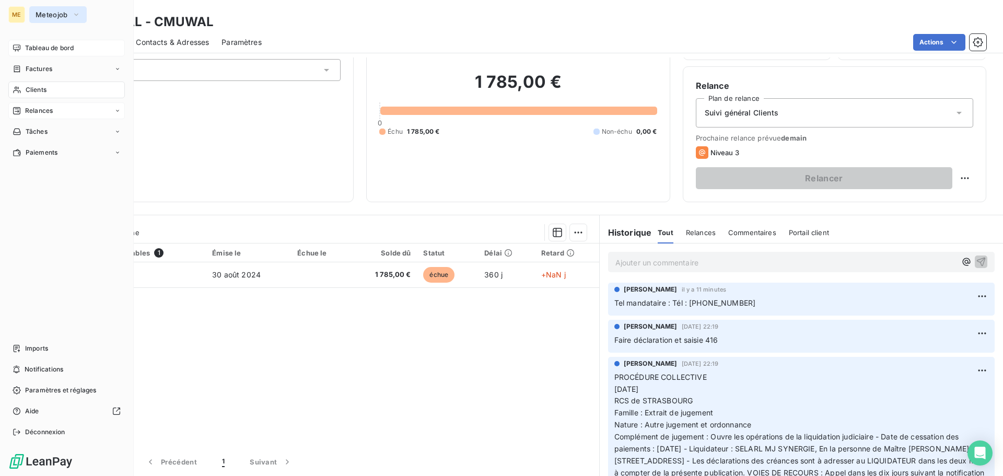
click at [48, 22] on div "ME Meteojob Tableau de bord Factures Clients Relances Tâches Paiements Imports …" at bounding box center [67, 238] width 134 height 476
click at [48, 18] on span "Meteojob" at bounding box center [52, 14] width 32 height 8
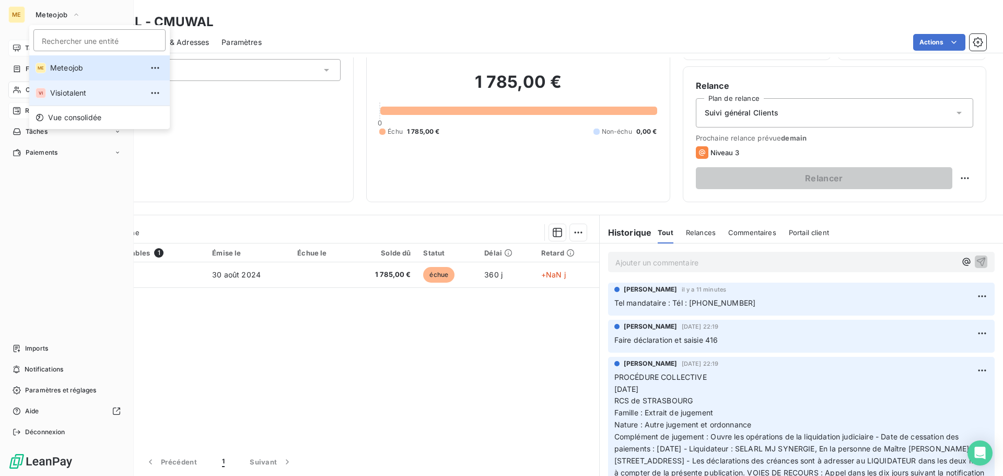
click at [63, 91] on span "Visiotalent" at bounding box center [96, 93] width 92 height 10
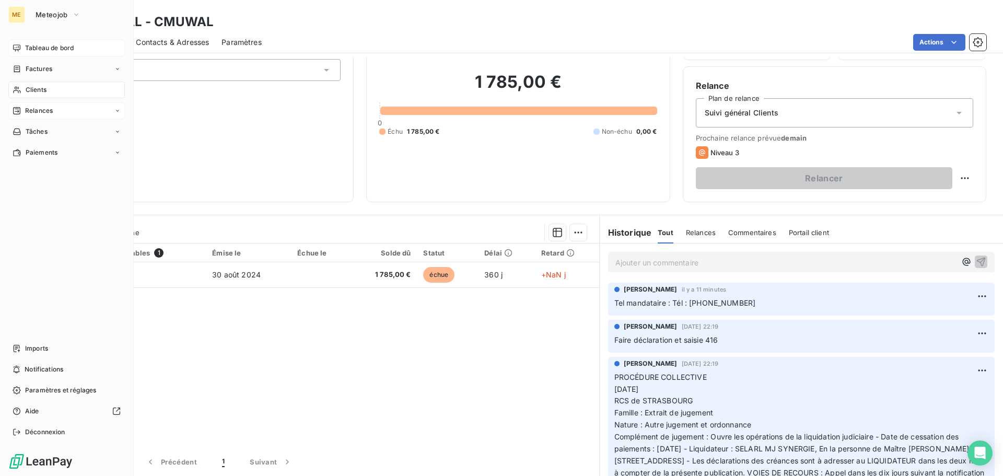
scroll to position [71, 0]
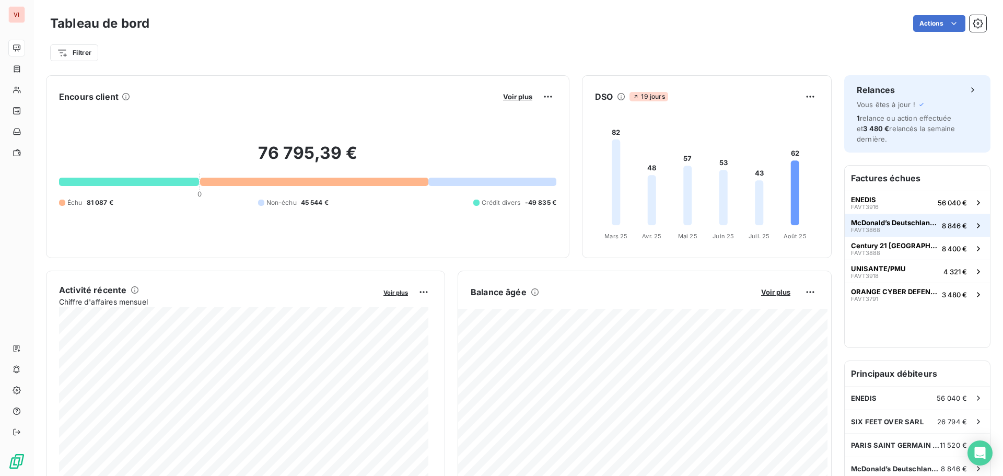
click at [883, 228] on div "McDonald’s Deutschland LLC FAVT3868" at bounding box center [894, 225] width 87 height 15
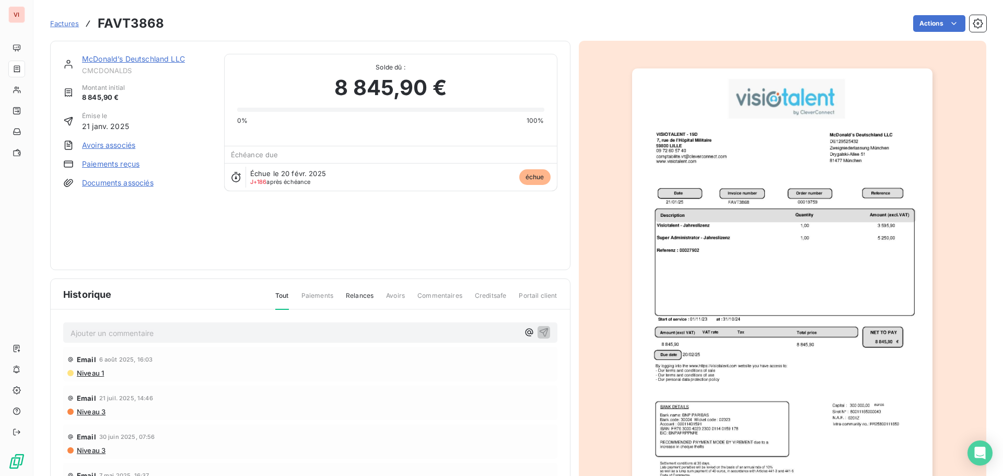
click at [91, 376] on span "Niveau 1" at bounding box center [90, 373] width 28 height 8
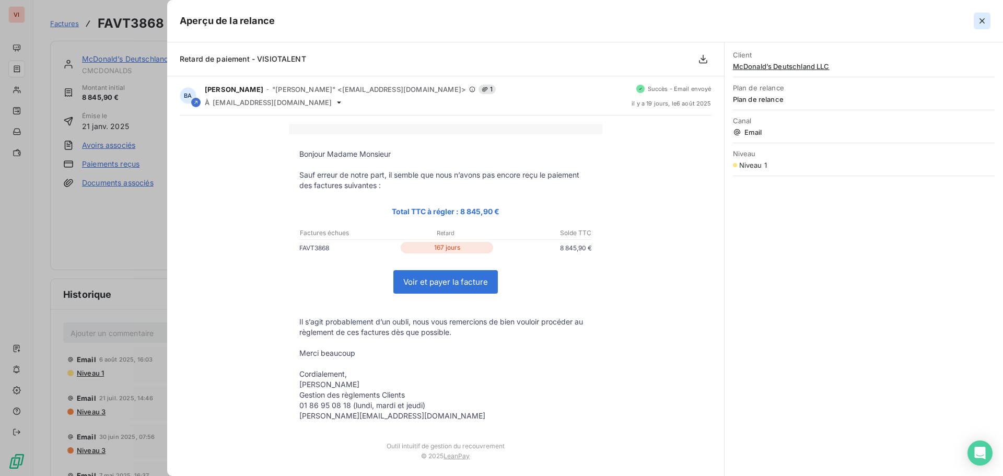
click at [983, 19] on icon "button" at bounding box center [982, 21] width 10 height 10
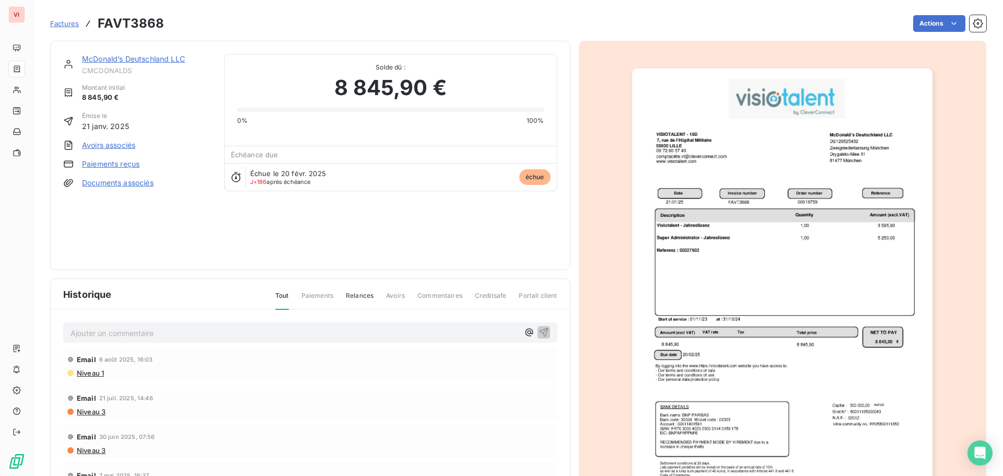
click at [142, 61] on link "McDonald’s Deutschland LLC" at bounding box center [133, 58] width 103 height 9
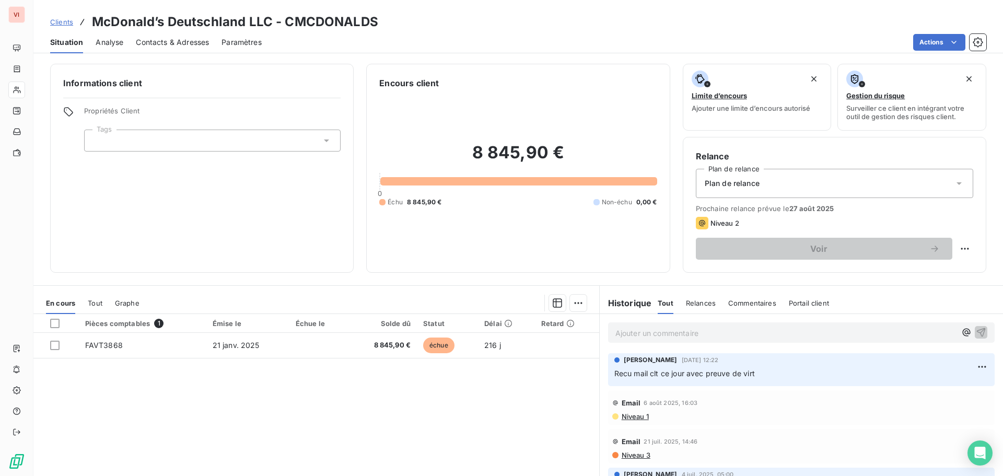
click at [648, 331] on p "Ajouter un commentaire ﻿" at bounding box center [785, 332] width 341 height 13
click at [904, 336] on span "Mail envoyé a compta car les fonds n'ont toujours pas été crédités. En attente …" at bounding box center [767, 332] width 304 height 9
click at [976, 331] on icon "button" at bounding box center [981, 331] width 10 height 10
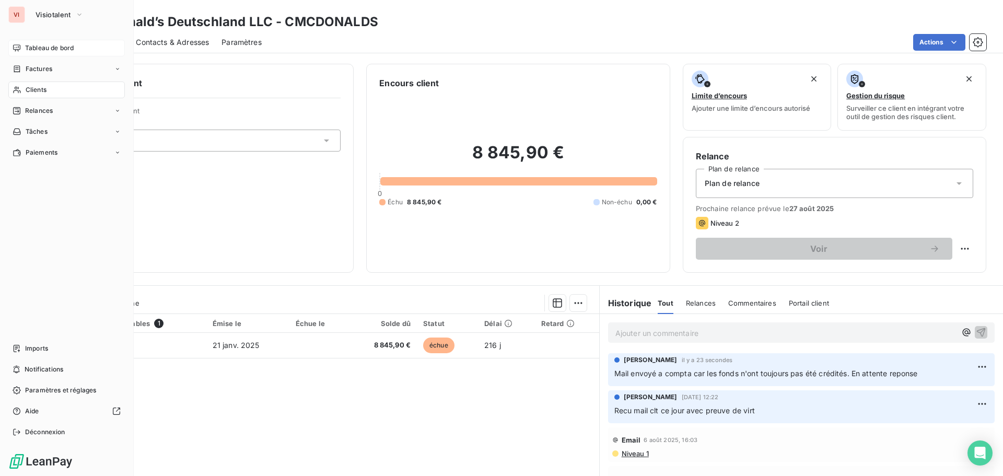
click at [50, 46] on span "Tableau de bord" at bounding box center [49, 47] width 49 height 9
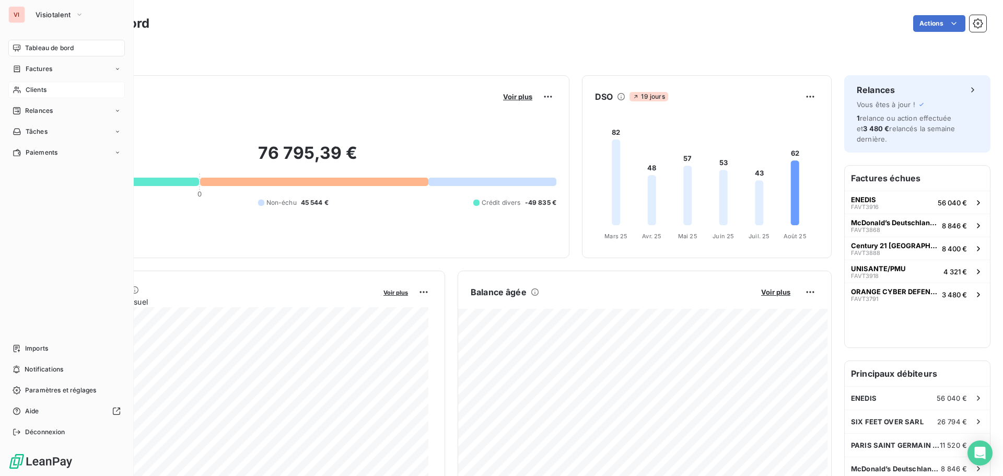
click at [39, 85] on span "Clients" at bounding box center [36, 89] width 21 height 9
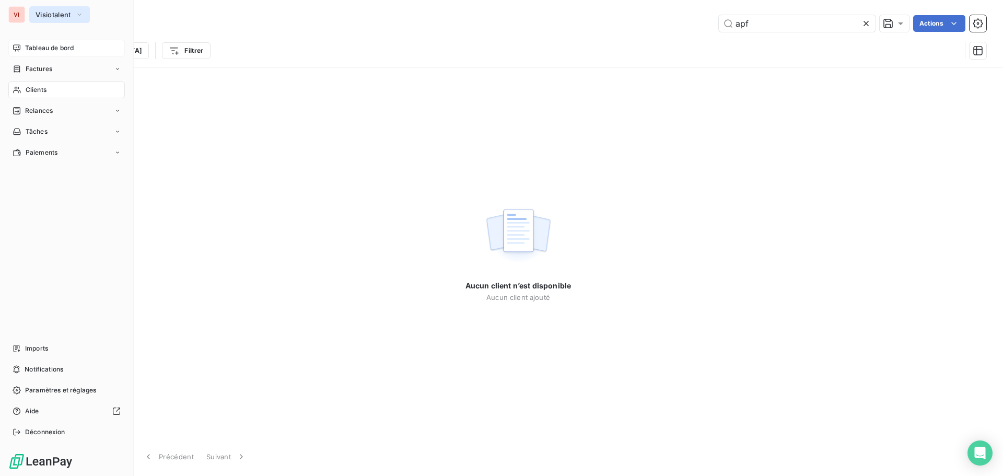
click at [65, 15] on span "Visiotalent" at bounding box center [54, 14] width 36 height 8
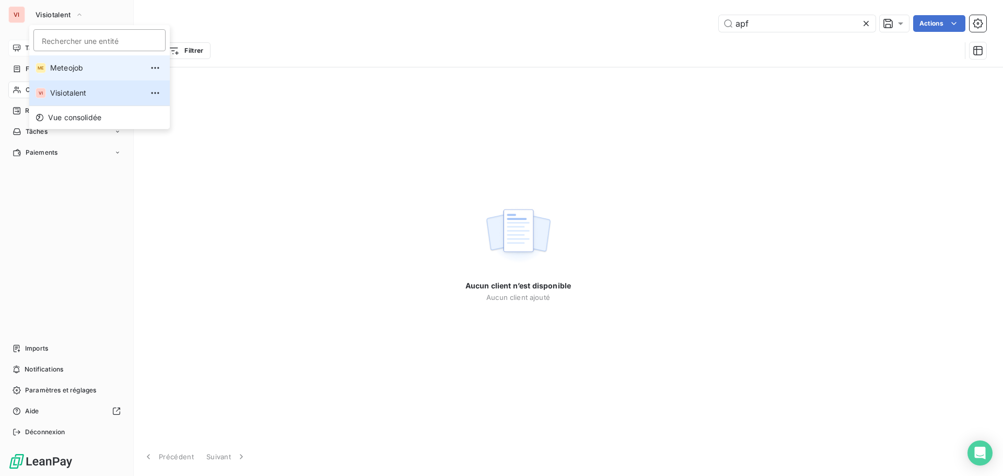
click at [73, 64] on span "Meteojob" at bounding box center [96, 68] width 92 height 10
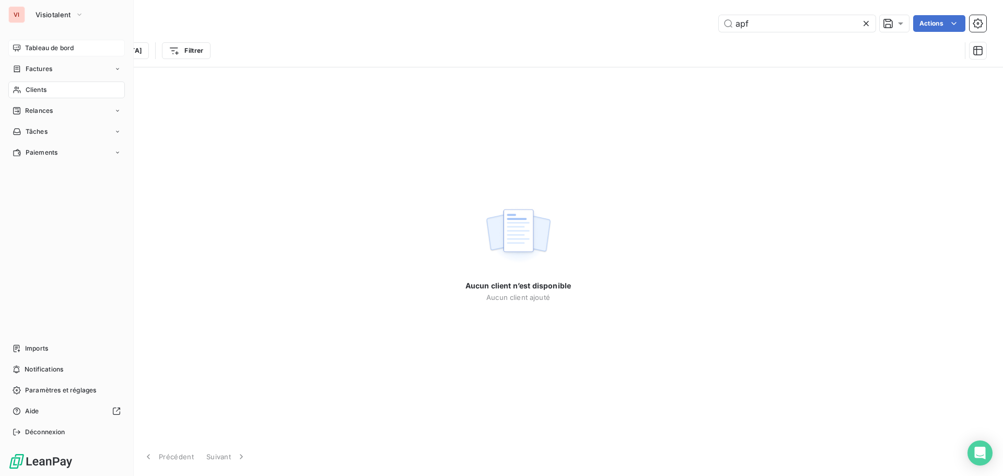
type input "yelloways"
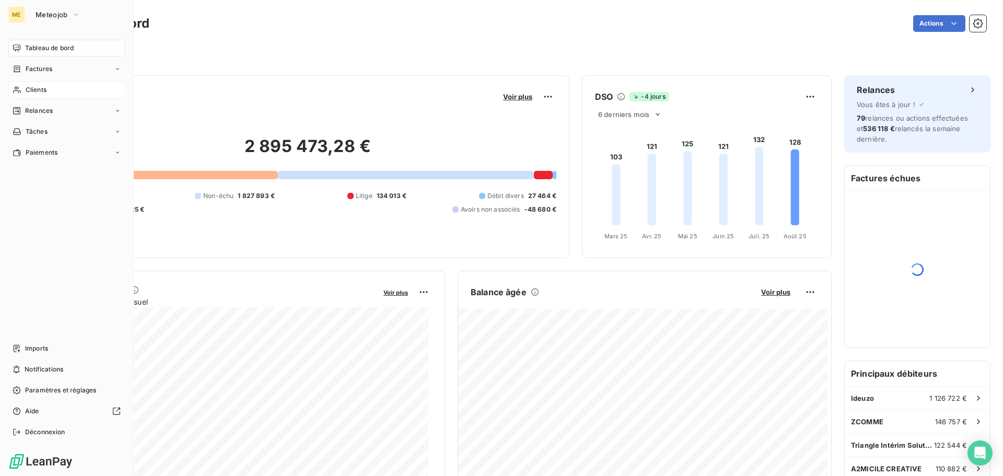
click at [34, 91] on span "Clients" at bounding box center [36, 89] width 21 height 9
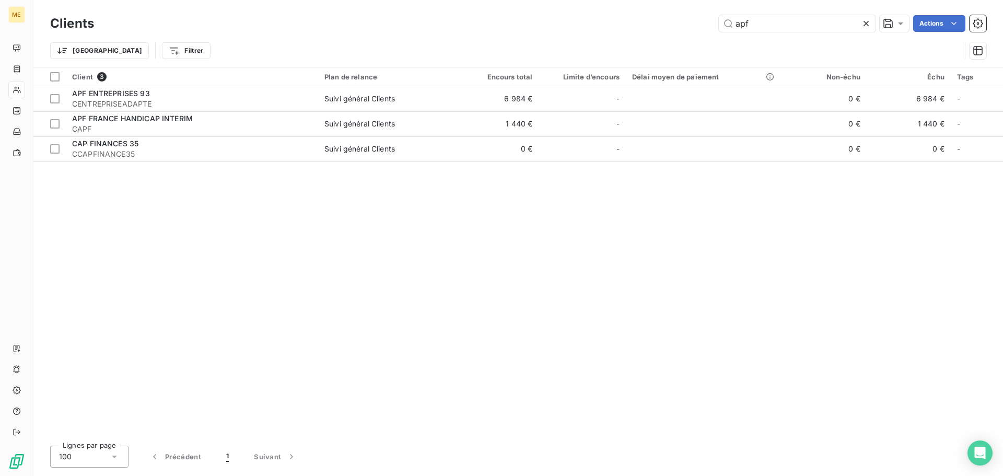
type input "apf"
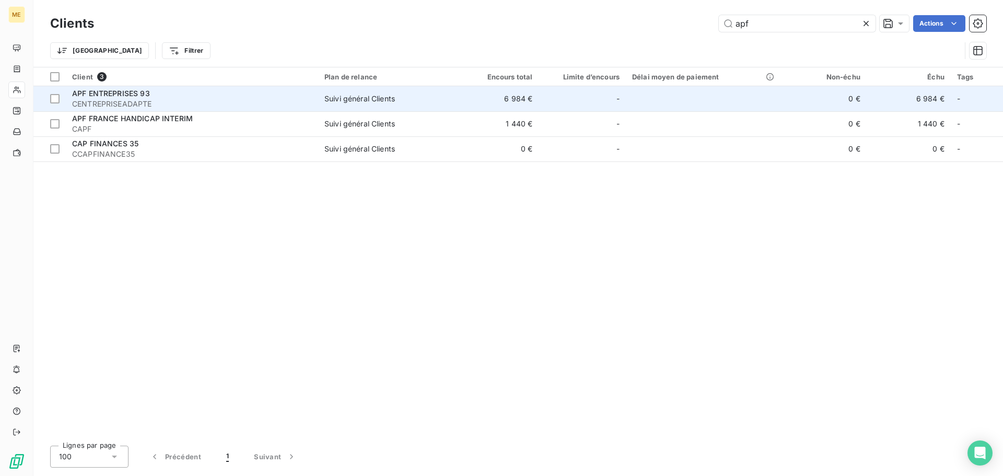
click at [167, 99] on span "CENTREPRISEADAPTE" at bounding box center [192, 104] width 240 height 10
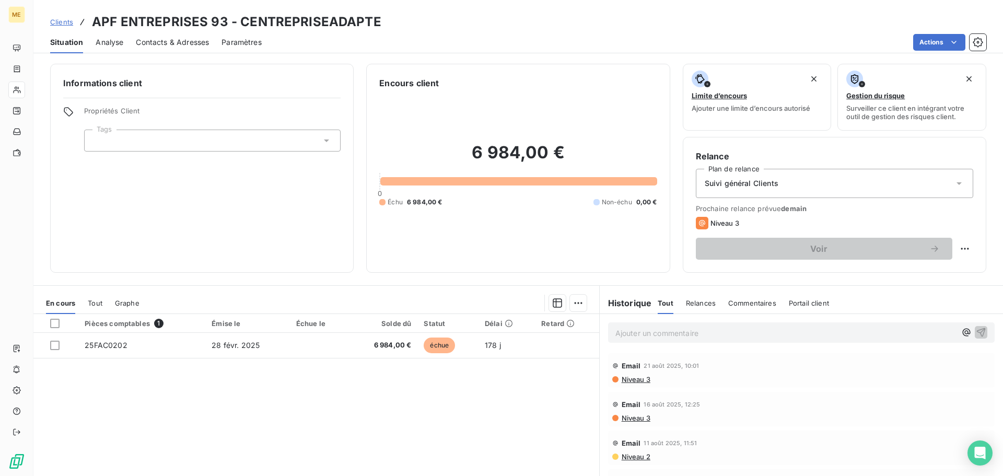
click at [646, 333] on p "Ajouter un commentaire ﻿" at bounding box center [785, 332] width 341 height 13
click at [954, 184] on icon at bounding box center [959, 183] width 10 height 10
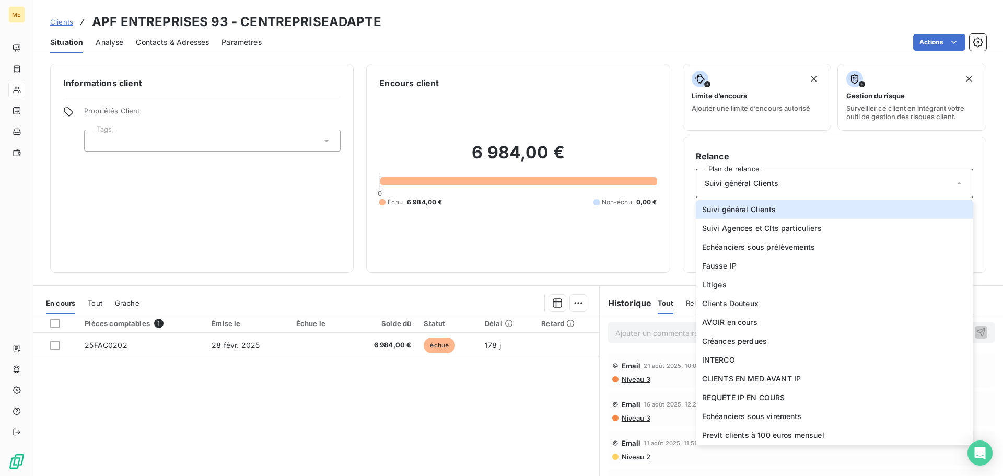
click at [605, 250] on div "6 984,00 € 0 Échu 6 984,00 € Non-échu 0,00 €" at bounding box center [517, 174] width 277 height 170
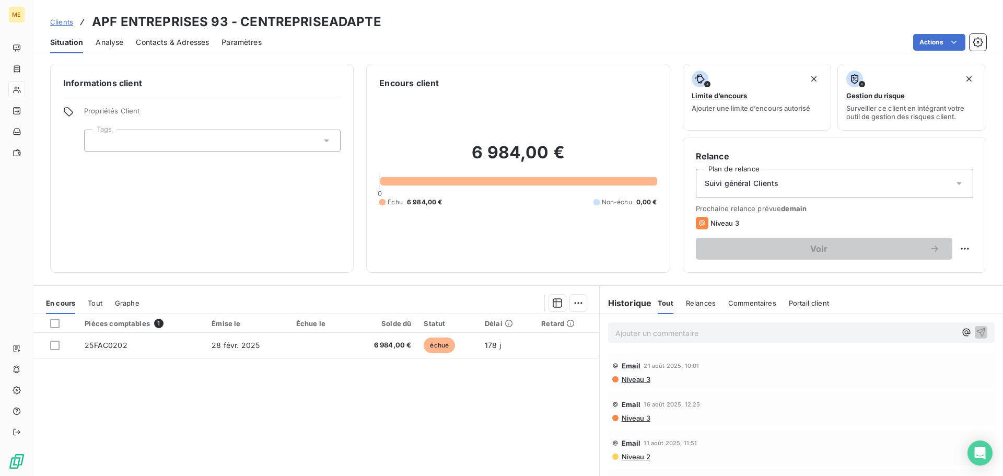
click at [629, 333] on p "Ajouter un commentaire ﻿" at bounding box center [785, 332] width 341 height 13
click at [977, 335] on icon "button" at bounding box center [981, 332] width 9 height 9
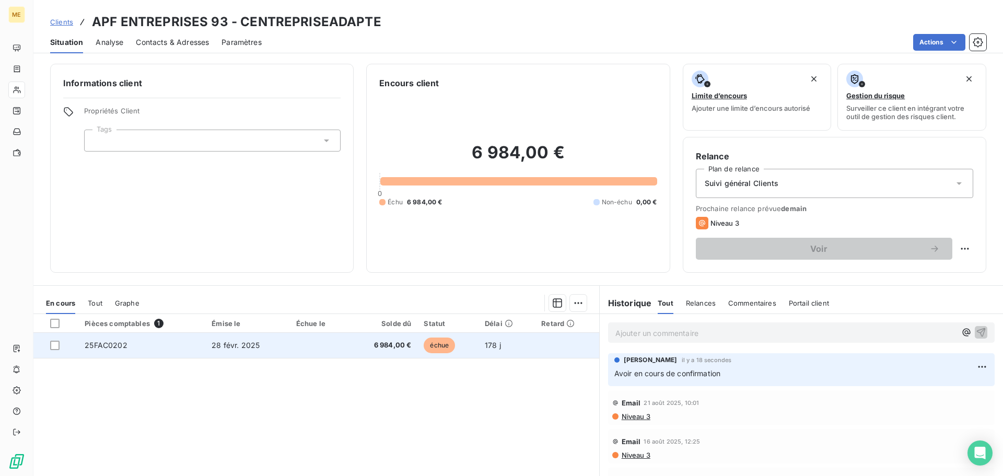
click at [384, 349] on span "6 984,00 €" at bounding box center [382, 345] width 57 height 10
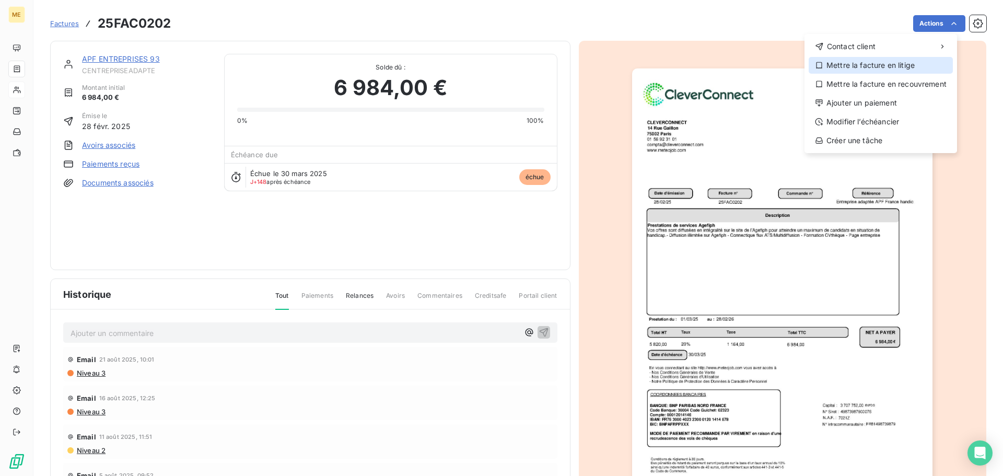
click at [908, 64] on div "Mettre la facture en litige" at bounding box center [881, 65] width 144 height 17
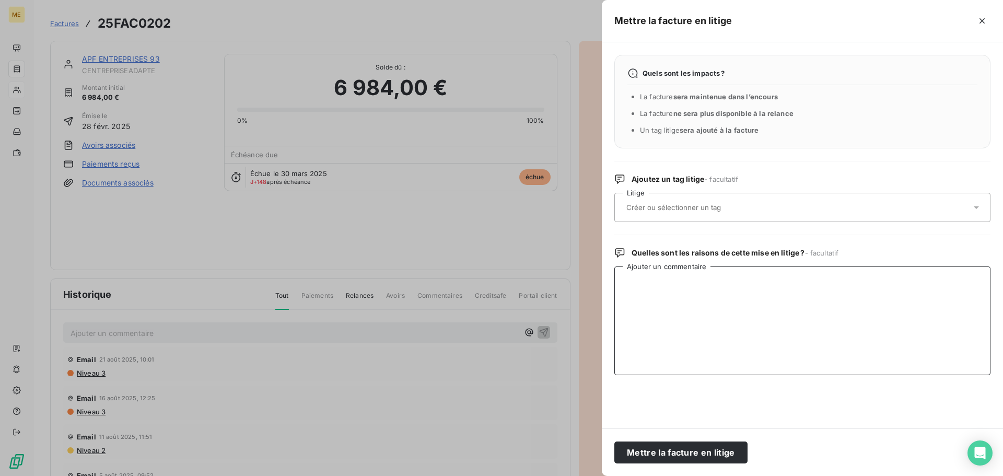
click at [723, 304] on textarea "Ajouter un commentaire" at bounding box center [802, 320] width 376 height 109
type textarea "Avoir en cours de confirmation"
click at [693, 453] on button "Mettre la facture en litige" at bounding box center [680, 452] width 133 height 22
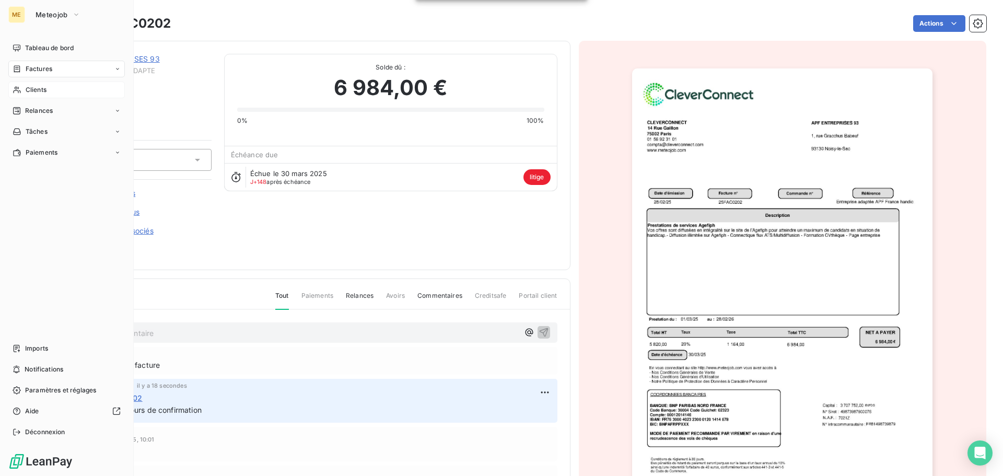
click at [33, 89] on span "Clients" at bounding box center [36, 89] width 21 height 9
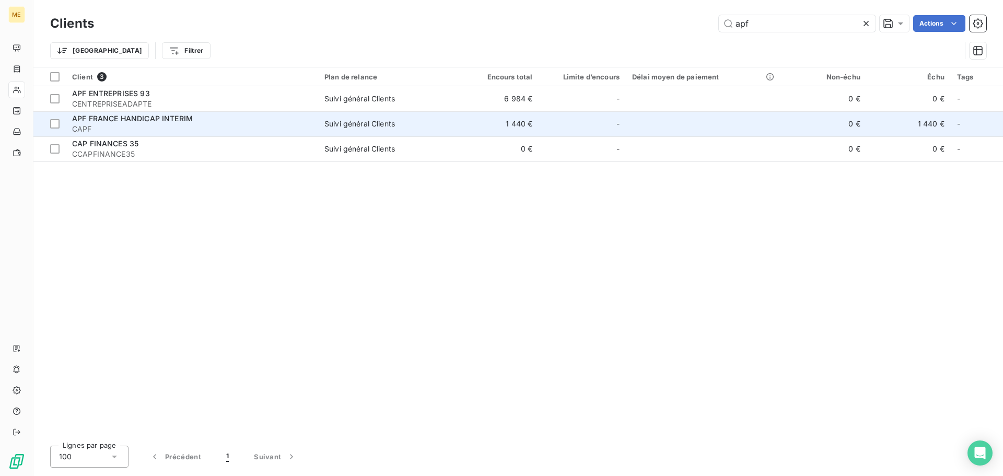
click at [163, 130] on span "CAPF" at bounding box center [192, 129] width 240 height 10
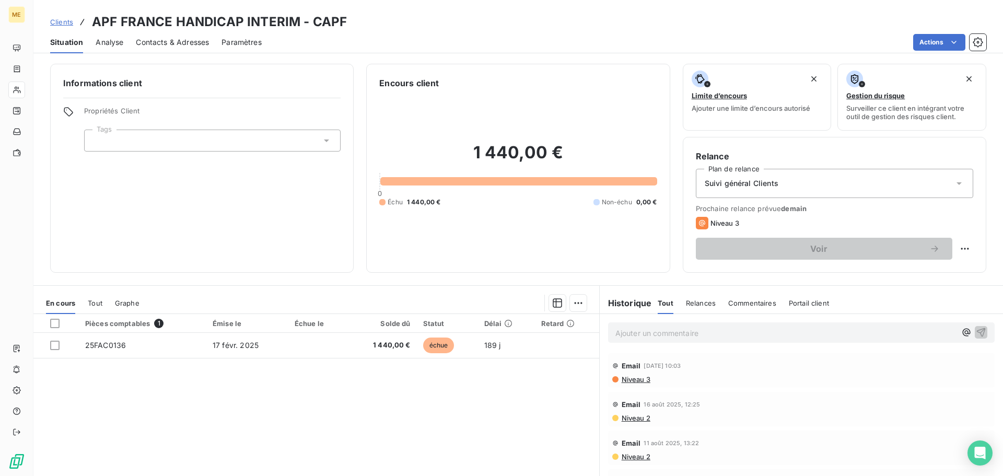
click at [627, 334] on p "Ajouter un commentaire ﻿" at bounding box center [785, 332] width 341 height 13
click at [976, 331] on icon "button" at bounding box center [981, 331] width 10 height 10
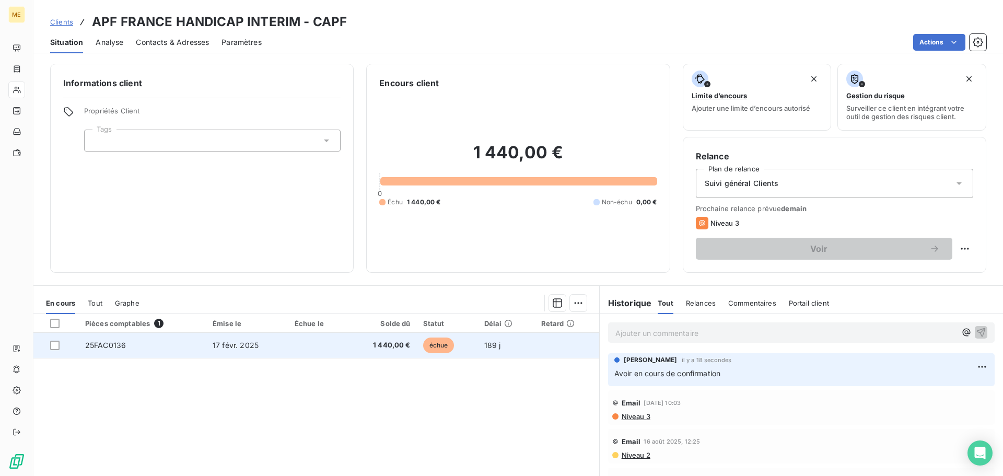
click at [361, 346] on span "1 440,00 €" at bounding box center [381, 345] width 57 height 10
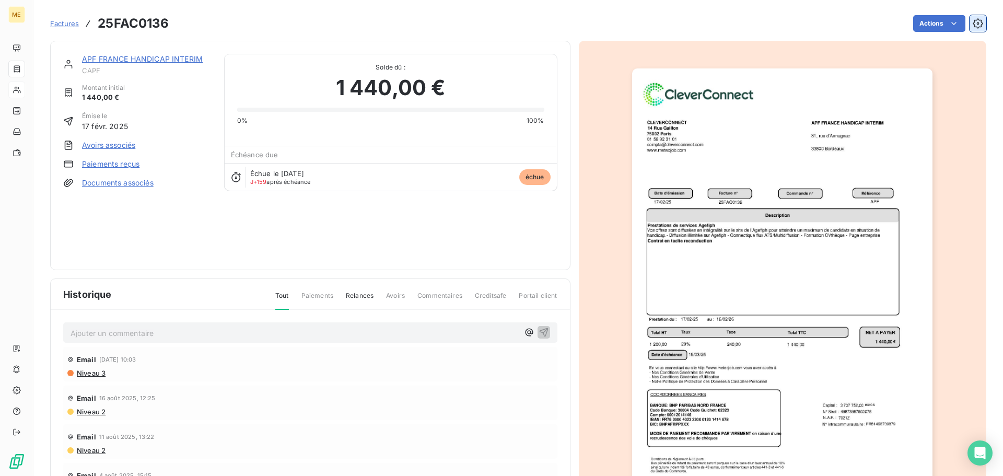
click at [973, 26] on icon "button" at bounding box center [978, 23] width 10 height 10
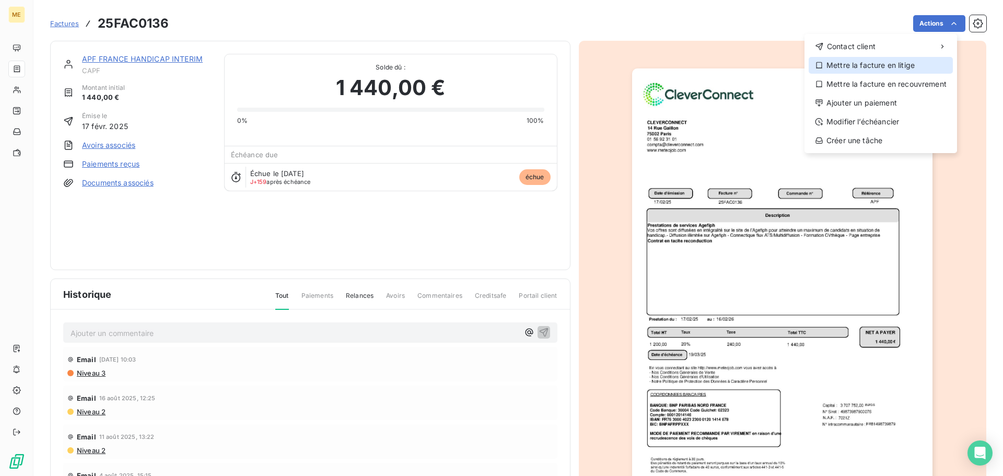
click at [921, 66] on div "Mettre la facture en litige" at bounding box center [881, 65] width 144 height 17
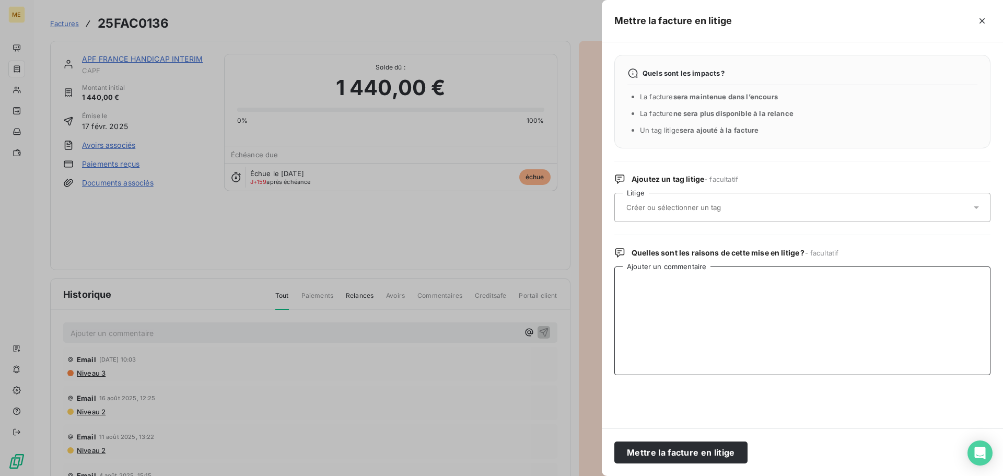
click at [691, 312] on textarea "Ajouter un commentaire" at bounding box center [802, 320] width 376 height 109
type textarea "Avoir en cours de confirmation"
click at [683, 454] on button "Mettre la facture en litige" at bounding box center [680, 452] width 133 height 22
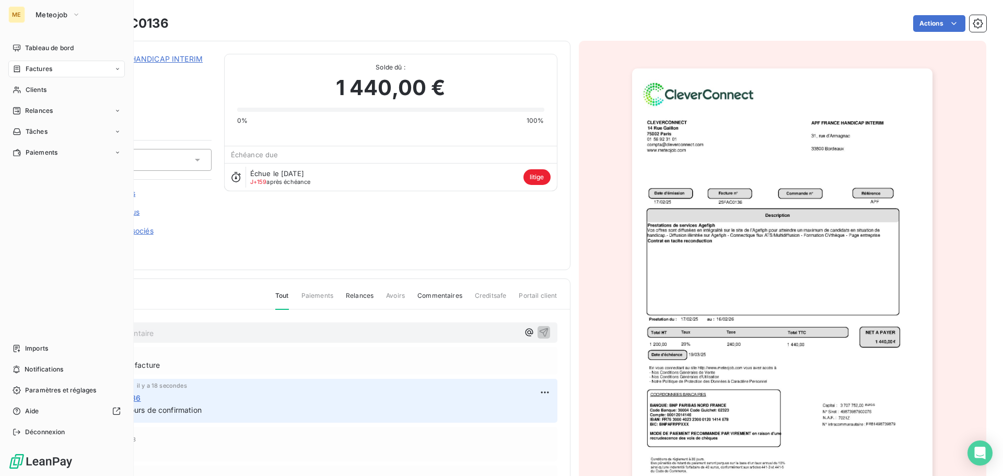
click at [40, 71] on span "Factures" at bounding box center [39, 68] width 27 height 9
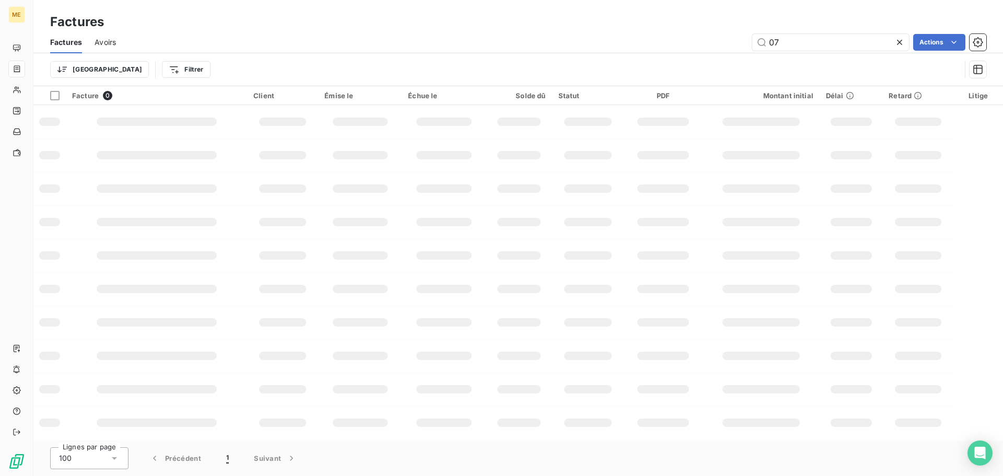
type input "0"
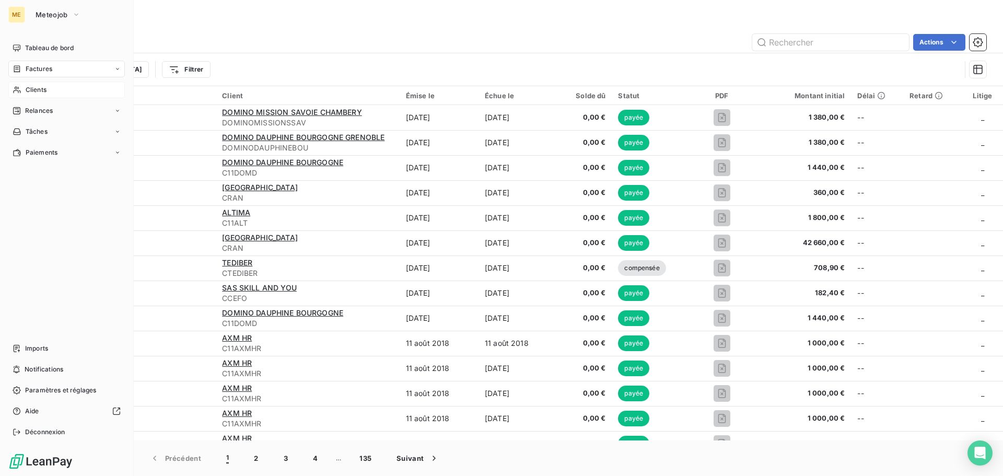
click at [35, 92] on span "Clients" at bounding box center [36, 89] width 21 height 9
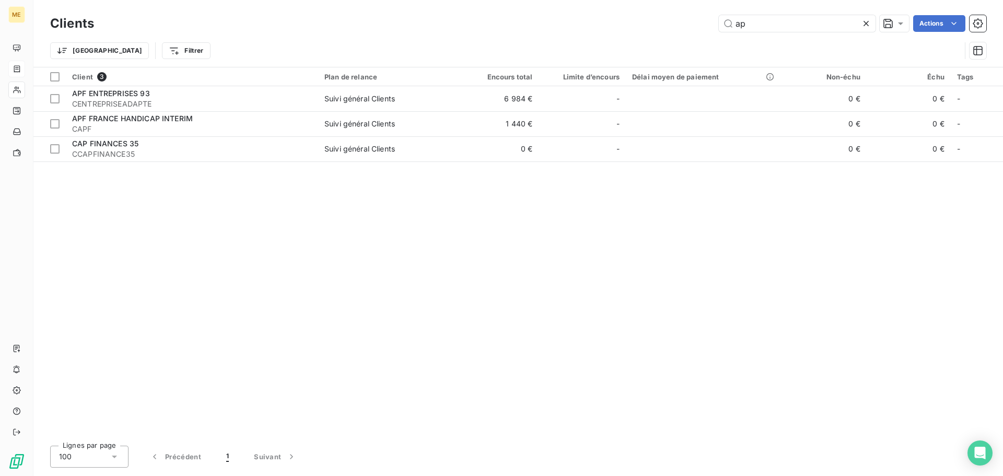
type input "a"
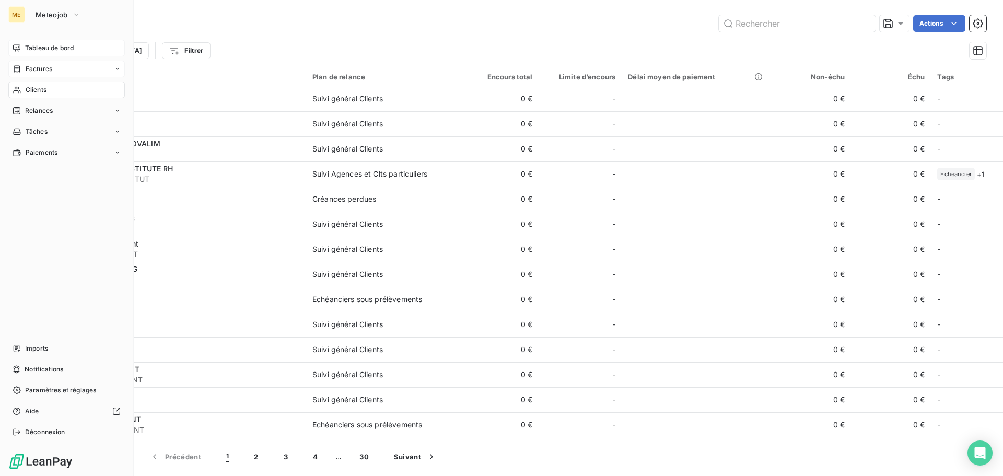
click at [53, 53] on div "Tableau de bord" at bounding box center [66, 48] width 116 height 17
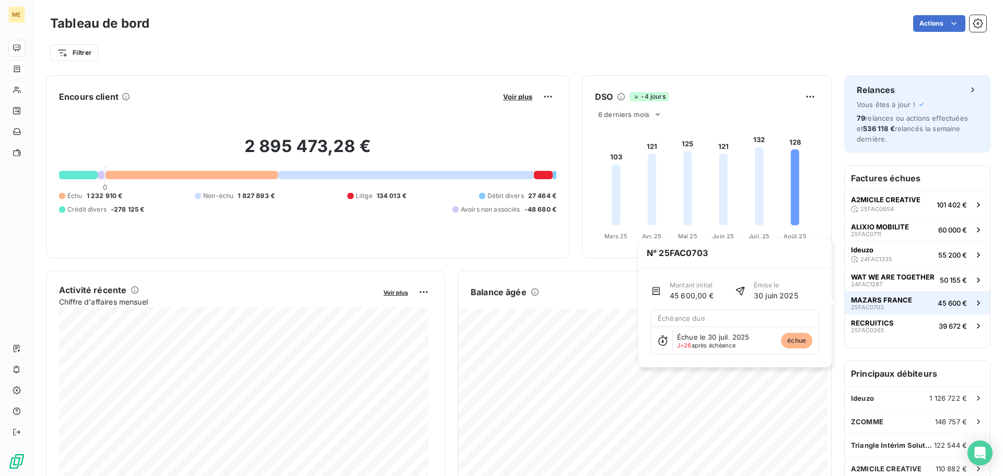
click at [868, 302] on span "MAZARS FRANCE" at bounding box center [881, 300] width 61 height 8
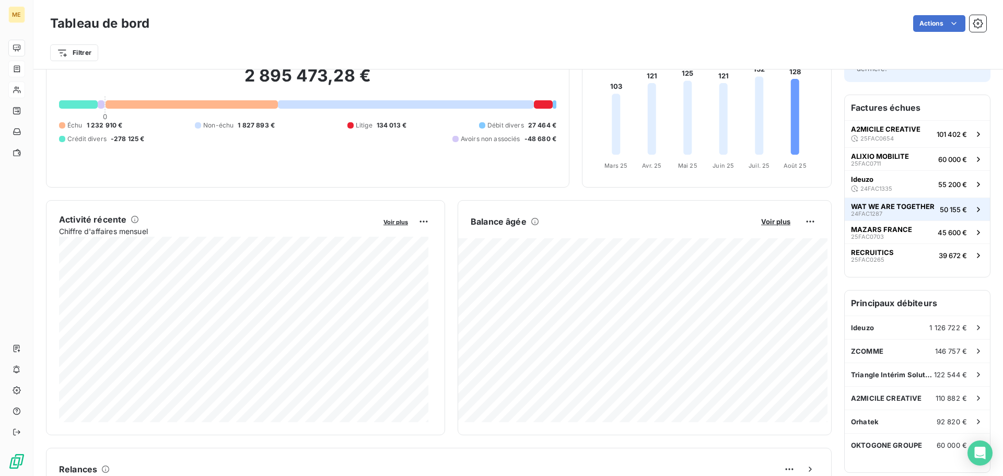
scroll to position [53, 0]
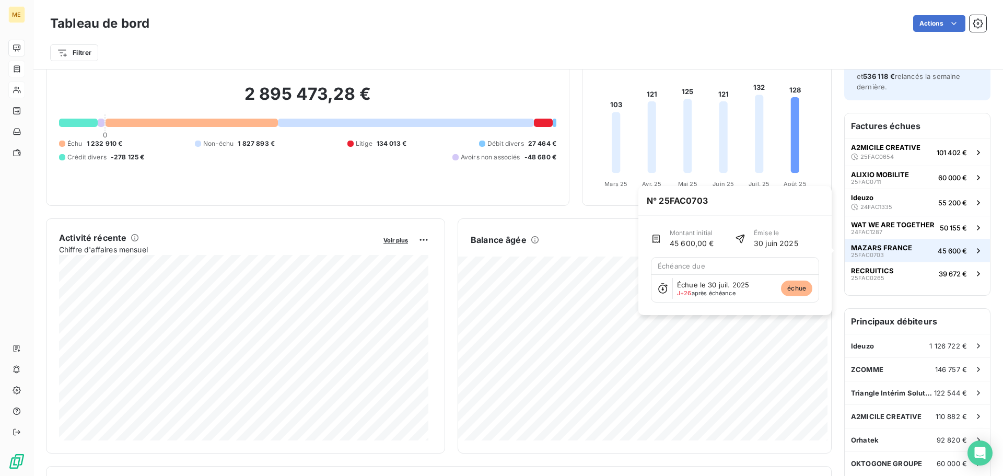
click at [893, 244] on span "MAZARS FRANCE" at bounding box center [881, 247] width 61 height 8
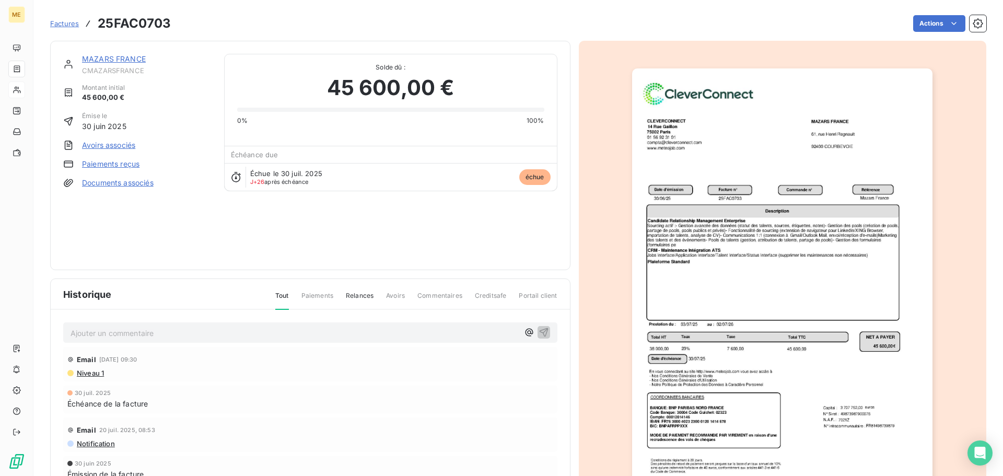
click at [112, 60] on link "MAZARS FRANCE" at bounding box center [114, 58] width 64 height 9
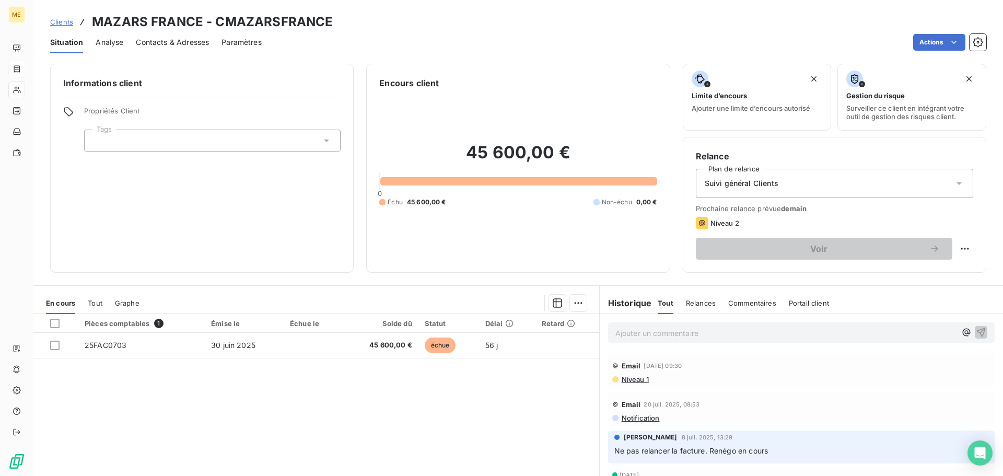
click at [185, 42] on span "Contacts & Adresses" at bounding box center [172, 42] width 73 height 10
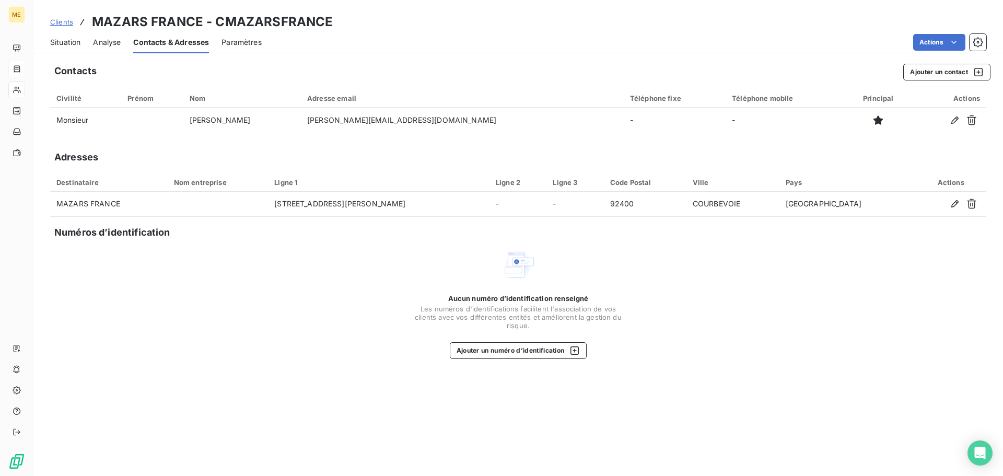
click at [65, 42] on span "Situation" at bounding box center [65, 42] width 30 height 10
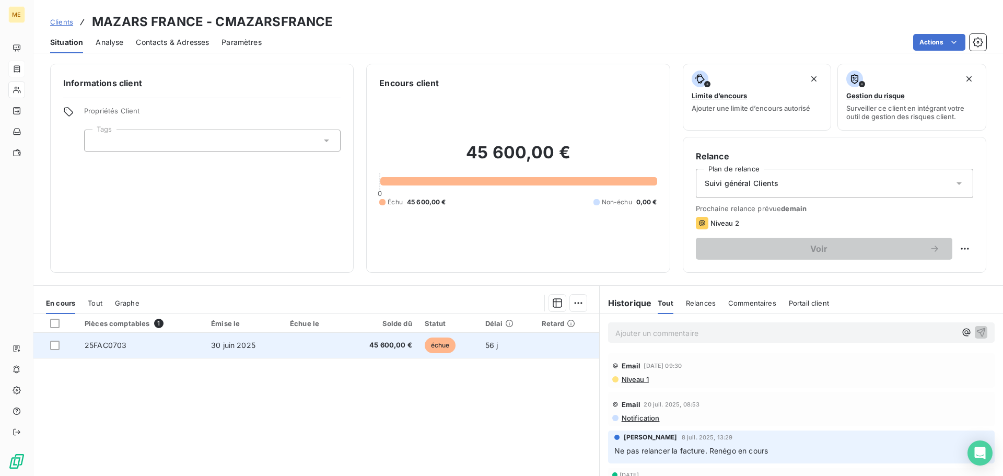
click at [396, 348] on span "45 600,00 €" at bounding box center [380, 345] width 64 height 10
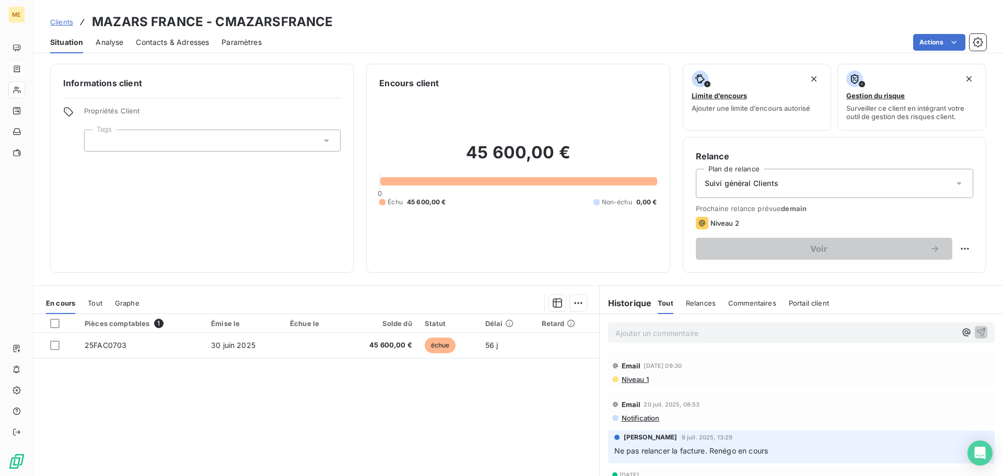
click at [176, 39] on span "Contacts & Adresses" at bounding box center [172, 42] width 73 height 10
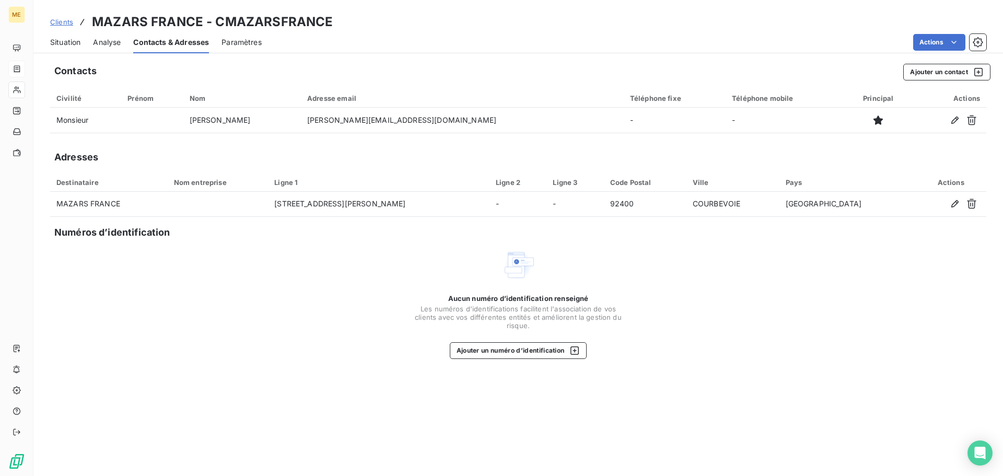
click at [69, 45] on span "Situation" at bounding box center [65, 42] width 30 height 10
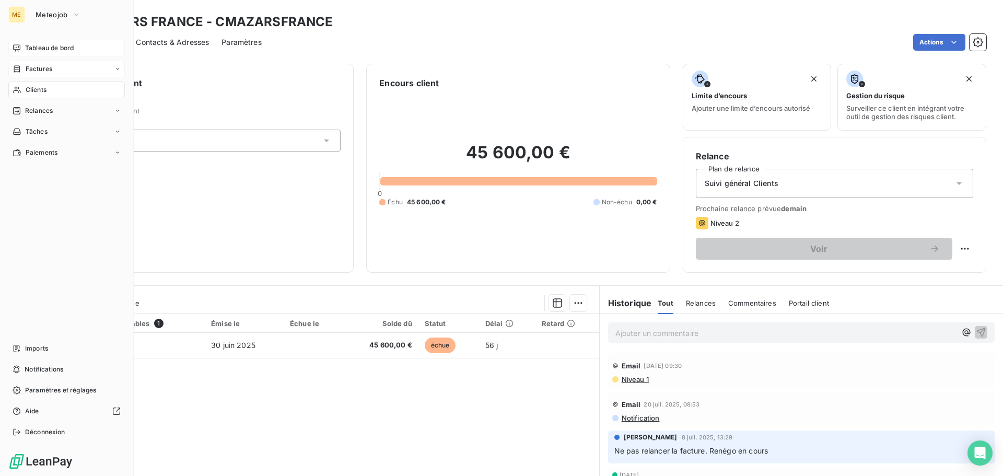
click at [44, 48] on span "Tableau de bord" at bounding box center [49, 47] width 49 height 9
